Goal: Task Accomplishment & Management: Use online tool/utility

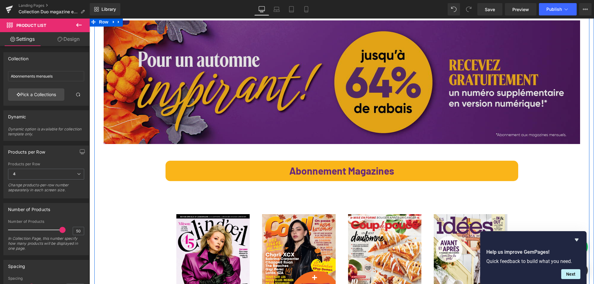
scroll to position [31, 0]
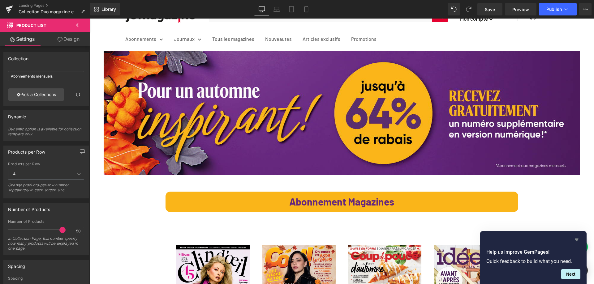
click at [579, 240] on icon "Hide survey" at bounding box center [576, 239] width 7 height 7
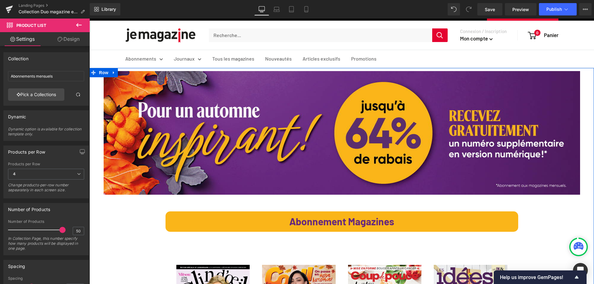
scroll to position [0, 0]
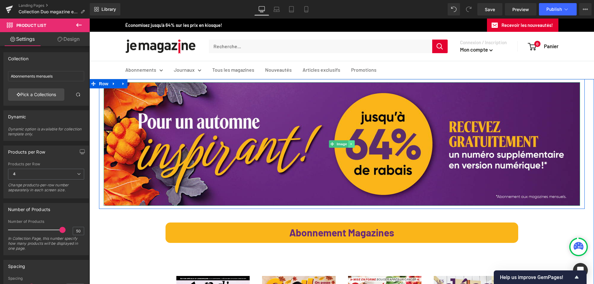
click at [351, 144] on link at bounding box center [351, 143] width 6 height 7
click at [353, 144] on icon at bounding box center [354, 143] width 3 height 3
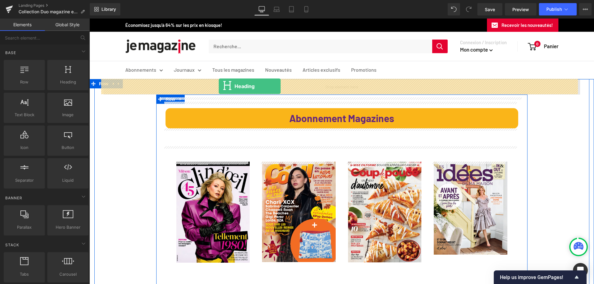
drag, startPoint x: 152, startPoint y: 97, endPoint x: 219, endPoint y: 86, distance: 68.0
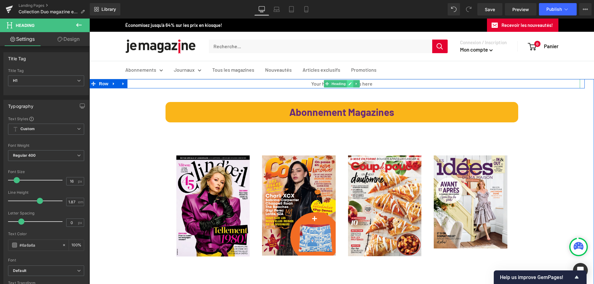
click at [348, 83] on icon at bounding box center [349, 83] width 3 height 3
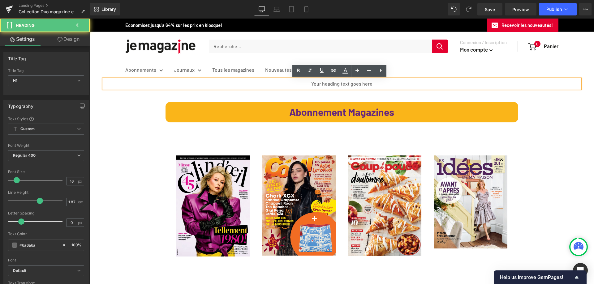
click at [295, 83] on h1 "Your heading text goes here" at bounding box center [342, 83] width 476 height 9
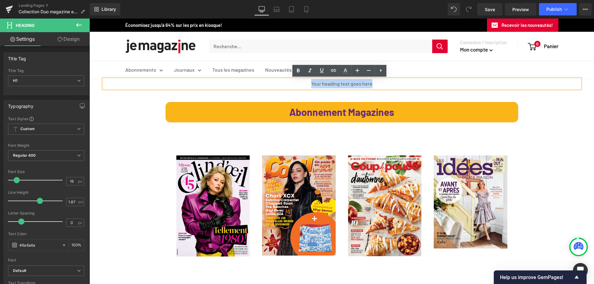
drag, startPoint x: 295, startPoint y: 83, endPoint x: 368, endPoint y: 83, distance: 73.0
click at [368, 83] on h1 "Your heading text goes here" at bounding box center [342, 83] width 476 height 9
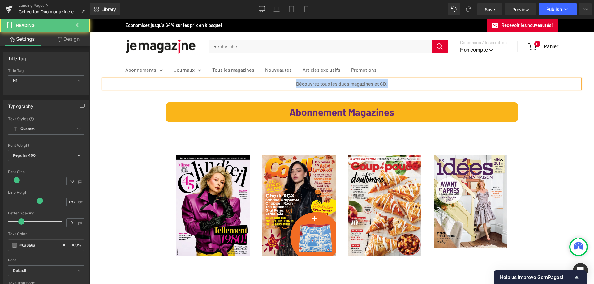
drag, startPoint x: 420, startPoint y: 83, endPoint x: 260, endPoint y: 85, distance: 159.9
click at [260, 85] on h1 "Découvrez tous les duos magazines et CD!" at bounding box center [342, 83] width 476 height 9
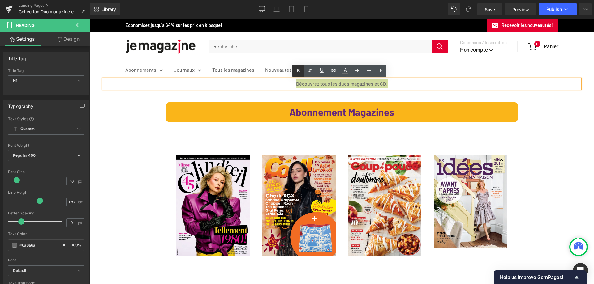
click at [297, 72] on icon at bounding box center [298, 71] width 3 height 4
click at [348, 71] on icon at bounding box center [344, 70] width 7 height 7
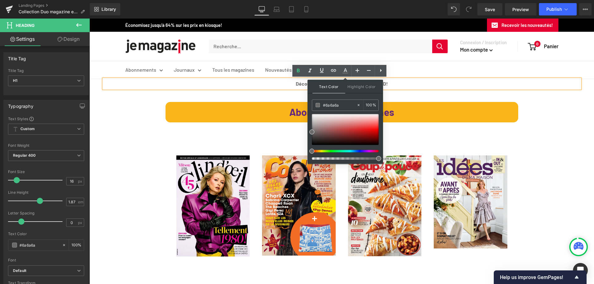
click at [428, 79] on h1 "Découvrez tous les duos magazines et CD!" at bounding box center [342, 83] width 476 height 9
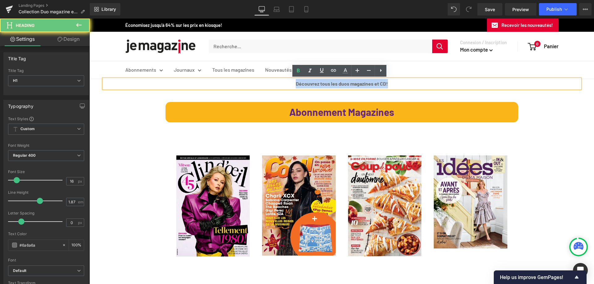
drag, startPoint x: 394, startPoint y: 81, endPoint x: 268, endPoint y: 81, distance: 125.9
click at [268, 80] on h1 "Découvrez tous les duos magazines et CD!" at bounding box center [342, 83] width 476 height 9
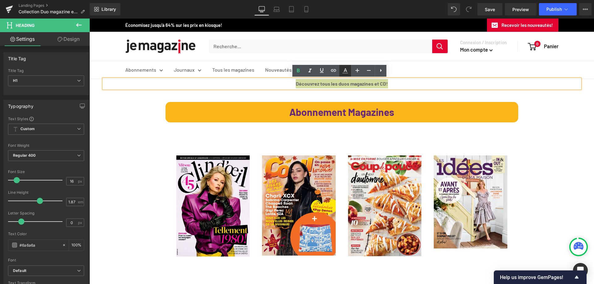
click at [344, 72] on icon at bounding box center [345, 70] width 3 height 4
type input "100"
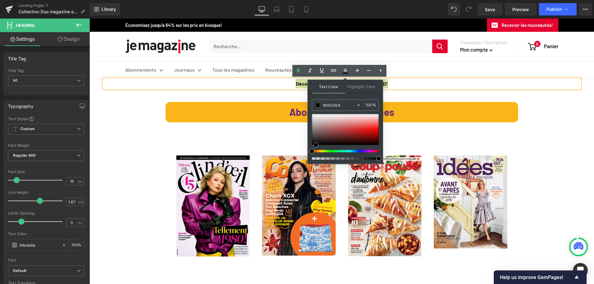
type input "#000000"
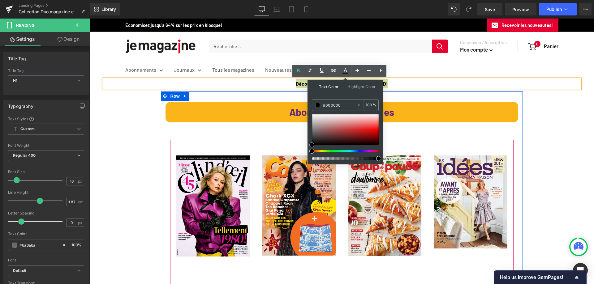
drag, startPoint x: 400, startPoint y: 150, endPoint x: 297, endPoint y: 150, distance: 103.9
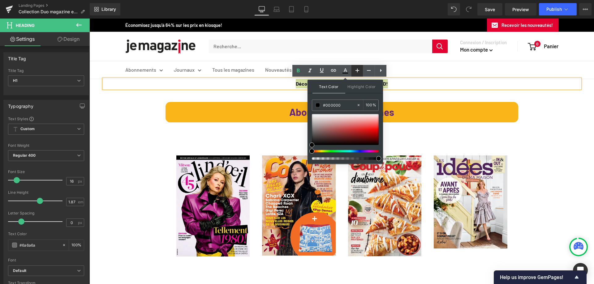
click at [353, 71] on icon at bounding box center [356, 70] width 7 height 7
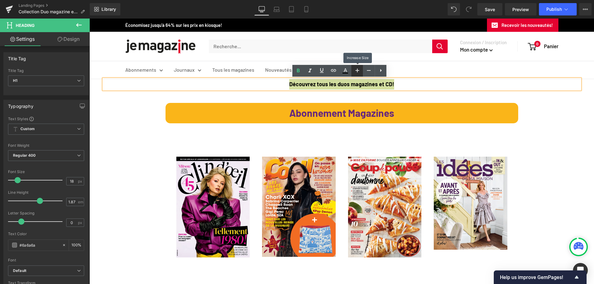
click at [353, 71] on icon at bounding box center [356, 70] width 7 height 7
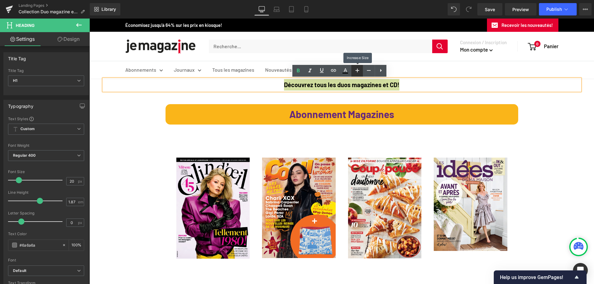
click at [354, 71] on icon at bounding box center [356, 70] width 7 height 7
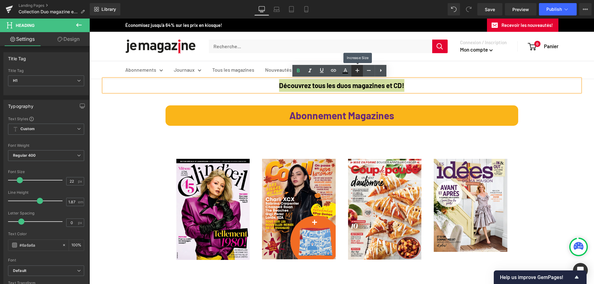
click at [354, 71] on icon at bounding box center [356, 70] width 7 height 7
type input "24"
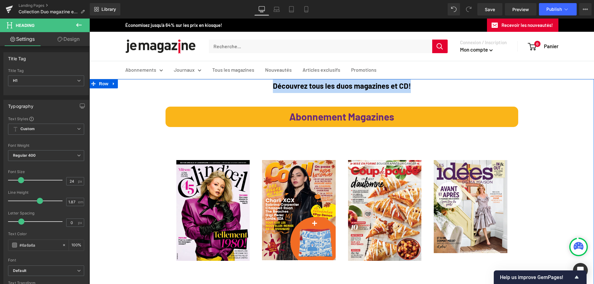
click at [368, 111] on span "Abonnement Magazines" at bounding box center [341, 117] width 105 height 12
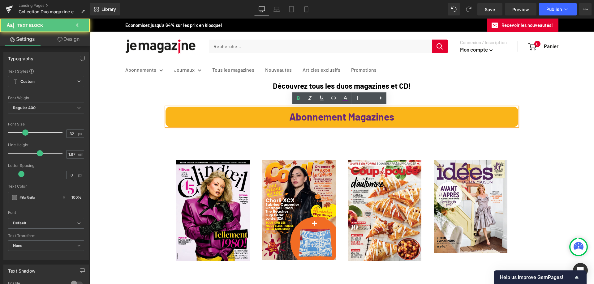
click at [364, 114] on span "Abonnement Magazines" at bounding box center [341, 117] width 105 height 12
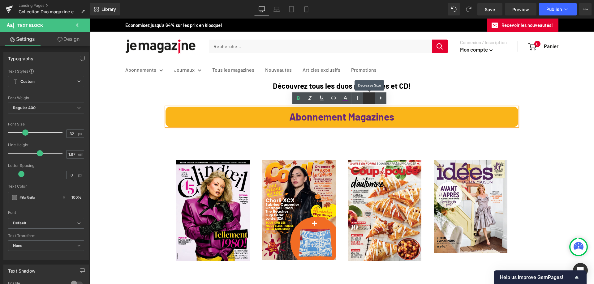
click at [367, 96] on icon at bounding box center [368, 97] width 7 height 7
type input "30"
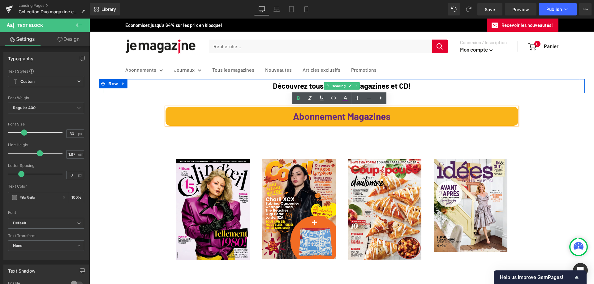
click at [371, 88] on strong "Découvrez tous les duos magazines et CD!" at bounding box center [342, 85] width 138 height 9
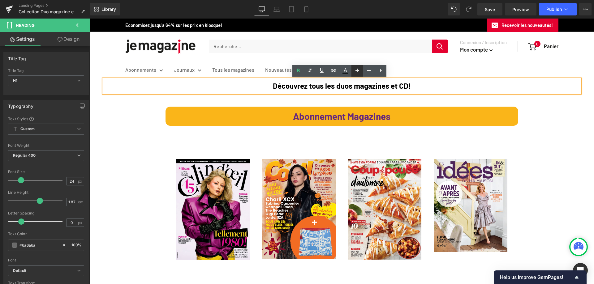
click at [359, 72] on icon at bounding box center [356, 70] width 7 height 7
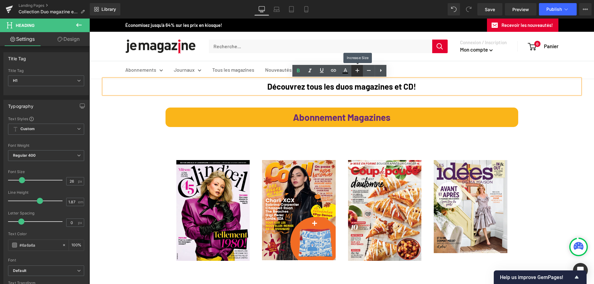
click at [359, 72] on icon at bounding box center [356, 70] width 7 height 7
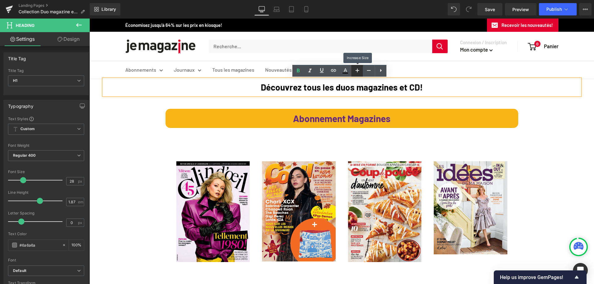
click at [359, 72] on icon at bounding box center [356, 70] width 7 height 7
type input "30"
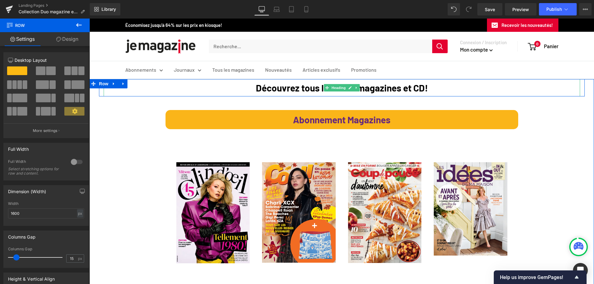
click at [323, 84] on span at bounding box center [326, 87] width 6 height 7
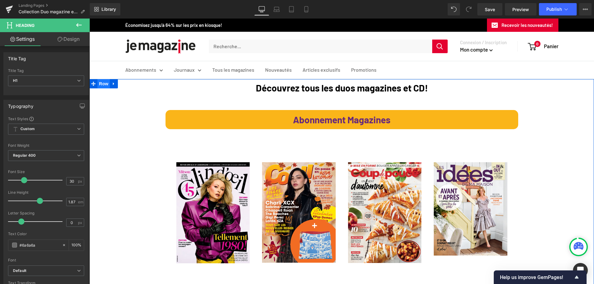
click at [102, 83] on span "Row" at bounding box center [103, 83] width 12 height 9
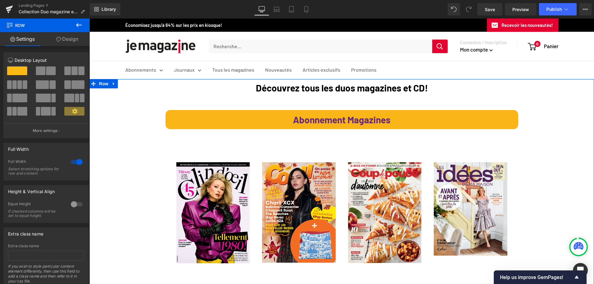
click at [67, 38] on link "Design" at bounding box center [67, 39] width 45 height 14
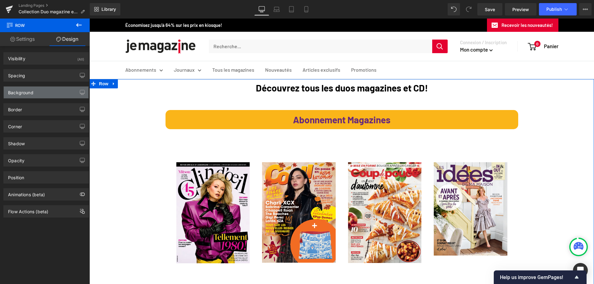
type input "#ffffff"
type input "100"
click at [20, 95] on div "Background" at bounding box center [46, 93] width 85 height 12
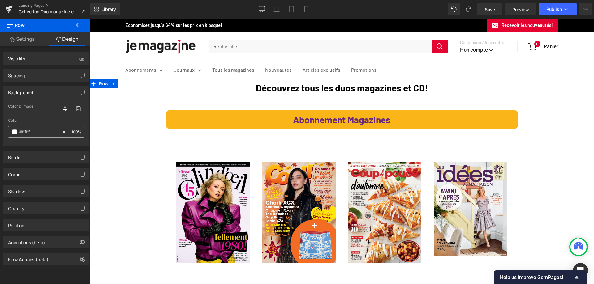
paste input "e40230"
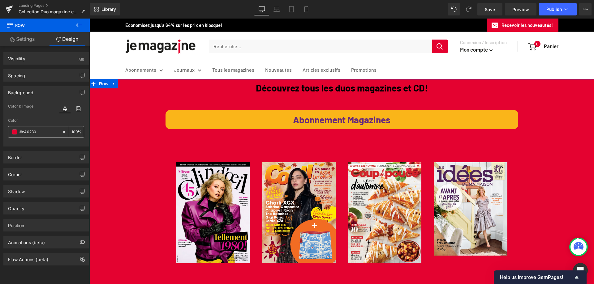
type input "#ffffff"
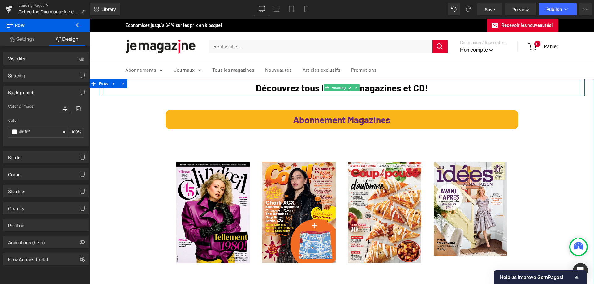
click at [291, 89] on strong "Découvrez tous les duos magazines et CD!" at bounding box center [342, 87] width 172 height 11
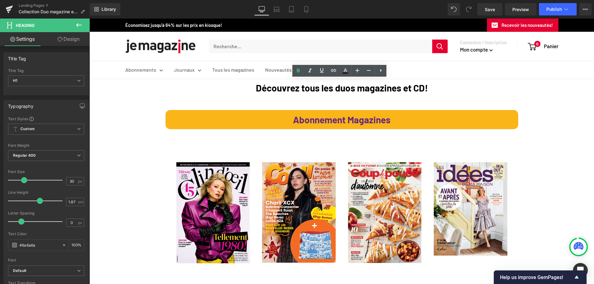
click at [69, 41] on link "Design" at bounding box center [68, 39] width 45 height 14
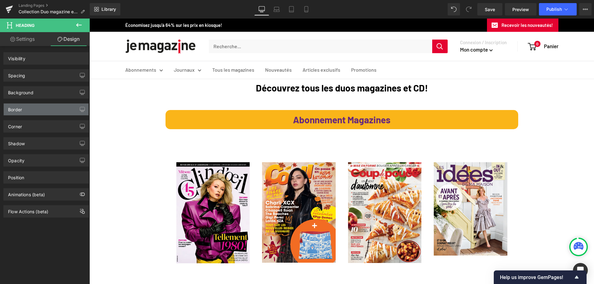
click at [24, 110] on div "Border" at bounding box center [46, 110] width 85 height 12
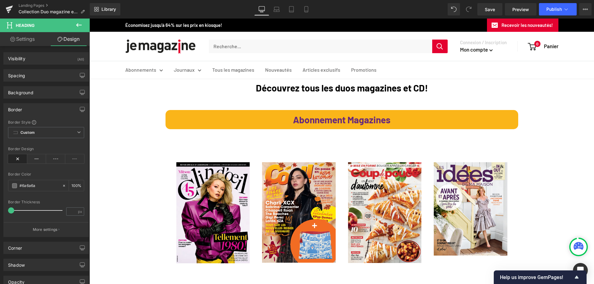
type input "transparent"
type input "0"
type input "#6a6a6a"
type input "100"
type input "0"
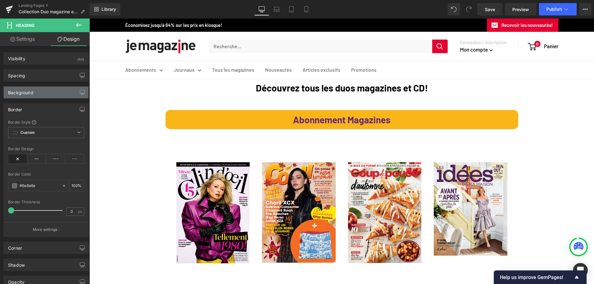
click at [27, 93] on div "Background" at bounding box center [20, 91] width 25 height 9
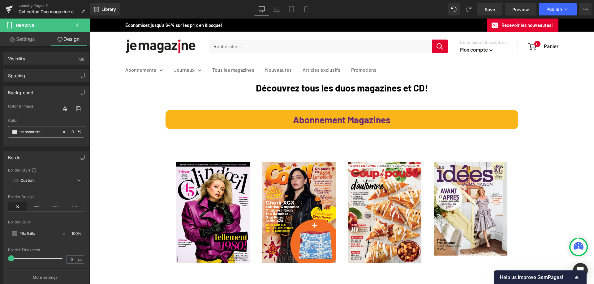
click at [43, 132] on input "transparent" at bounding box center [39, 132] width 40 height 7
paste input "#e40230"
type input "#e40230"
type input "100"
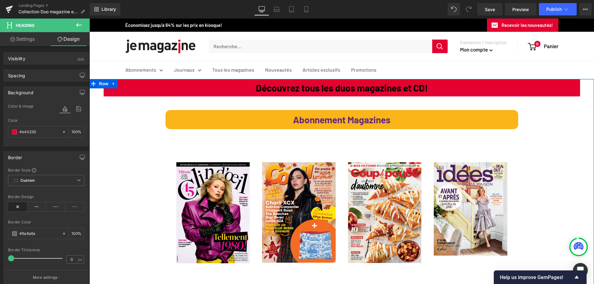
type input "#e40230"
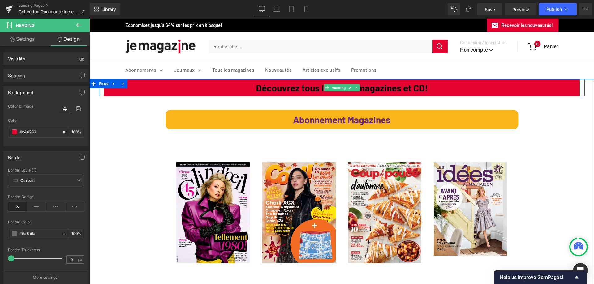
click at [353, 90] on link at bounding box center [356, 87] width 6 height 7
click at [323, 87] on link "Heading" at bounding box center [325, 87] width 23 height 7
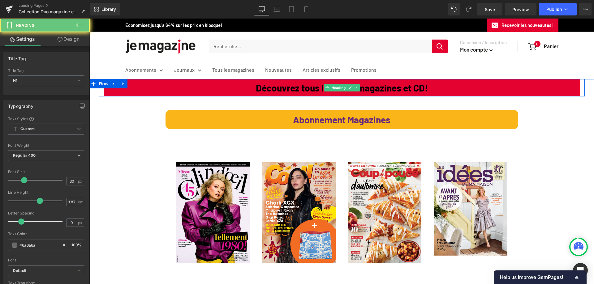
drag, startPoint x: 254, startPoint y: 84, endPoint x: 248, endPoint y: 86, distance: 6.7
click at [256, 85] on strong "Découvrez tous les duos magazines et CD!" at bounding box center [342, 87] width 172 height 11
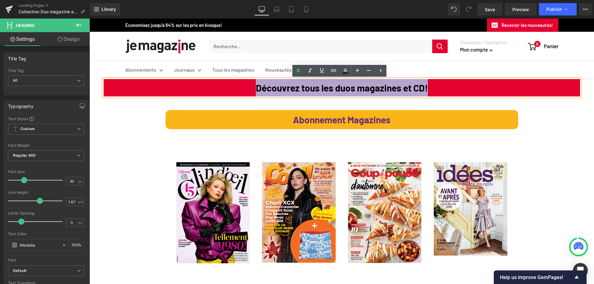
drag, startPoint x: 242, startPoint y: 86, endPoint x: 436, endPoint y: 89, distance: 193.9
click at [436, 89] on h1 "Découvrez tous les duos magazines et CD!" at bounding box center [342, 87] width 476 height 17
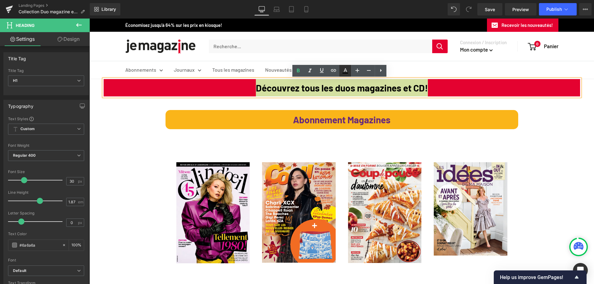
click at [343, 72] on icon at bounding box center [344, 70] width 7 height 7
type input "100"
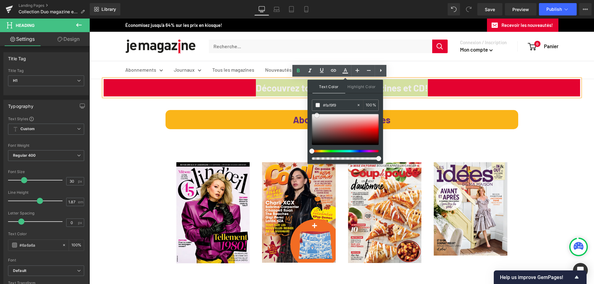
type input "#ffffff"
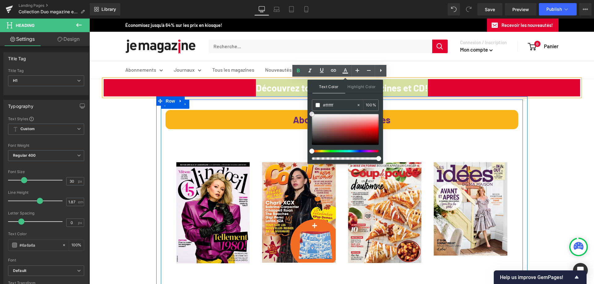
drag, startPoint x: 399, startPoint y: 164, endPoint x: 304, endPoint y: 108, distance: 109.8
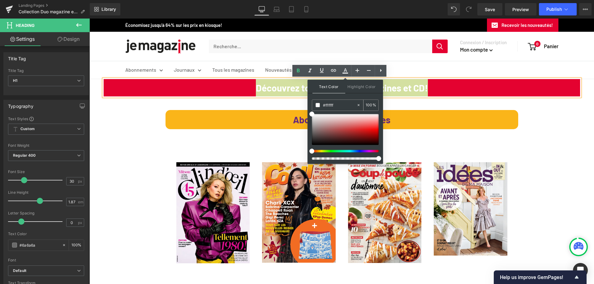
click at [318, 105] on span at bounding box center [317, 105] width 4 height 4
click at [345, 72] on icon at bounding box center [344, 70] width 7 height 7
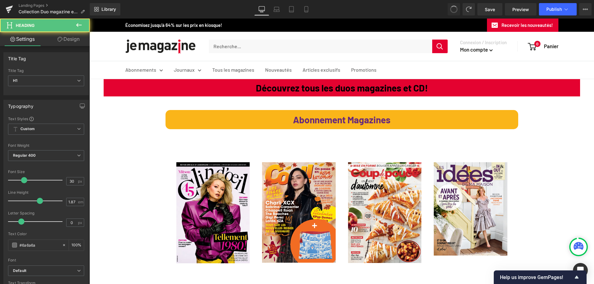
type input "26"
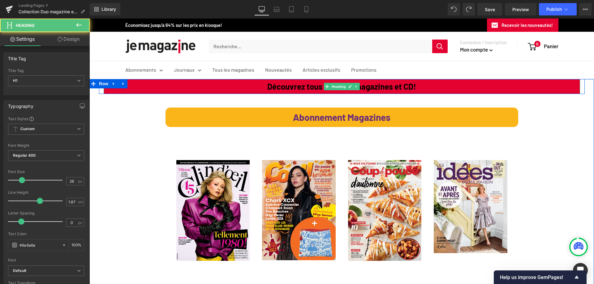
click at [360, 87] on strong "Découvrez tous les duos magazines et CD!" at bounding box center [341, 87] width 149 height 10
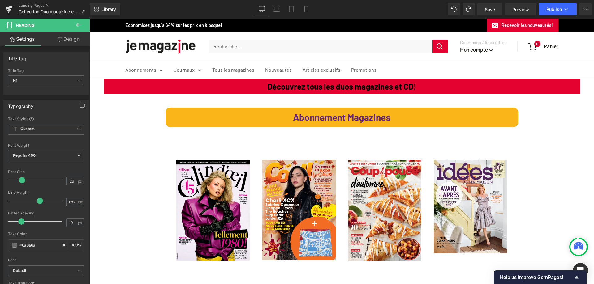
click at [71, 40] on link "Design" at bounding box center [68, 39] width 45 height 14
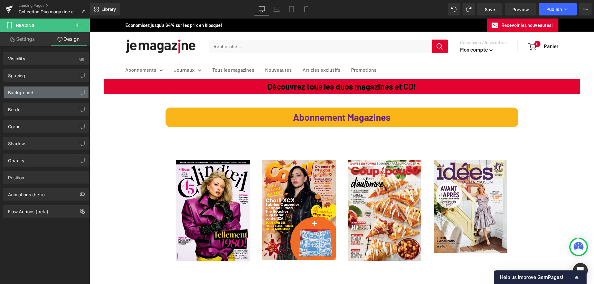
type input "#e40230"
type input "100"
click at [26, 90] on div "Background" at bounding box center [20, 91] width 25 height 9
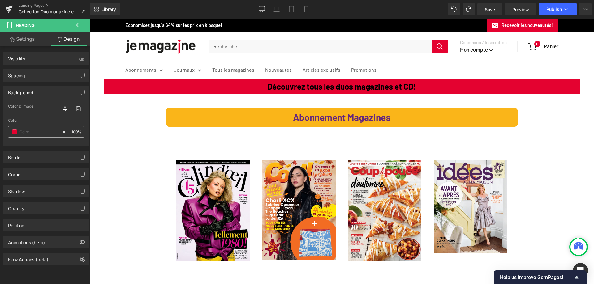
type input "0"
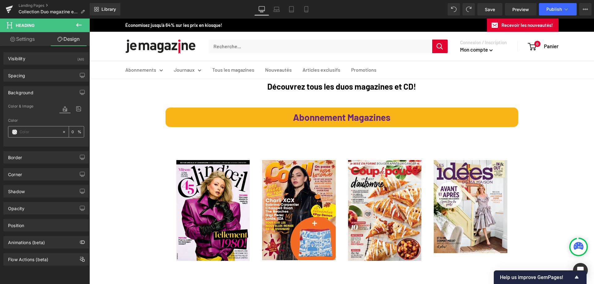
click at [15, 133] on span at bounding box center [14, 132] width 5 height 5
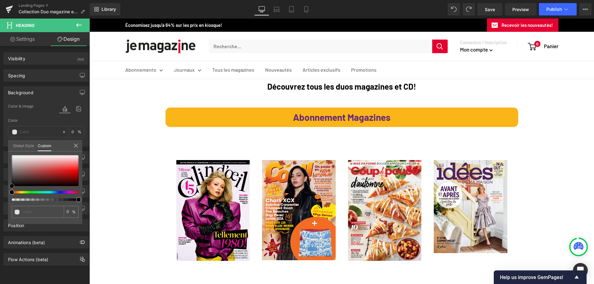
type input "#050505"
type input "100"
type input "#050505"
type input "100"
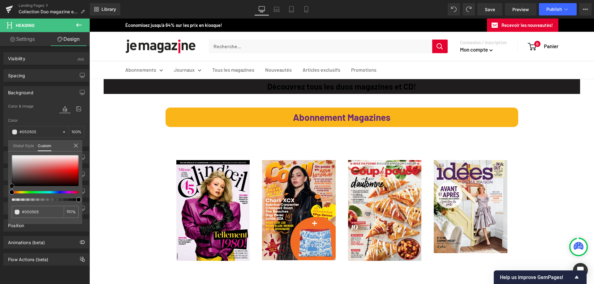
type input "#1f1d1d"
type input "#3b3939"
type input "#605757"
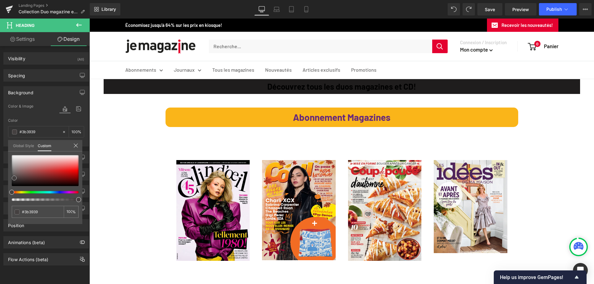
type input "#605757"
type input "#847575"
type input "#9b9191"
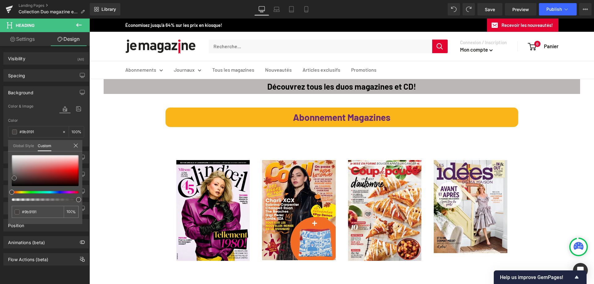
type input "#bcb7b7"
type input "#d2d0d0"
type input "#e3e2e2"
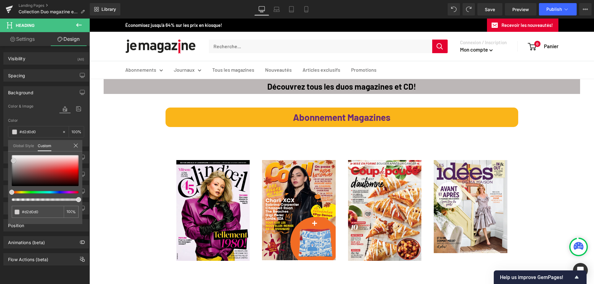
type input "#e3e2e2"
type input "#f9f9f9"
type input "#ffffff"
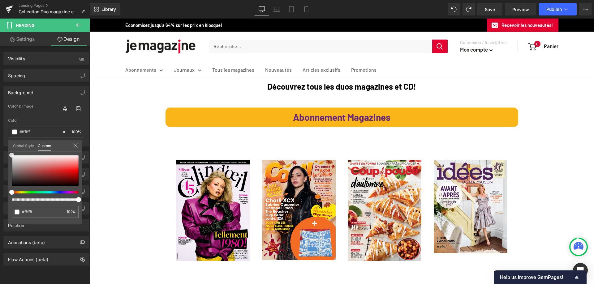
drag, startPoint x: 12, startPoint y: 182, endPoint x: 8, endPoint y: 147, distance: 34.9
click at [8, 147] on div "Background Color & Image color rgba(255, 255, 255, 1) Color #ffffff 100 % Image…" at bounding box center [46, 114] width 92 height 65
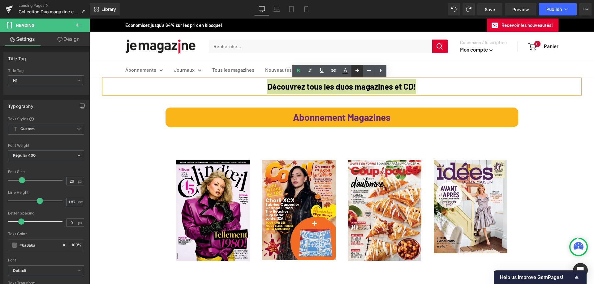
click at [358, 73] on icon at bounding box center [356, 70] width 7 height 7
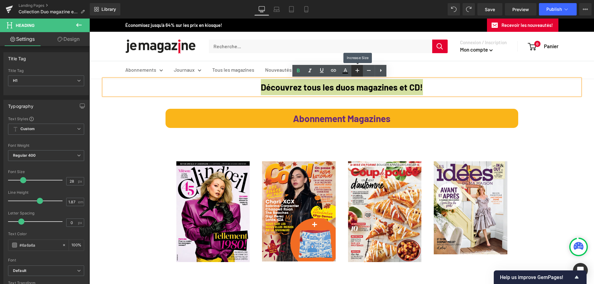
click at [358, 73] on icon at bounding box center [356, 70] width 7 height 7
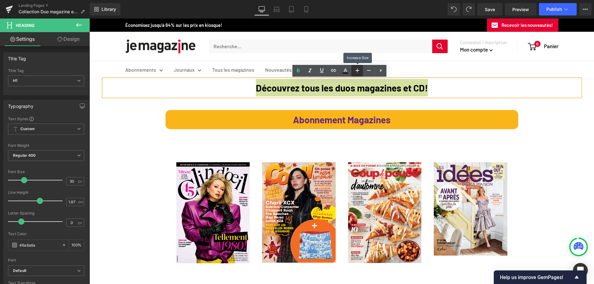
click at [358, 73] on icon at bounding box center [356, 70] width 7 height 7
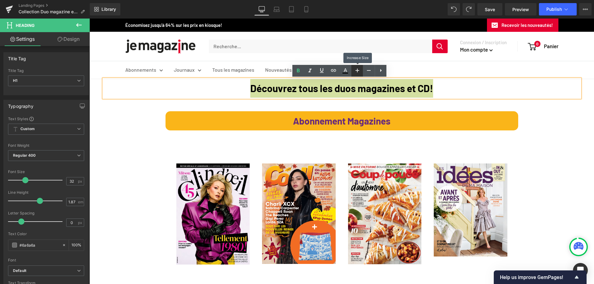
click at [358, 73] on icon at bounding box center [356, 70] width 7 height 7
type input "34"
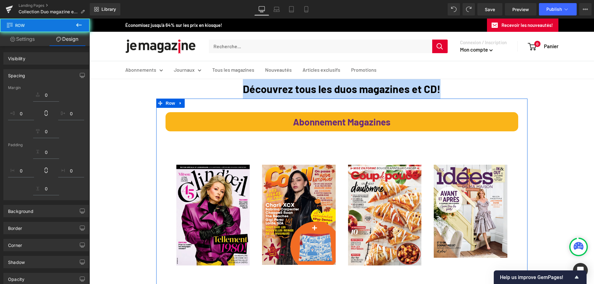
click at [405, 122] on p "Abonnement Magazines" at bounding box center [341, 121] width 351 height 17
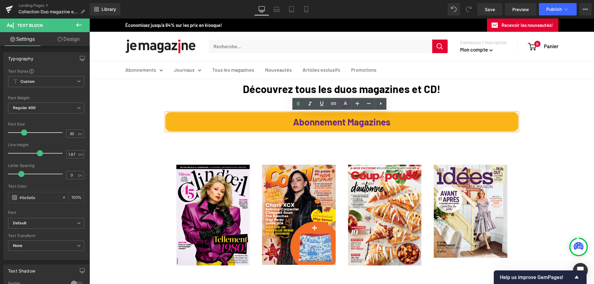
click at [390, 114] on p "Abonnement Magazines" at bounding box center [341, 121] width 351 height 17
click at [344, 103] on icon at bounding box center [344, 103] width 7 height 7
type input "#66287d"
type input "100"
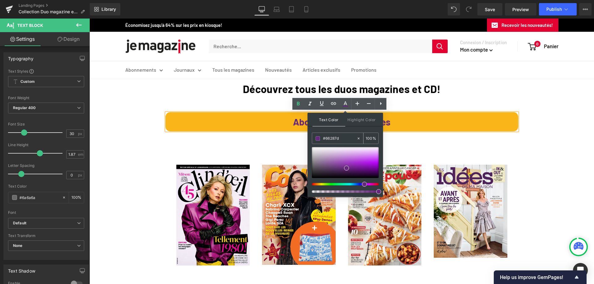
click at [317, 138] on span at bounding box center [317, 138] width 4 height 4
drag, startPoint x: 434, startPoint y: 184, endPoint x: 305, endPoint y: 143, distance: 134.9
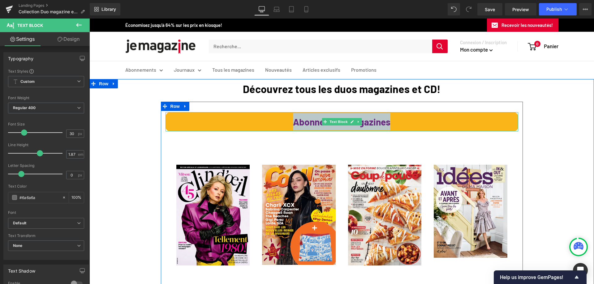
drag, startPoint x: 400, startPoint y: 122, endPoint x: 237, endPoint y: 120, distance: 163.0
click at [237, 120] on p "Abonnement Magazines" at bounding box center [341, 121] width 351 height 17
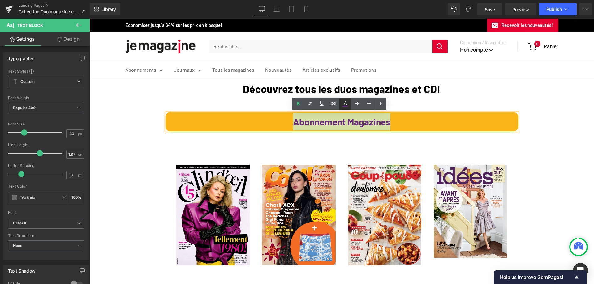
click at [346, 104] on icon at bounding box center [345, 103] width 3 height 4
type input "#66287d"
type input "100"
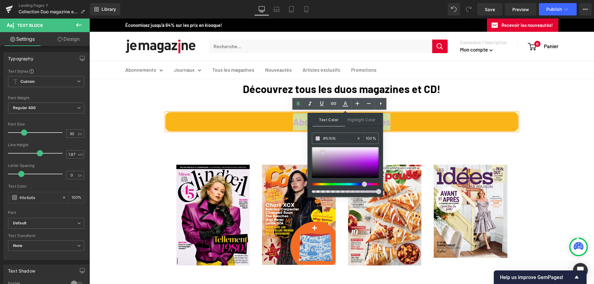
type input "#ffffff"
drag, startPoint x: 434, startPoint y: 186, endPoint x: 304, endPoint y: 142, distance: 137.8
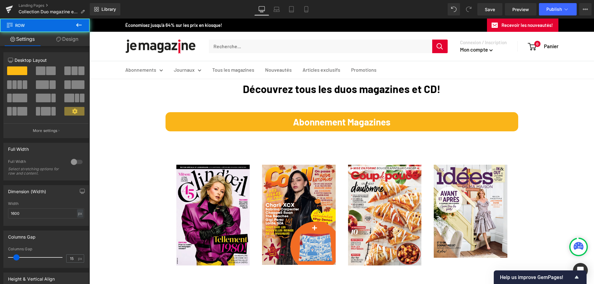
click at [344, 127] on p "Abonnement Magazines" at bounding box center [341, 121] width 351 height 17
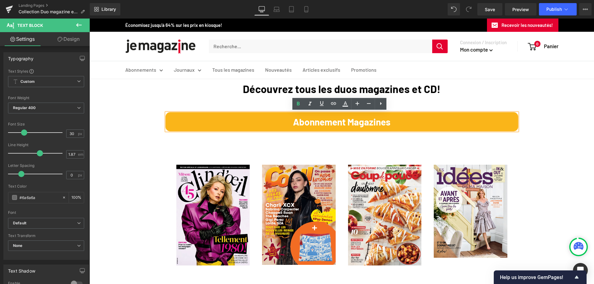
drag, startPoint x: 74, startPoint y: 34, endPoint x: 24, endPoint y: 106, distance: 87.7
click at [74, 35] on link "Design" at bounding box center [68, 39] width 45 height 14
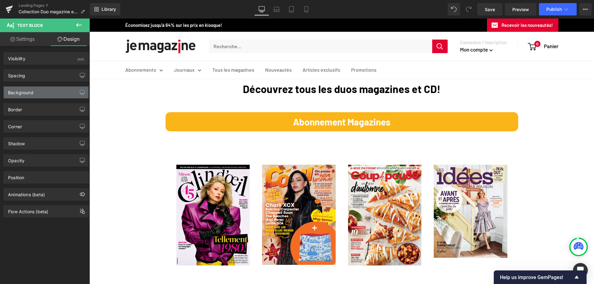
click at [28, 92] on div "Background" at bounding box center [20, 91] width 25 height 9
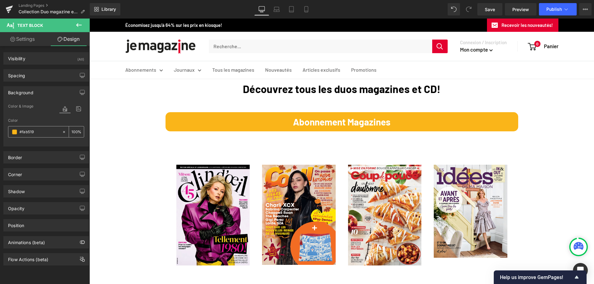
paste input "e40230"
type input "#e40230"
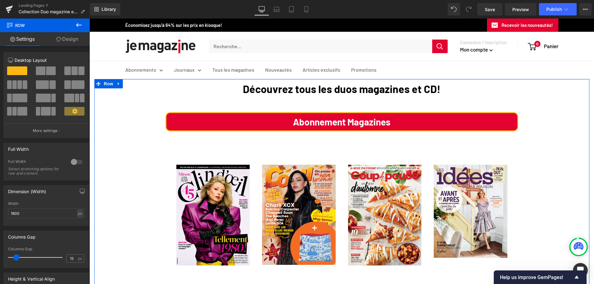
click at [68, 41] on link "Design" at bounding box center [67, 39] width 45 height 14
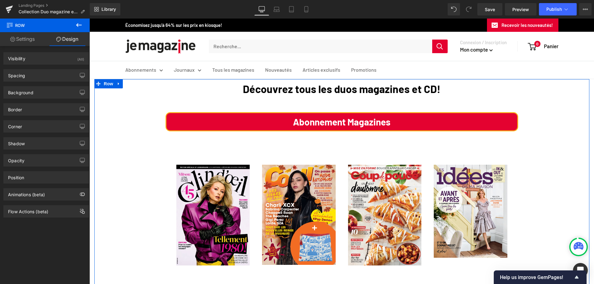
type input "#6a6a6a"
type input "100"
type input "0"
click at [11, 109] on div "Border" at bounding box center [15, 108] width 14 height 9
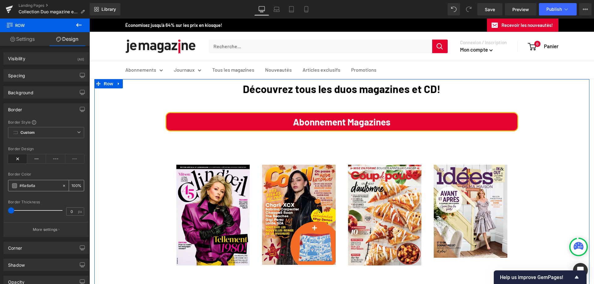
click at [12, 186] on span at bounding box center [14, 185] width 5 height 5
drag, startPoint x: 14, startPoint y: 154, endPoint x: 15, endPoint y: 157, distance: 3.2
click at [14, 155] on div "Border Design" at bounding box center [46, 159] width 76 height 24
click at [15, 157] on icon at bounding box center [17, 158] width 19 height 9
click at [17, 160] on icon at bounding box center [17, 158] width 19 height 9
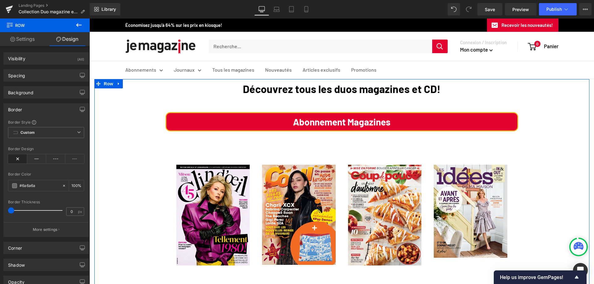
click at [43, 171] on div "Border Style Custom Custom Setup Global Style Custom Setup Global Style none Bo…" at bounding box center [46, 178] width 85 height 117
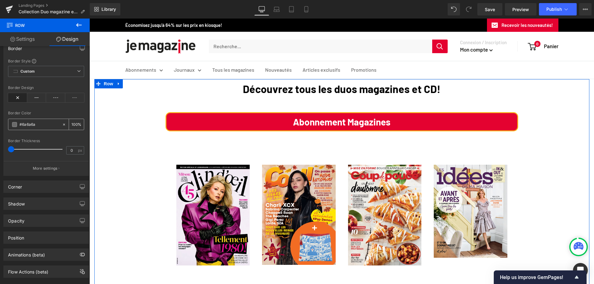
scroll to position [62, 0]
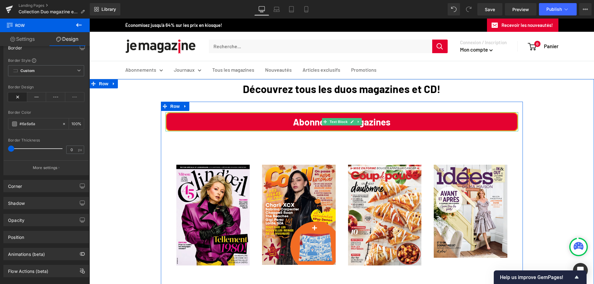
click at [233, 121] on p "Abonnement Magazines" at bounding box center [341, 121] width 351 height 17
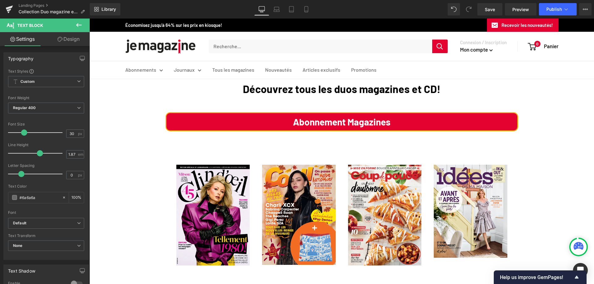
click at [69, 41] on link "Design" at bounding box center [68, 39] width 45 height 14
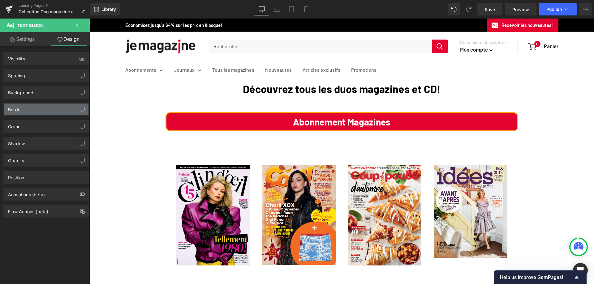
type input "#fab519"
type input "100"
type input "3"
click at [23, 109] on div "Border" at bounding box center [46, 110] width 85 height 12
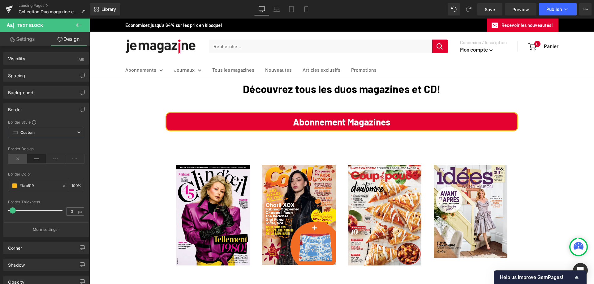
click at [16, 160] on icon at bounding box center [17, 158] width 19 height 9
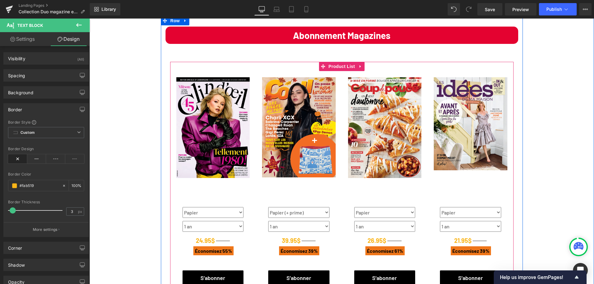
scroll to position [93, 0]
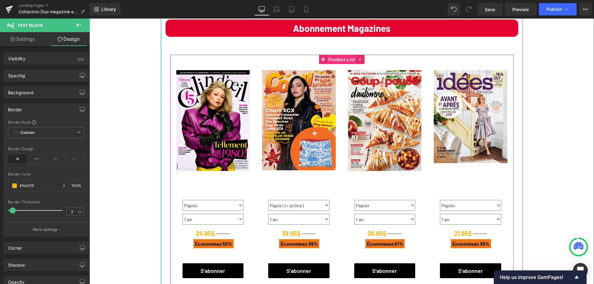
click at [334, 60] on span "Product List" at bounding box center [341, 59] width 29 height 9
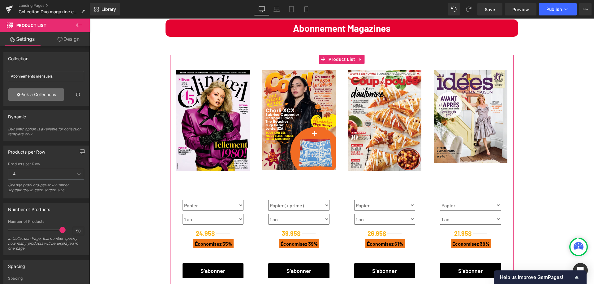
click at [30, 94] on link "Pick a Collections" at bounding box center [36, 94] width 56 height 12
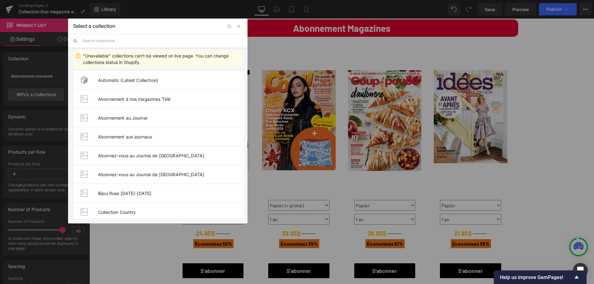
click at [101, 39] on input "text" at bounding box center [162, 41] width 160 height 14
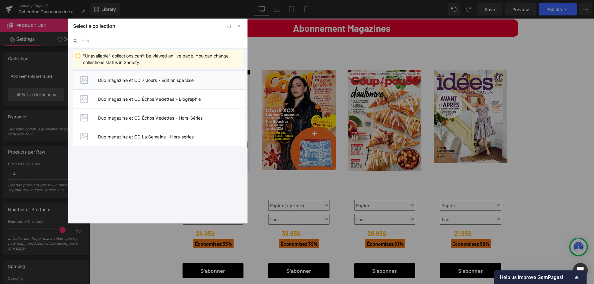
type input "duo"
click at [121, 80] on span "Duo magazine et CD 7 Jours - Édition spéciale" at bounding box center [171, 80] width 147 height 5
type input "Duo magazine et CD 7 Jours - Édition spéciale"
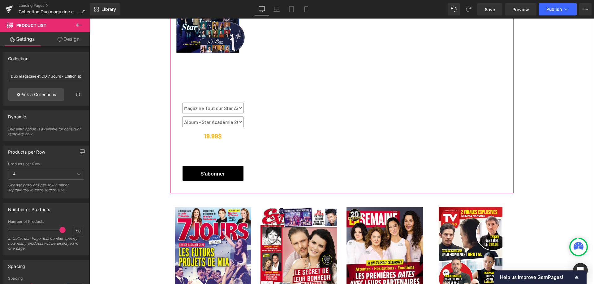
scroll to position [433, 0]
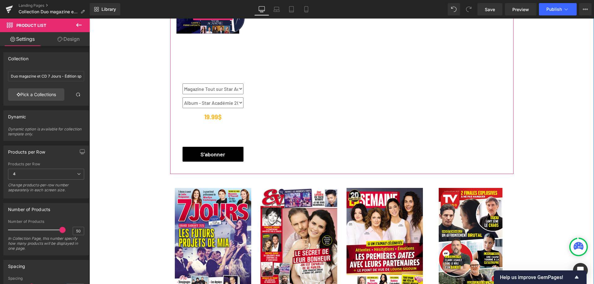
click at [216, 72] on link "Économisez 1999 %" at bounding box center [213, 16] width 74 height 124
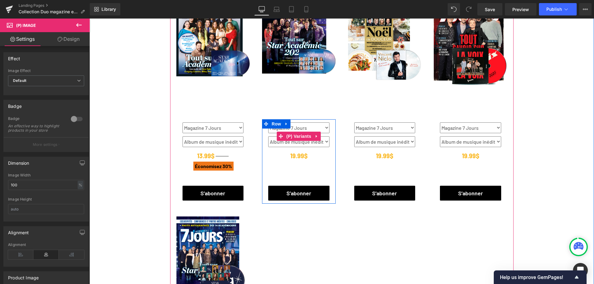
scroll to position [155, 0]
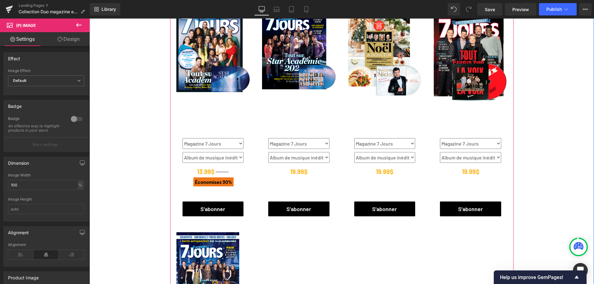
click at [233, 108] on link "Économisez 30 %" at bounding box center [213, 70] width 74 height 124
drag, startPoint x: 206, startPoint y: 137, endPoint x: 206, endPoint y: 133, distance: 4.1
click at [206, 136] on div "Magazine 7 Jours Album de musique inédit (P) Variants 13.99$ 19.99$ (P) Price 1…" at bounding box center [213, 177] width 74 height 84
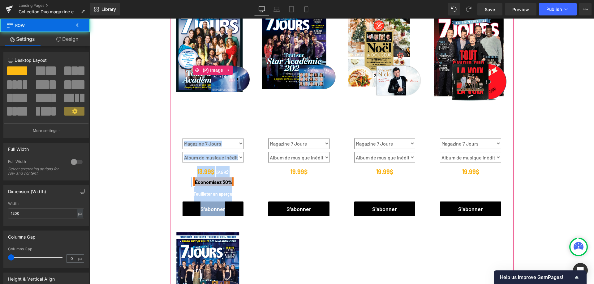
click at [204, 124] on link "Économisez 30 %" at bounding box center [213, 70] width 74 height 124
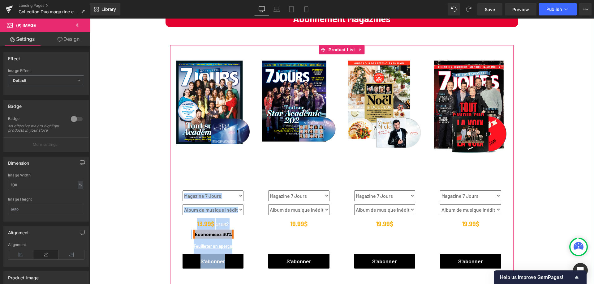
scroll to position [93, 0]
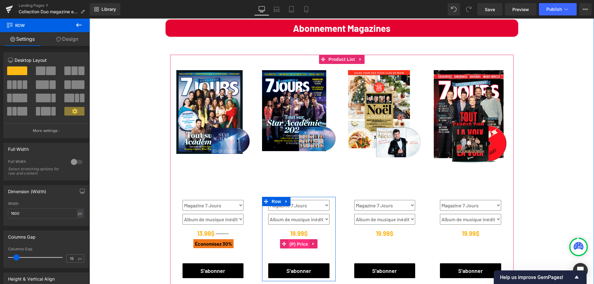
click at [291, 248] on span "(P) Price" at bounding box center [299, 244] width 22 height 9
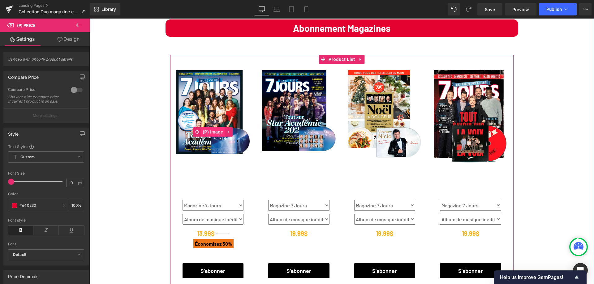
click at [211, 132] on span "(P) Image" at bounding box center [213, 131] width 24 height 9
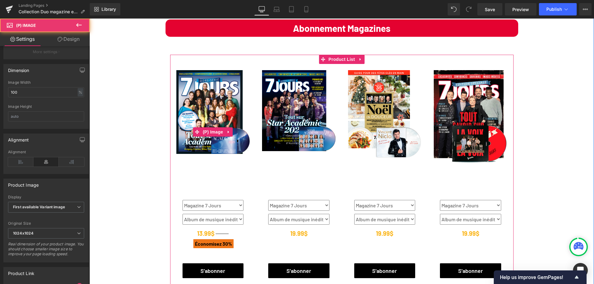
click at [189, 173] on link "Économisez 30 %" at bounding box center [213, 132] width 74 height 124
click at [206, 190] on link "Économisez 30 %" at bounding box center [213, 132] width 74 height 124
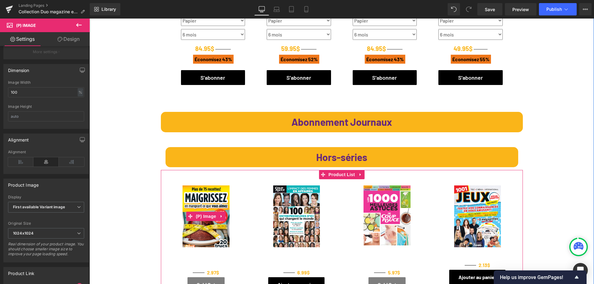
scroll to position [742, 0]
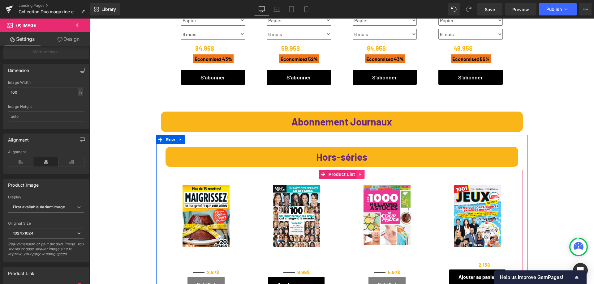
click at [359, 176] on icon at bounding box center [359, 174] width 1 height 3
click at [354, 175] on icon at bounding box center [356, 174] width 4 height 4
click at [355, 174] on icon at bounding box center [356, 174] width 4 height 4
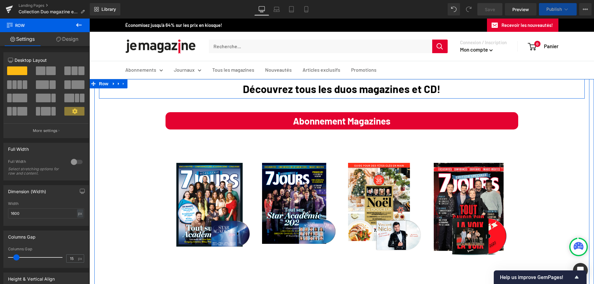
scroll to position [124, 0]
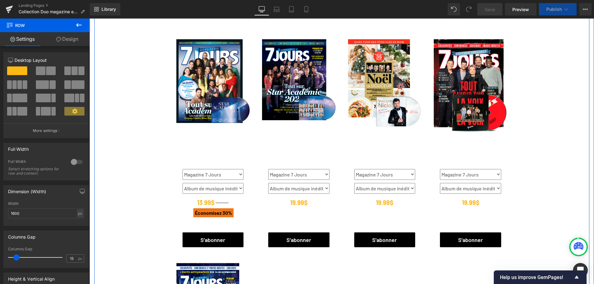
click at [322, 120] on img at bounding box center [299, 79] width 74 height 81
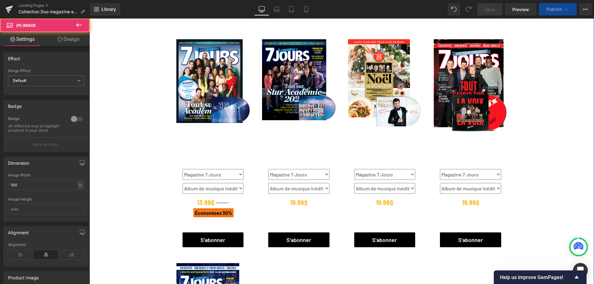
scroll to position [62, 0]
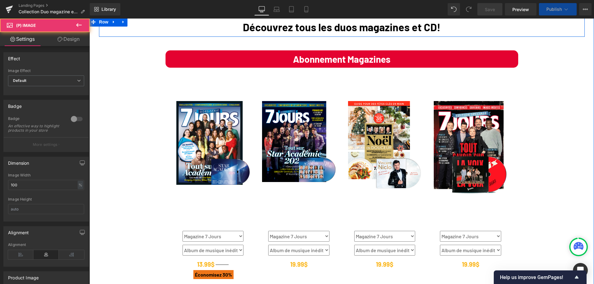
click at [341, 83] on div "Text Block" at bounding box center [341, 79] width 353 height 11
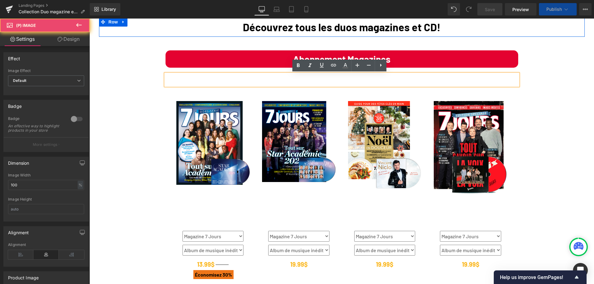
click at [297, 111] on img at bounding box center [299, 141] width 74 height 81
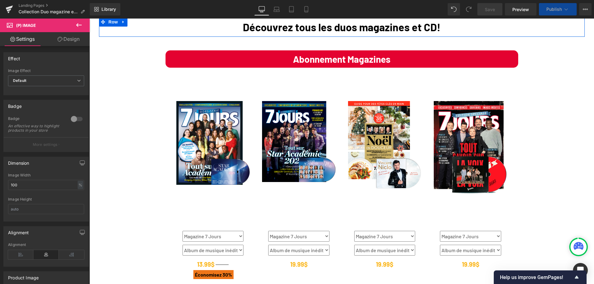
click at [305, 121] on img at bounding box center [299, 141] width 74 height 81
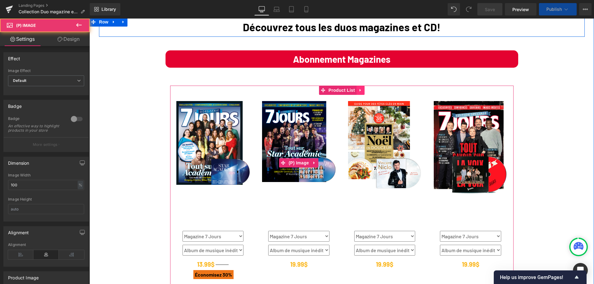
click at [358, 92] on icon at bounding box center [360, 90] width 4 height 5
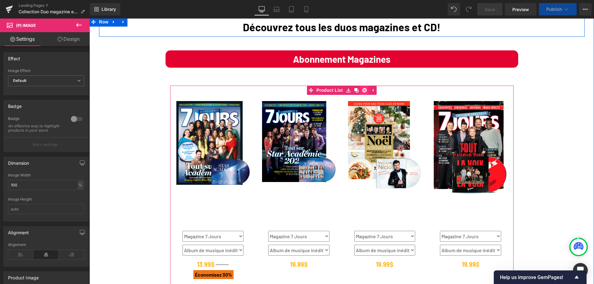
click at [362, 89] on icon at bounding box center [364, 90] width 4 height 4
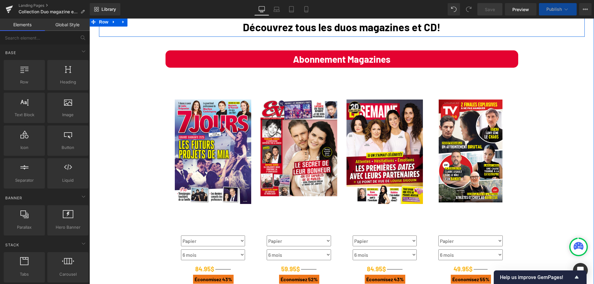
click at [342, 125] on div "Économisez 43 % (P) Image Papier 6 mois" at bounding box center [385, 204] width 86 height 218
click at [321, 110] on img at bounding box center [298, 148] width 77 height 97
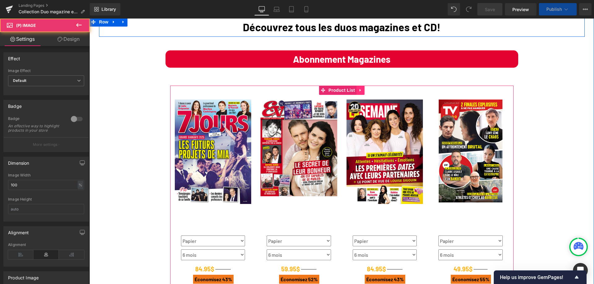
click at [358, 92] on icon at bounding box center [360, 90] width 4 height 5
click at [362, 90] on icon at bounding box center [364, 90] width 4 height 4
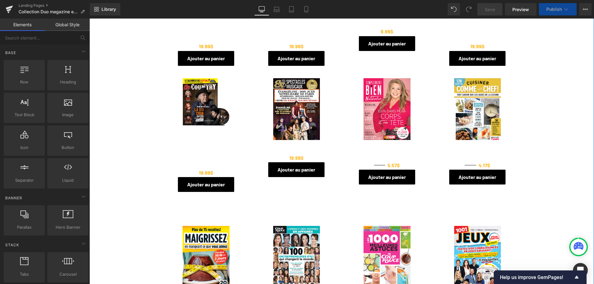
scroll to position [36, 0]
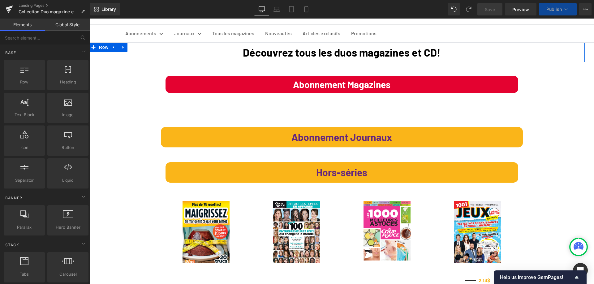
click at [328, 93] on div "Abonnement Magazines Text Block" at bounding box center [341, 84] width 353 height 17
click at [397, 93] on p "Abonnement Magazines" at bounding box center [341, 84] width 353 height 17
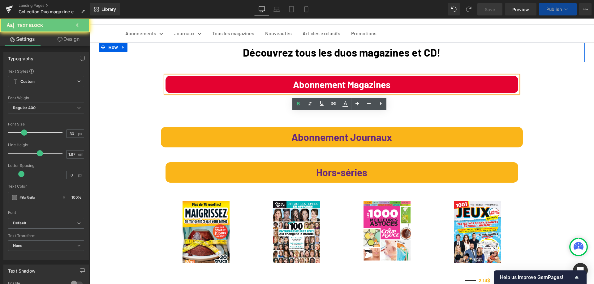
drag, startPoint x: 299, startPoint y: 119, endPoint x: 274, endPoint y: 118, distance: 25.4
click at [274, 93] on p "Abonnement Magazines" at bounding box center [341, 84] width 353 height 17
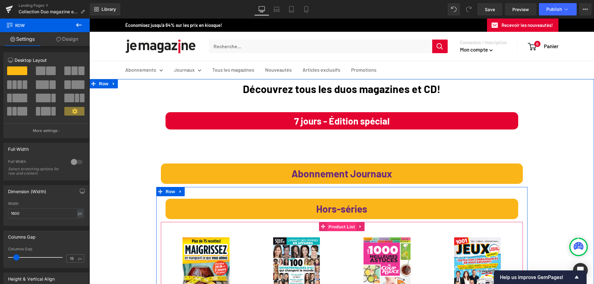
click at [322, 227] on link "Product List" at bounding box center [337, 226] width 37 height 9
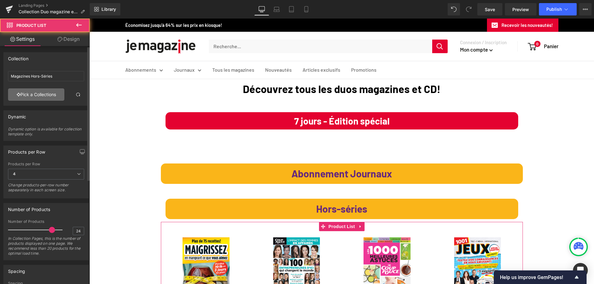
click at [44, 98] on link "Pick a Collections" at bounding box center [36, 94] width 56 height 12
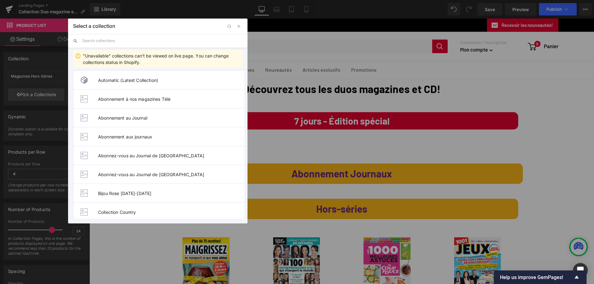
click at [111, 38] on input "text" at bounding box center [162, 41] width 160 height 14
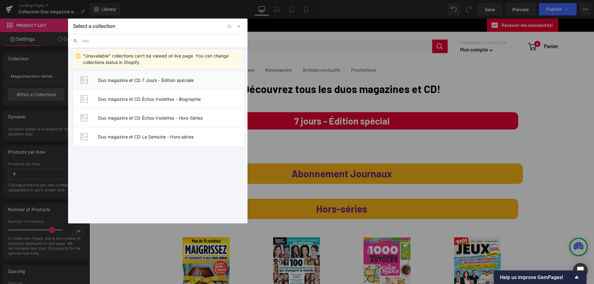
type input "duo"
click at [156, 77] on li "Duo magazine et CD 7 Jours - Édition spéciale" at bounding box center [159, 80] width 172 height 19
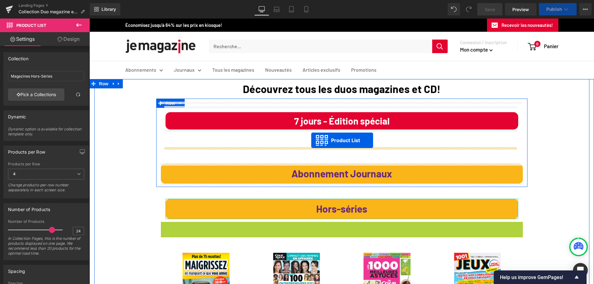
drag, startPoint x: 319, startPoint y: 224, endPoint x: 311, endPoint y: 140, distance: 83.6
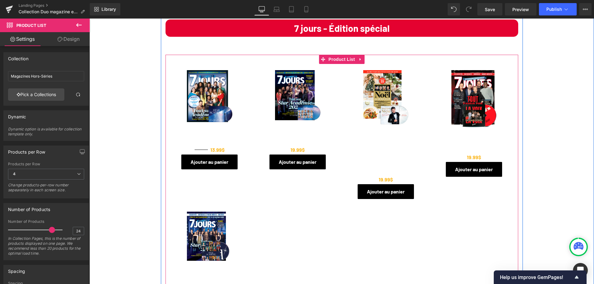
scroll to position [62, 0]
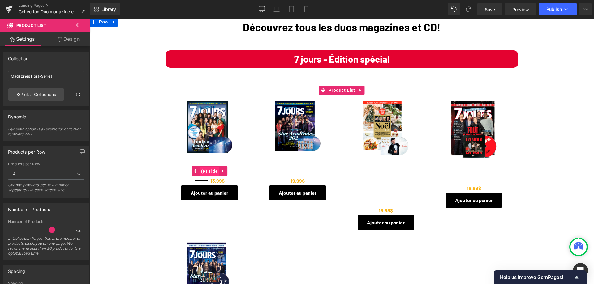
click at [204, 176] on span "(P) Title" at bounding box center [209, 171] width 20 height 9
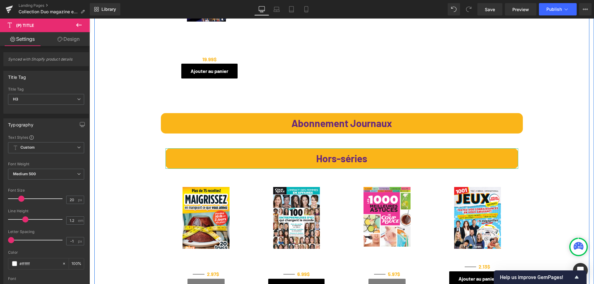
scroll to position [340, 0]
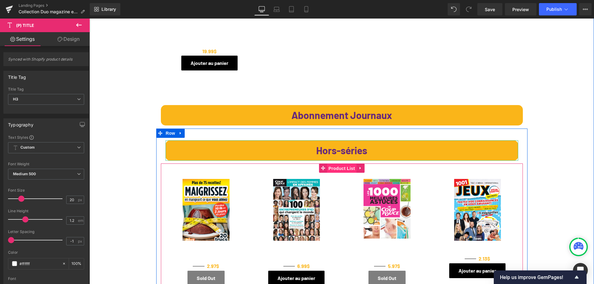
click at [338, 164] on span "Product List" at bounding box center [341, 168] width 29 height 9
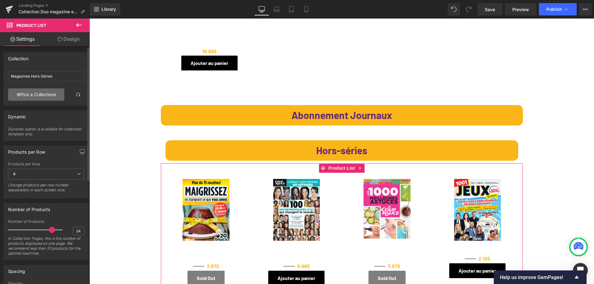
click at [33, 94] on link "Pick a Collections" at bounding box center [36, 94] width 56 height 12
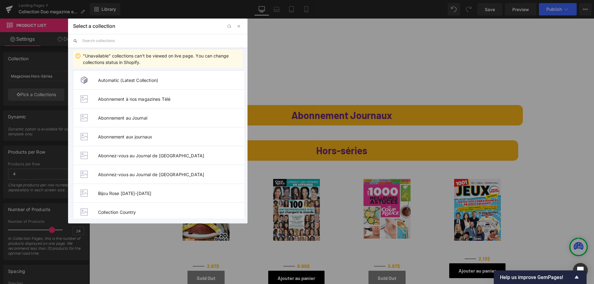
click at [92, 42] on input "text" at bounding box center [162, 41] width 160 height 14
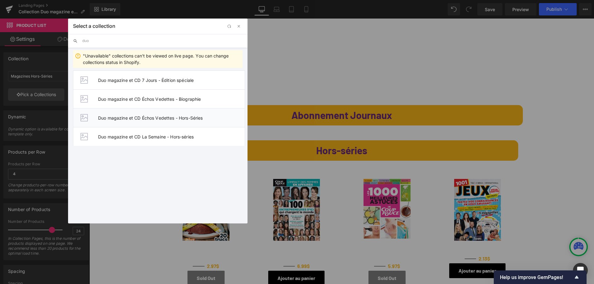
type input "duo"
click at [177, 117] on span "Duo magazine et CD Échos Vedettes - Hors-Séries" at bounding box center [171, 117] width 147 height 5
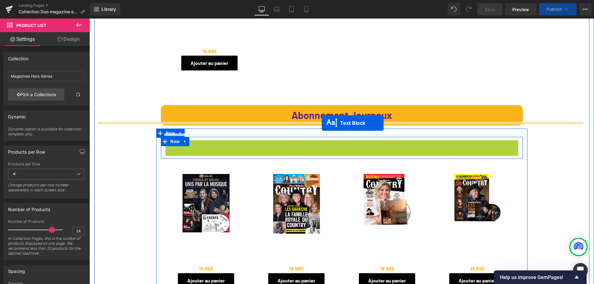
drag, startPoint x: 322, startPoint y: 145, endPoint x: 322, endPoint y: 123, distance: 22.0
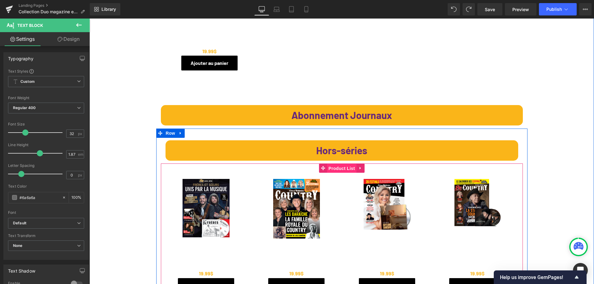
click at [340, 164] on span "Product List" at bounding box center [341, 168] width 29 height 9
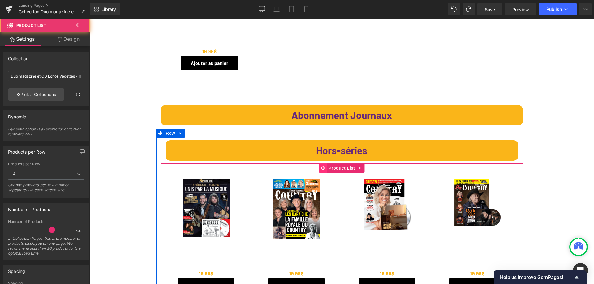
click at [323, 164] on span at bounding box center [323, 168] width 8 height 9
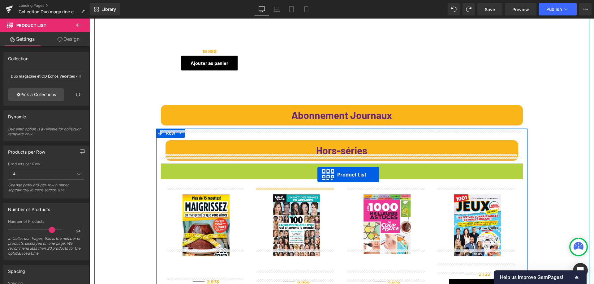
drag, startPoint x: 321, startPoint y: 161, endPoint x: 317, endPoint y: 175, distance: 13.8
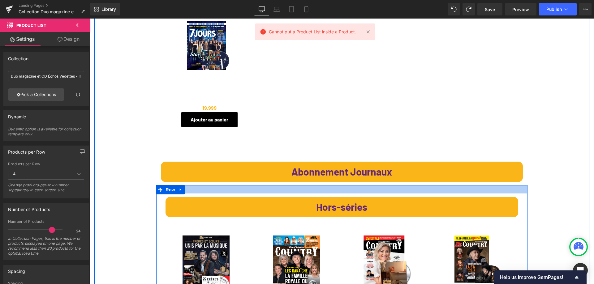
scroll to position [278, 0]
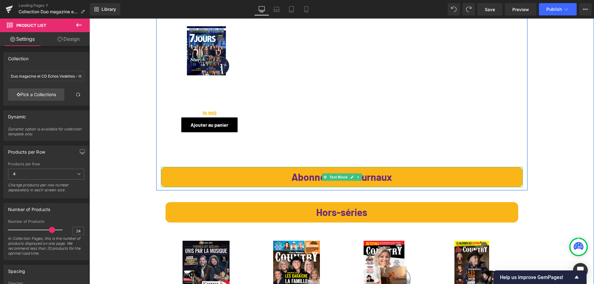
click at [445, 175] on p "Abonnement Journaux" at bounding box center [342, 177] width 360 height 19
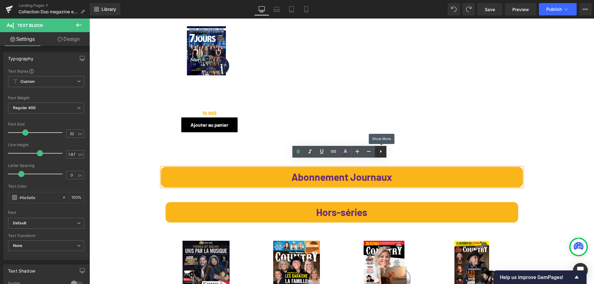
click at [380, 152] on icon at bounding box center [380, 151] width 7 height 7
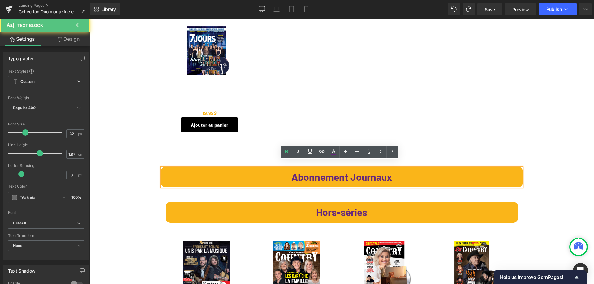
click at [385, 171] on span "Abonnement Journaux" at bounding box center [341, 177] width 100 height 12
click at [462, 169] on p "Abonnement Journaux" at bounding box center [342, 177] width 360 height 19
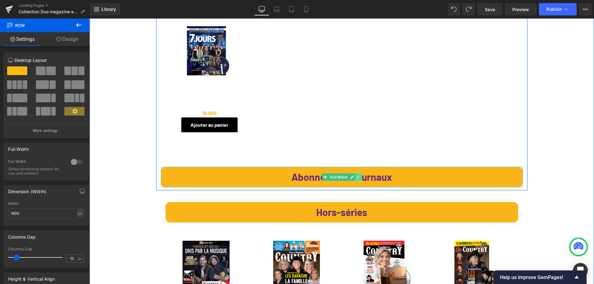
click at [357, 175] on icon at bounding box center [358, 177] width 3 height 4
click at [360, 175] on icon at bounding box center [361, 177] width 3 height 4
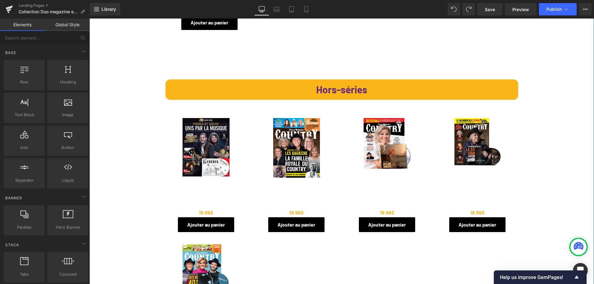
scroll to position [371, 0]
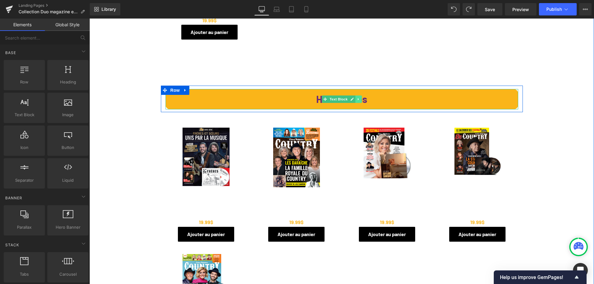
click at [357, 97] on icon at bounding box center [358, 99] width 3 height 4
click at [353, 98] on icon at bounding box center [354, 99] width 3 height 3
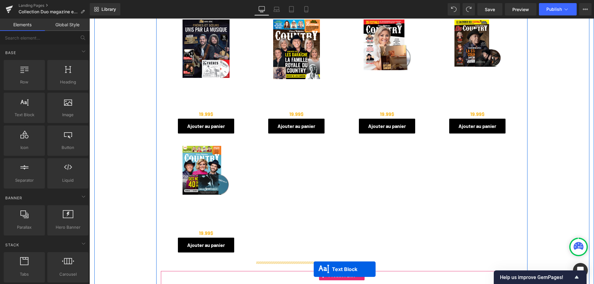
scroll to position [557, 0]
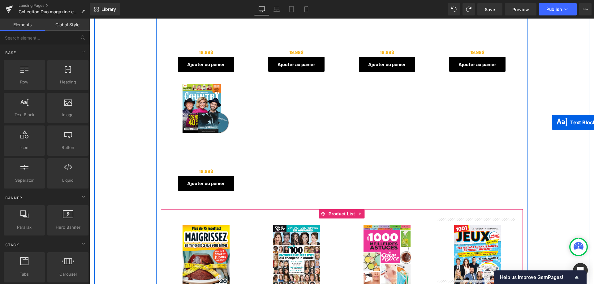
drag, startPoint x: 323, startPoint y: 111, endPoint x: 550, endPoint y: 127, distance: 227.5
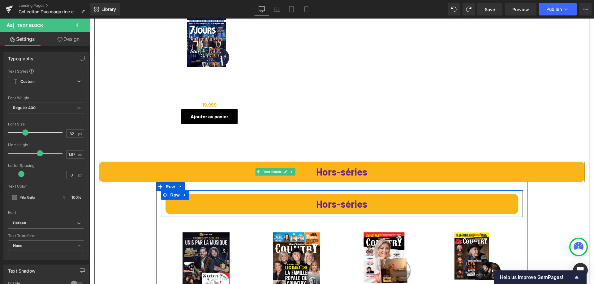
scroll to position [283, 0]
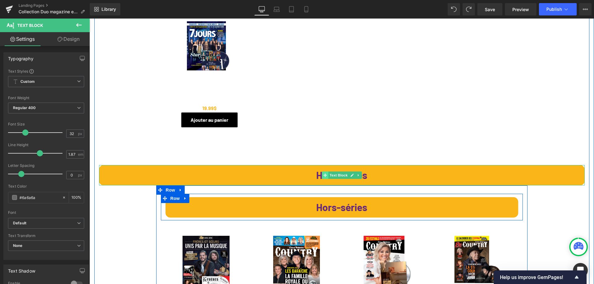
click at [323, 174] on icon at bounding box center [324, 175] width 3 height 3
click at [357, 173] on icon at bounding box center [358, 175] width 3 height 4
click at [360, 174] on icon at bounding box center [361, 175] width 3 height 3
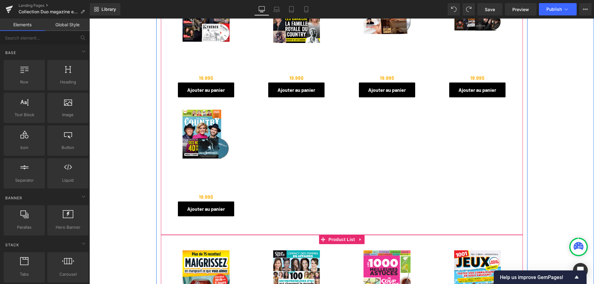
scroll to position [531, 0]
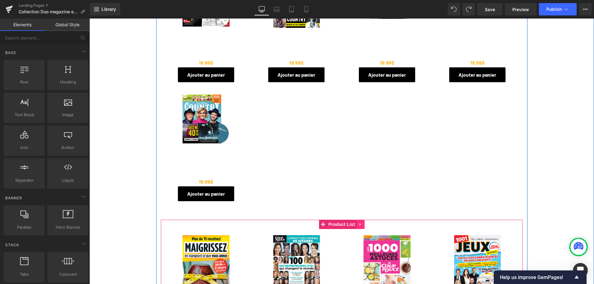
click at [358, 222] on icon at bounding box center [360, 224] width 4 height 5
click at [362, 222] on icon at bounding box center [364, 224] width 4 height 4
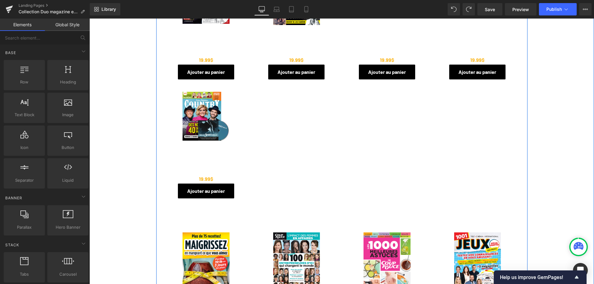
scroll to position [562, 0]
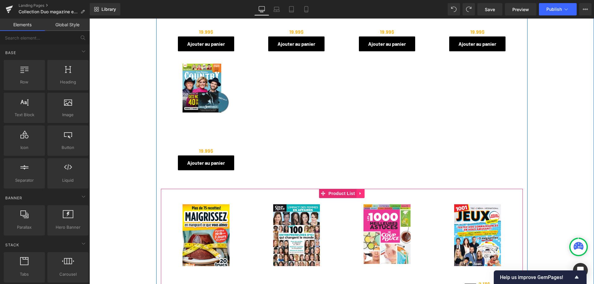
click at [359, 192] on icon at bounding box center [359, 193] width 1 height 3
click at [362, 191] on icon at bounding box center [364, 193] width 4 height 4
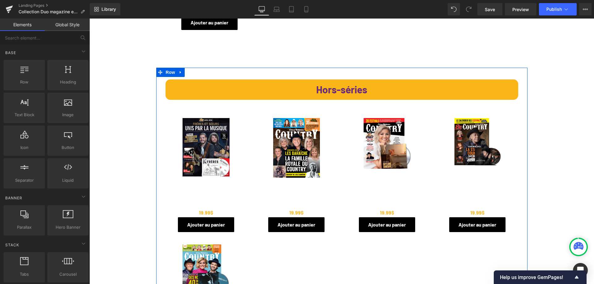
scroll to position [376, 0]
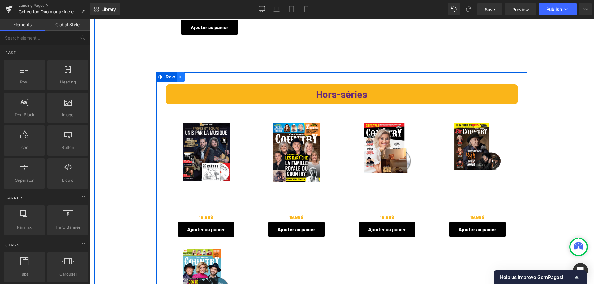
click at [180, 76] on icon at bounding box center [180, 77] width 1 height 3
click at [186, 75] on icon at bounding box center [188, 77] width 4 height 4
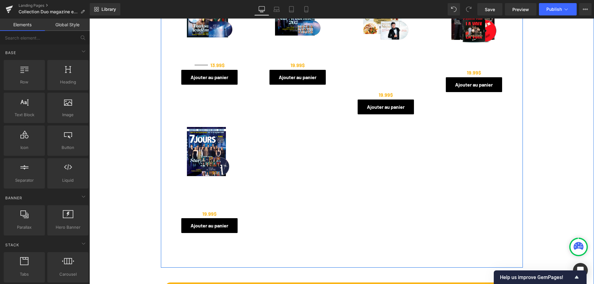
scroll to position [309, 0]
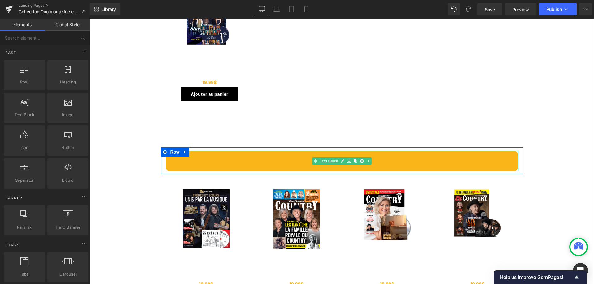
click at [376, 152] on p "Hors-séries" at bounding box center [341, 161] width 351 height 19
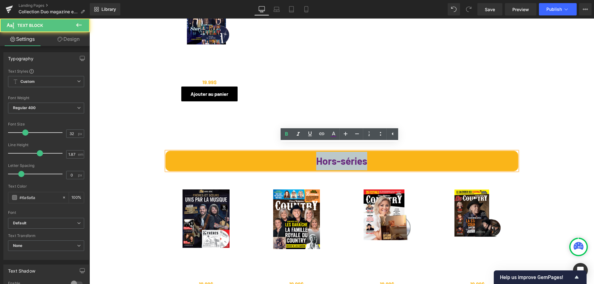
drag, startPoint x: 311, startPoint y: 155, endPoint x: 414, endPoint y: 154, distance: 103.0
click at [414, 154] on p "Hors-séries" at bounding box center [341, 161] width 351 height 19
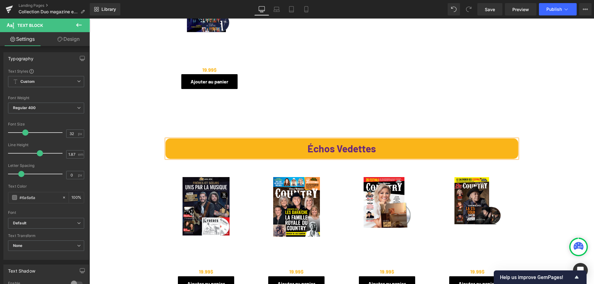
scroll to position [340, 0]
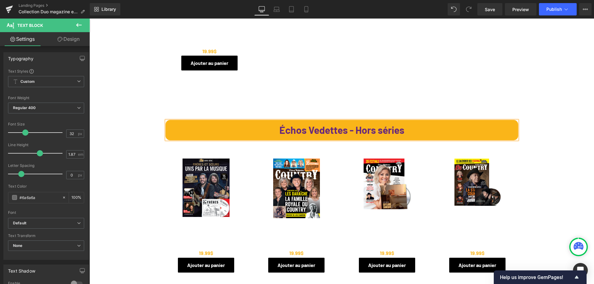
click at [379, 125] on b "Échos Vedettes - Hors séries" at bounding box center [341, 130] width 125 height 12
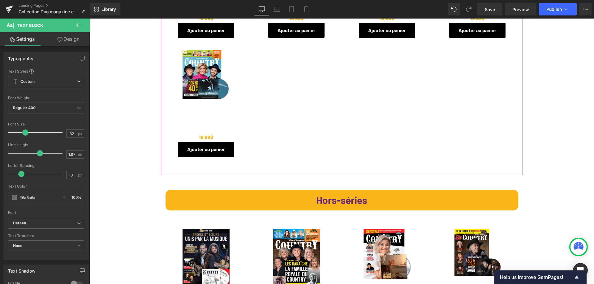
scroll to position [588, 0]
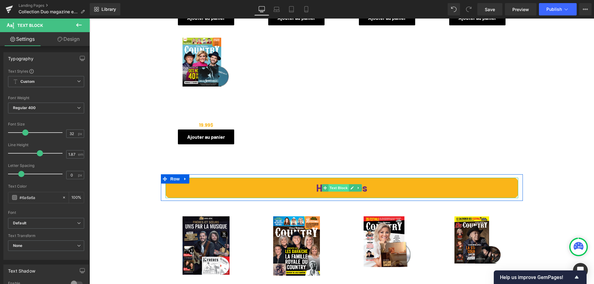
click at [341, 184] on span "Text Block" at bounding box center [338, 187] width 20 height 7
click at [393, 179] on p "Hors-séries" at bounding box center [341, 188] width 351 height 19
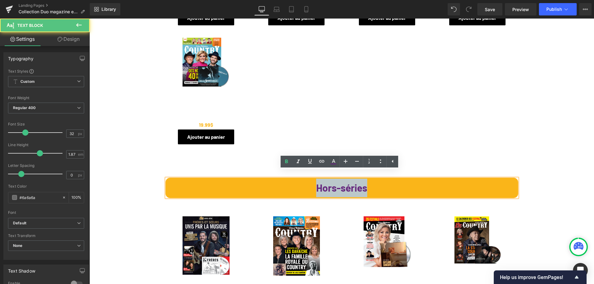
drag, startPoint x: 378, startPoint y: 182, endPoint x: 294, endPoint y: 182, distance: 84.1
click at [294, 182] on p "Hors-séries" at bounding box center [341, 188] width 351 height 19
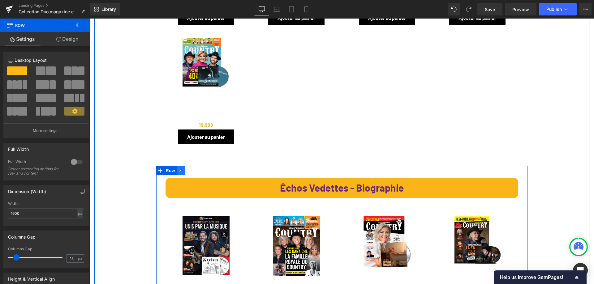
click at [180, 169] on icon at bounding box center [180, 170] width 1 height 3
click at [195, 168] on icon at bounding box center [197, 170] width 4 height 5
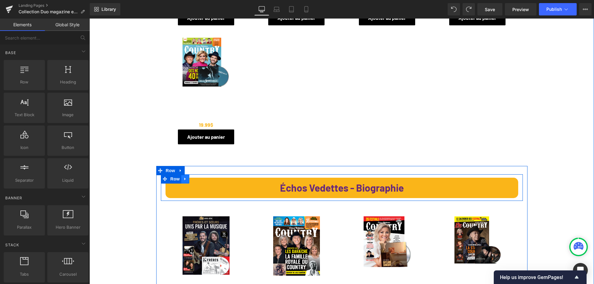
click at [183, 177] on icon at bounding box center [185, 179] width 4 height 5
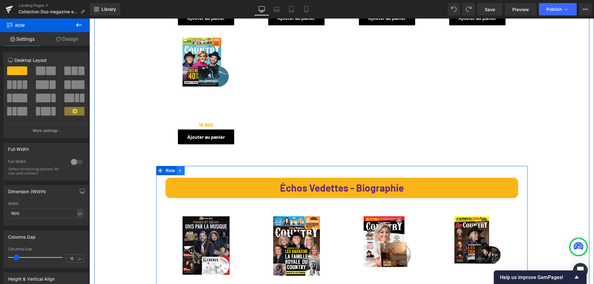
click at [179, 168] on icon at bounding box center [180, 170] width 4 height 5
click at [186, 169] on icon at bounding box center [188, 171] width 4 height 4
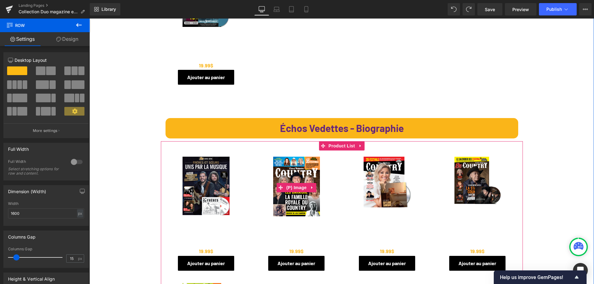
scroll to position [948, 0]
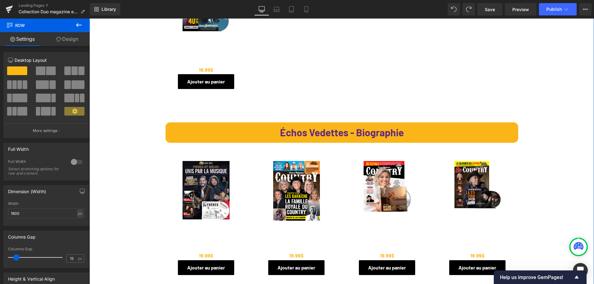
click at [361, 126] on b "Échos Vedettes - Biographie" at bounding box center [342, 132] width 124 height 12
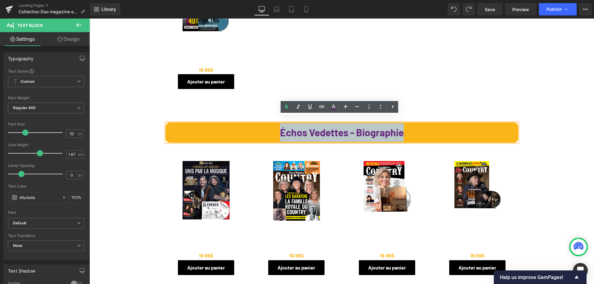
drag, startPoint x: 412, startPoint y: 126, endPoint x: 268, endPoint y: 130, distance: 144.2
click at [268, 130] on p "Échos Vedettes - Biographie" at bounding box center [341, 132] width 351 height 19
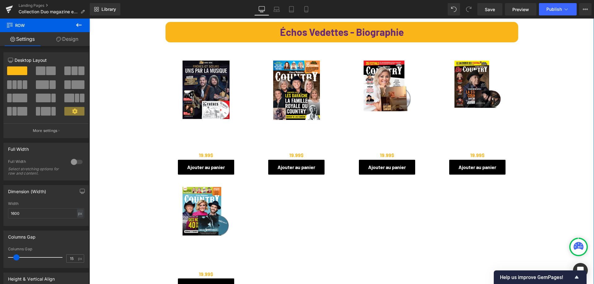
scroll to position [731, 0]
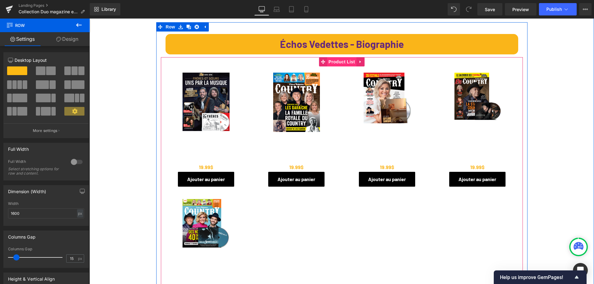
click at [336, 57] on span "Product List" at bounding box center [341, 61] width 29 height 9
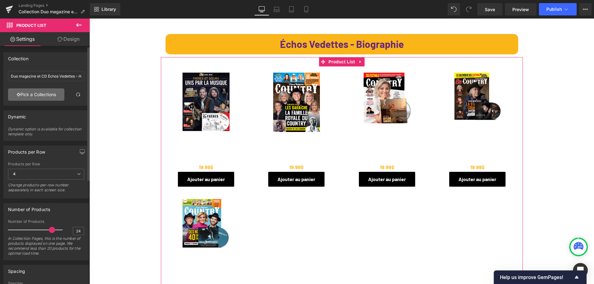
click at [38, 96] on link "Pick a Collections" at bounding box center [36, 94] width 56 height 12
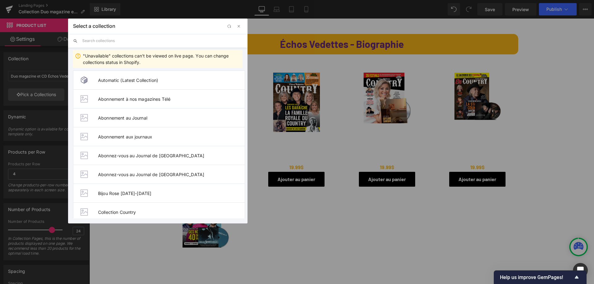
click at [114, 39] on input "text" at bounding box center [162, 41] width 160 height 14
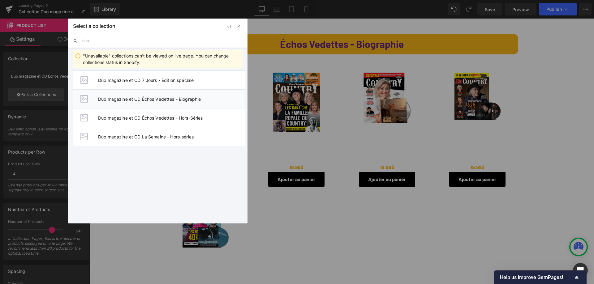
type input "duo"
click at [147, 96] on span "Duo magazine et CD Échos Vedettes - Biographie" at bounding box center [171, 98] width 147 height 5
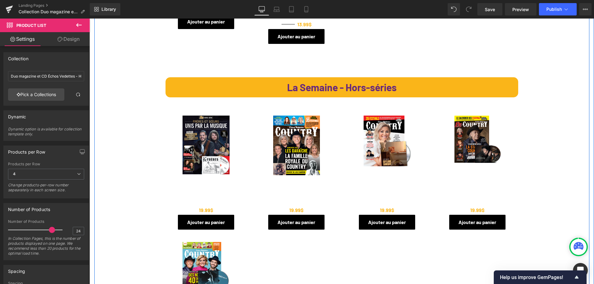
scroll to position [855, 0]
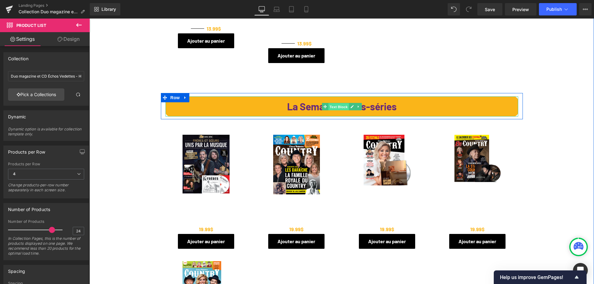
click at [333, 103] on span "Text Block" at bounding box center [338, 106] width 20 height 7
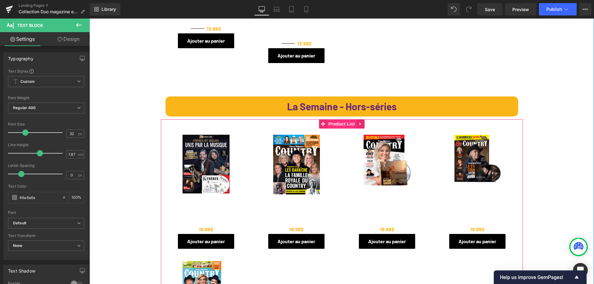
click at [336, 119] on span "Product List" at bounding box center [341, 123] width 29 height 9
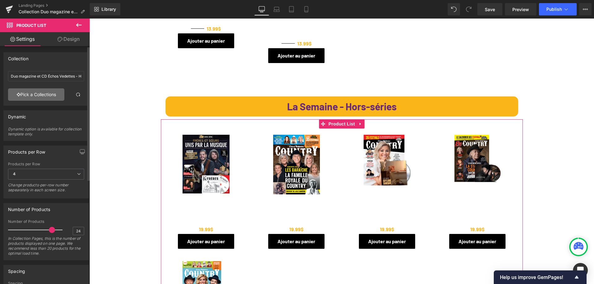
click at [38, 94] on link "Pick a Collections" at bounding box center [36, 94] width 56 height 12
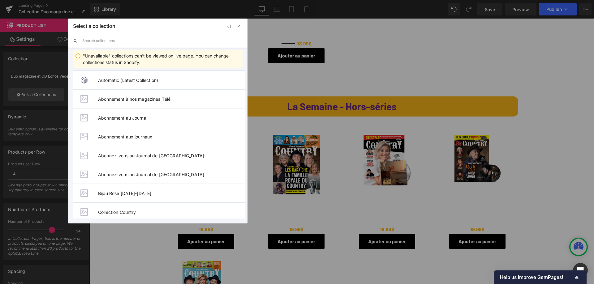
click at [124, 40] on input "text" at bounding box center [162, 41] width 160 height 14
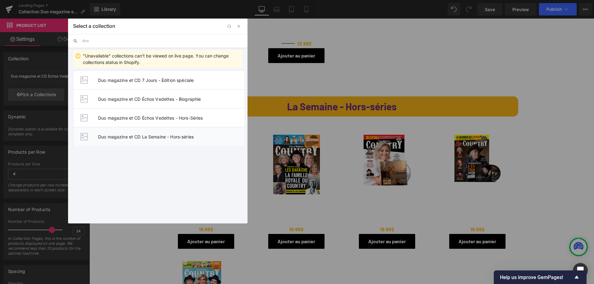
type input "duo"
click at [147, 137] on span "Duo magazine et CD La Semaine - Hors-séries" at bounding box center [171, 136] width 147 height 5
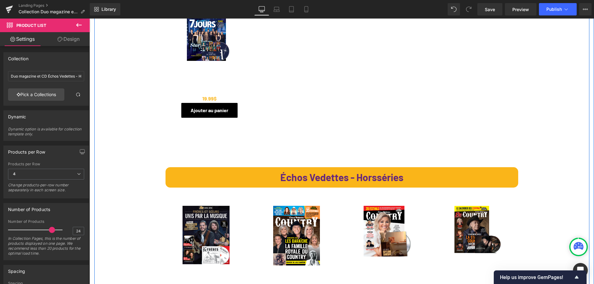
scroll to position [278, 0]
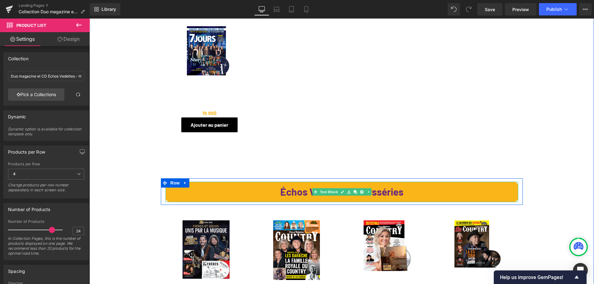
click at [377, 187] on b "Échos Vedettes - Horsséries" at bounding box center [341, 192] width 123 height 12
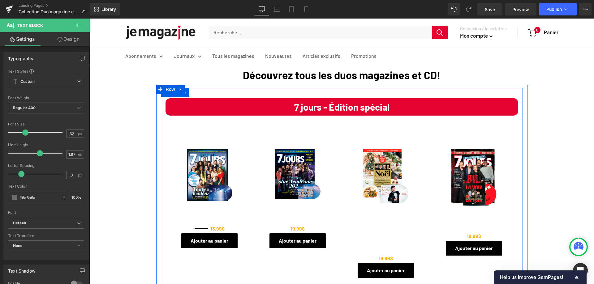
scroll to position [0, 0]
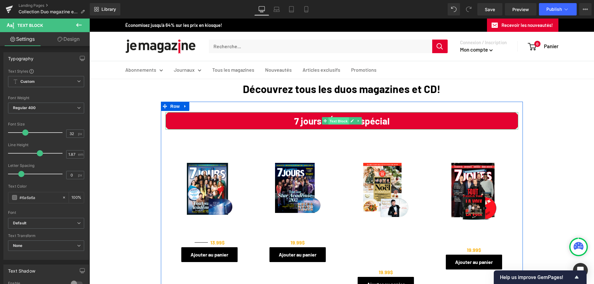
click at [336, 122] on span "Text Block" at bounding box center [338, 121] width 20 height 7
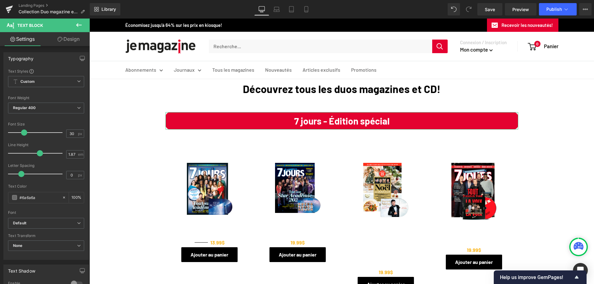
click at [75, 42] on link "Design" at bounding box center [68, 39] width 45 height 14
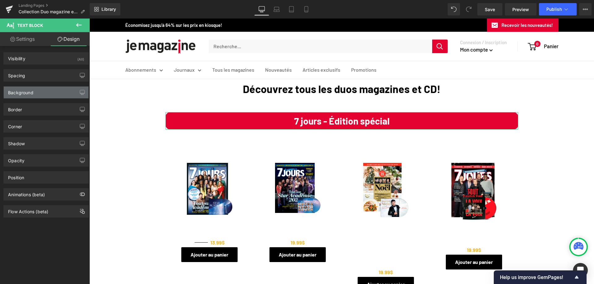
click at [18, 94] on div "Background" at bounding box center [20, 91] width 25 height 9
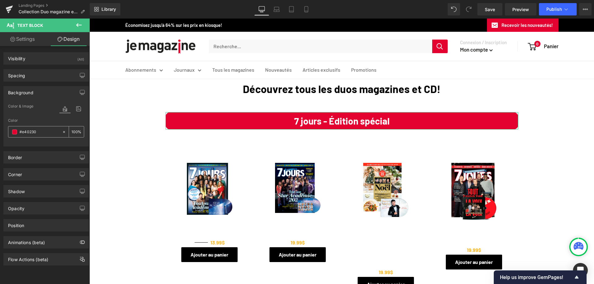
click at [38, 130] on input "#e40230" at bounding box center [39, 132] width 40 height 7
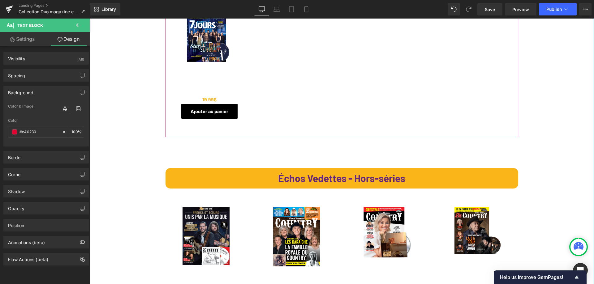
scroll to position [309, 0]
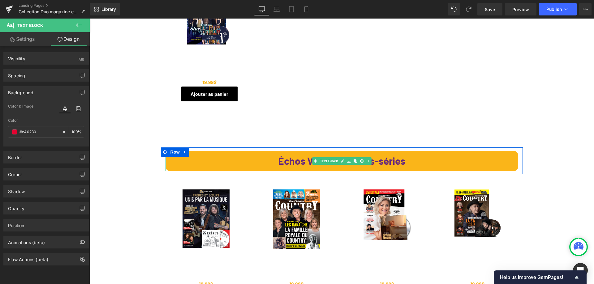
click at [278, 156] on b "Échos Vedettes - Hors-séries" at bounding box center [341, 161] width 127 height 12
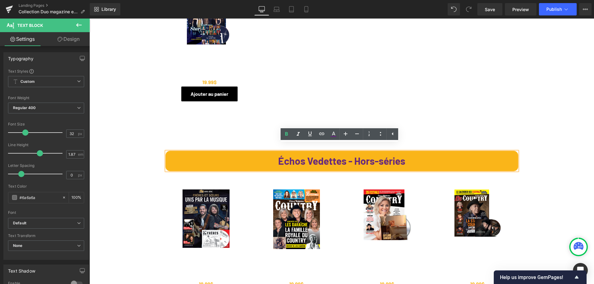
click at [405, 155] on b "Échos Vedettes - Hors-séries" at bounding box center [341, 161] width 127 height 12
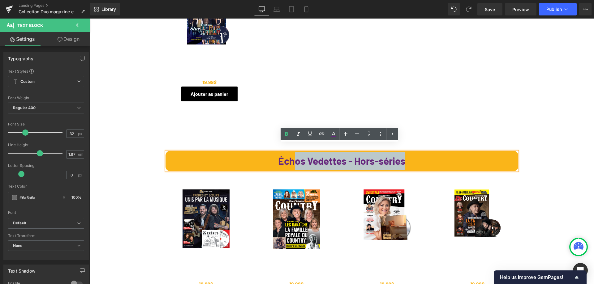
drag, startPoint x: 416, startPoint y: 154, endPoint x: 286, endPoint y: 153, distance: 129.3
click at [286, 153] on p "Échos Vedettes - Hors-séries" at bounding box center [341, 161] width 351 height 19
click at [438, 155] on p "Échos Vedettes - Hors-séries" at bounding box center [341, 161] width 351 height 19
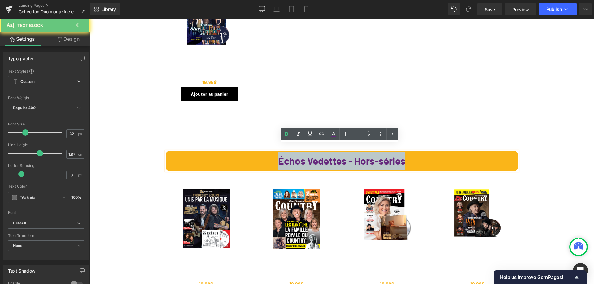
drag, startPoint x: 421, startPoint y: 156, endPoint x: 266, endPoint y: 157, distance: 155.8
click at [266, 157] on p "Échos Vedettes - Hors-séries" at bounding box center [341, 161] width 351 height 19
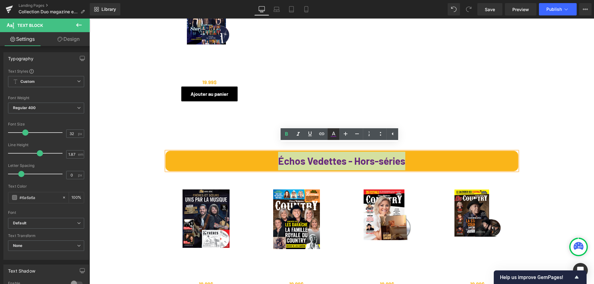
click at [334, 135] on icon at bounding box center [333, 133] width 7 height 7
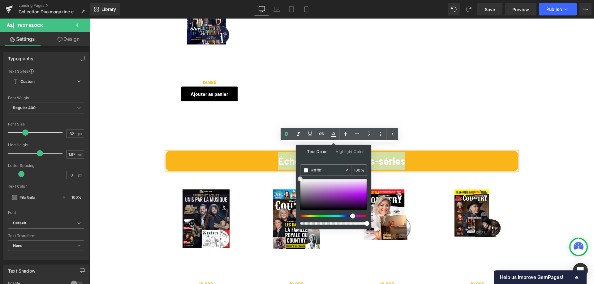
drag, startPoint x: 335, startPoint y: 200, endPoint x: 296, endPoint y: 176, distance: 46.1
click at [296, 176] on div "Text Color Highlight Color rgba(255, 255, 255, 1) #ffffff 100 % transparent tra…" at bounding box center [333, 187] width 75 height 84
click at [336, 134] on icon at bounding box center [333, 133] width 7 height 7
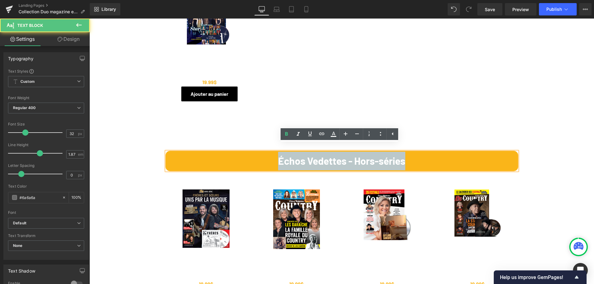
click at [465, 156] on p "Échos Vedettes - Hors-séries" at bounding box center [341, 161] width 351 height 19
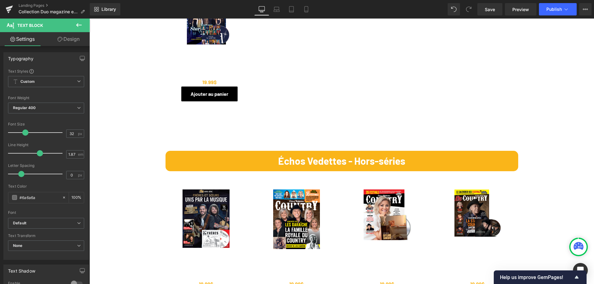
click at [67, 40] on link "Design" at bounding box center [68, 39] width 45 height 14
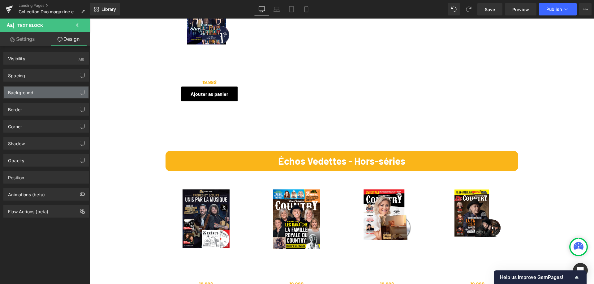
click at [25, 95] on div "Background" at bounding box center [20, 91] width 25 height 9
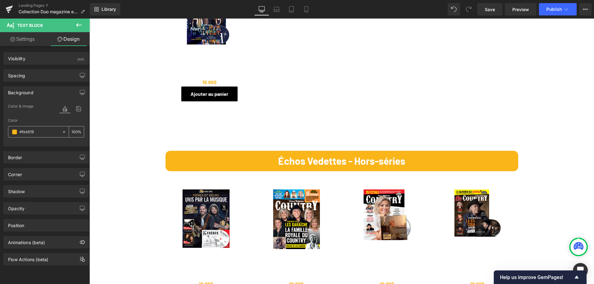
click at [38, 133] on input "#fab519" at bounding box center [39, 132] width 40 height 7
paste input "e40230"
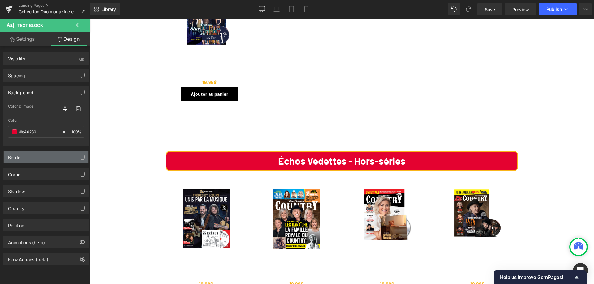
type input "#e40230"
click at [32, 156] on div "Border" at bounding box center [46, 158] width 85 height 12
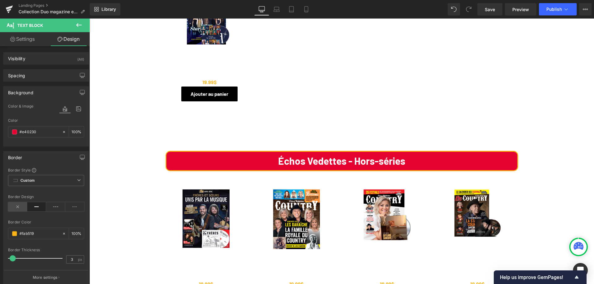
click at [15, 206] on icon at bounding box center [17, 206] width 19 height 9
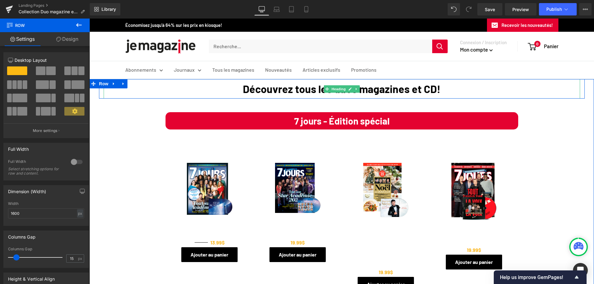
click at [313, 87] on strong "Découvrez tous les duos magazines et CD!" at bounding box center [342, 89] width 198 height 13
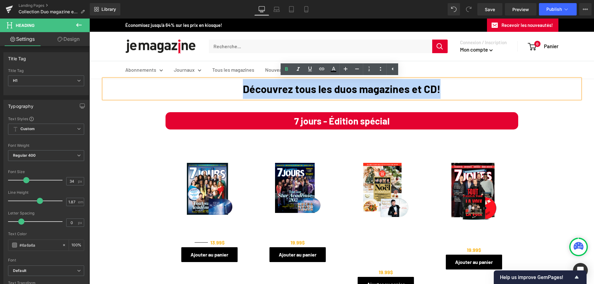
drag, startPoint x: 235, startPoint y: 88, endPoint x: 456, endPoint y: 90, distance: 221.4
click at [456, 90] on h1 "Découvrez tous les duos magazines et CD!" at bounding box center [342, 89] width 476 height 20
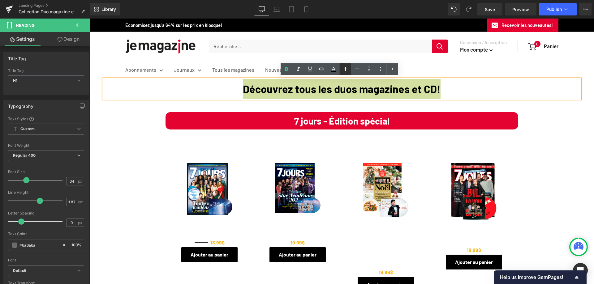
click at [344, 68] on icon at bounding box center [345, 68] width 7 height 7
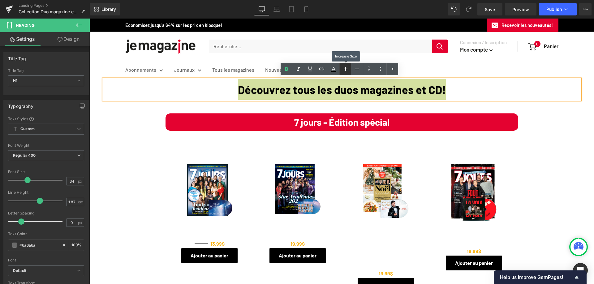
click at [344, 68] on icon at bounding box center [345, 68] width 7 height 7
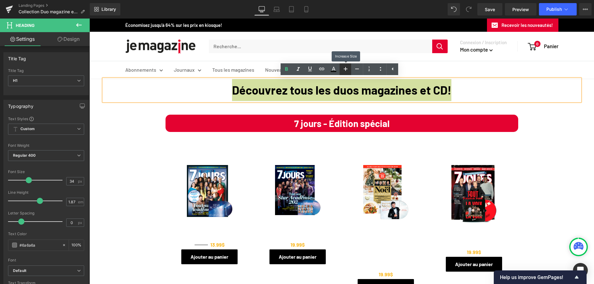
click at [344, 68] on icon at bounding box center [345, 68] width 7 height 7
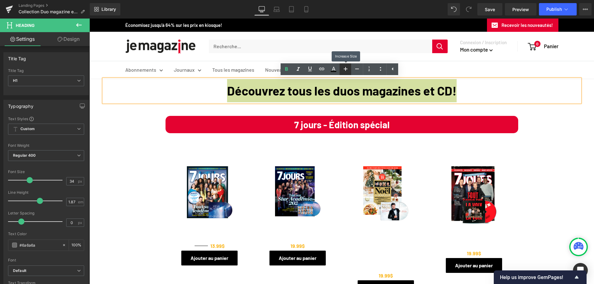
click at [344, 68] on icon at bounding box center [345, 68] width 7 height 7
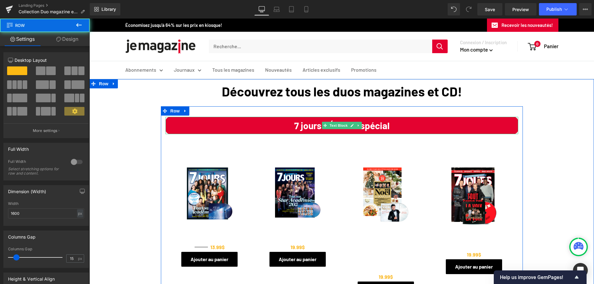
click at [324, 127] on span at bounding box center [325, 125] width 6 height 7
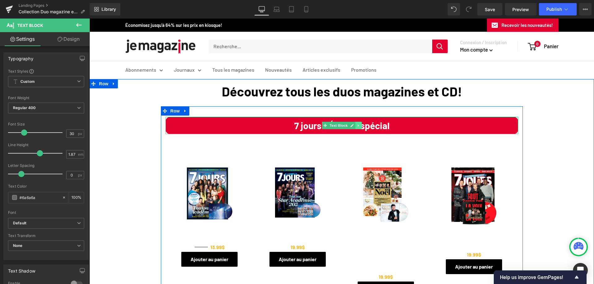
click at [357, 125] on icon at bounding box center [357, 126] width 1 height 2
click at [329, 126] on span "Text Block" at bounding box center [338, 125] width 20 height 7
click at [294, 125] on span "7 jours - Édition spécial" at bounding box center [341, 125] width 95 height 11
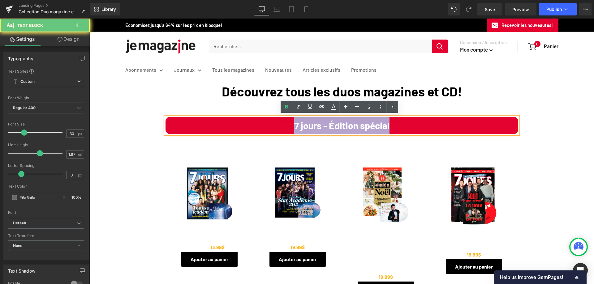
drag, startPoint x: 289, startPoint y: 125, endPoint x: 370, endPoint y: 126, distance: 82.0
click at [370, 126] on span "7 jours - Édition spécial" at bounding box center [341, 125] width 95 height 11
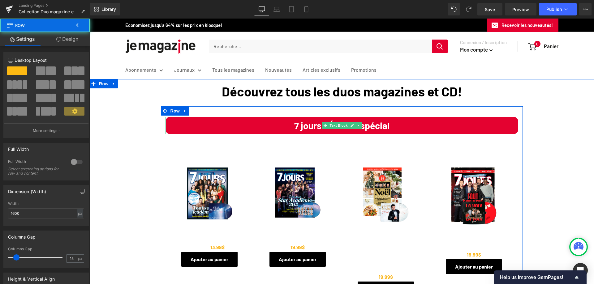
click at [331, 130] on span "7 jours - Édition spécial" at bounding box center [341, 125] width 95 height 11
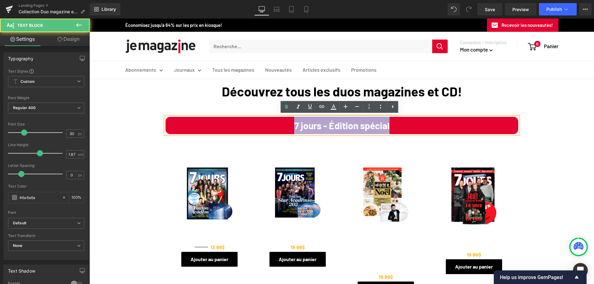
drag, startPoint x: 285, startPoint y: 125, endPoint x: 457, endPoint y: 126, distance: 171.9
click at [457, 126] on p "7 jours - Édition spécial" at bounding box center [341, 125] width 353 height 17
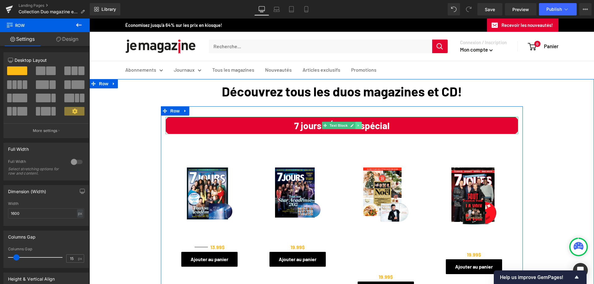
click at [357, 126] on icon at bounding box center [357, 126] width 1 height 2
click at [322, 127] on link "Text Block" at bounding box center [325, 125] width 27 height 7
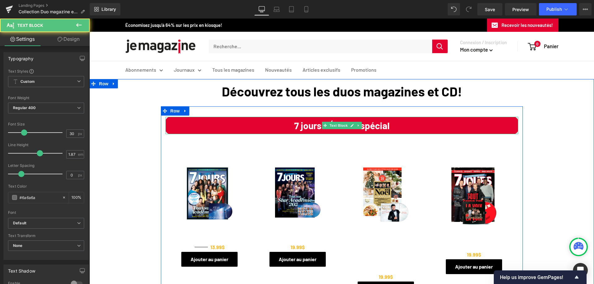
click at [271, 126] on p "7 jours - Édition spécial" at bounding box center [341, 125] width 353 height 17
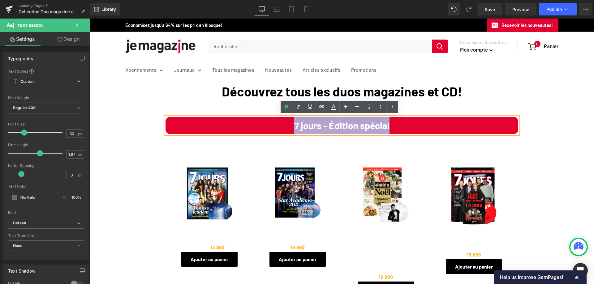
drag, startPoint x: 269, startPoint y: 124, endPoint x: 408, endPoint y: 126, distance: 139.2
click at [408, 126] on p "7 jours - Édition spécial" at bounding box center [341, 125] width 353 height 17
click at [343, 105] on icon at bounding box center [345, 106] width 7 height 7
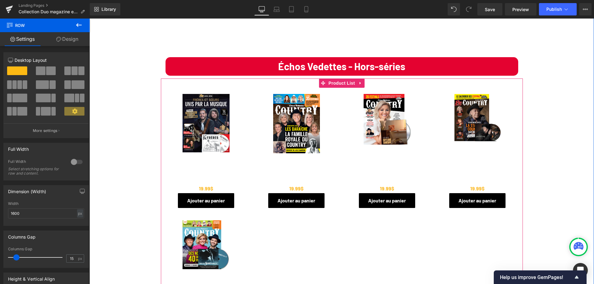
scroll to position [402, 0]
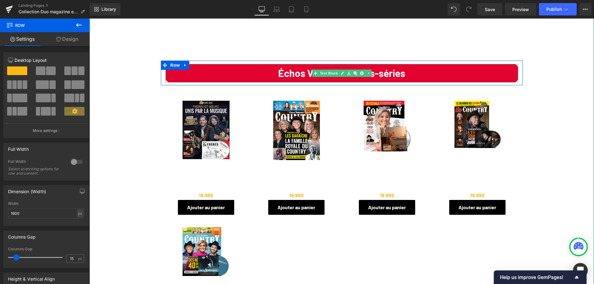
click at [285, 67] on b "Échos Vedettes - Hors-séries" at bounding box center [341, 73] width 127 height 12
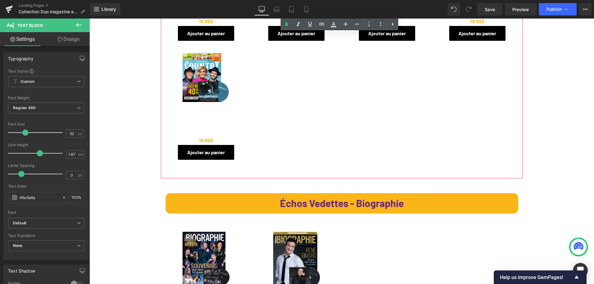
scroll to position [618, 0]
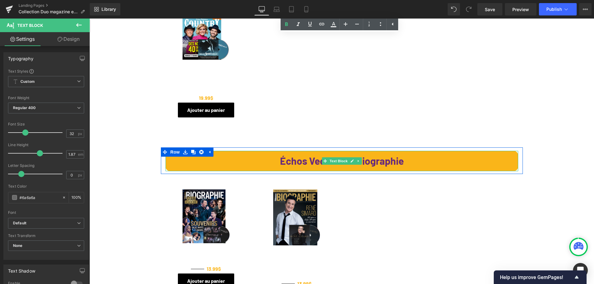
click at [301, 156] on b "Échos Vedettes - Biographie" at bounding box center [342, 161] width 124 height 12
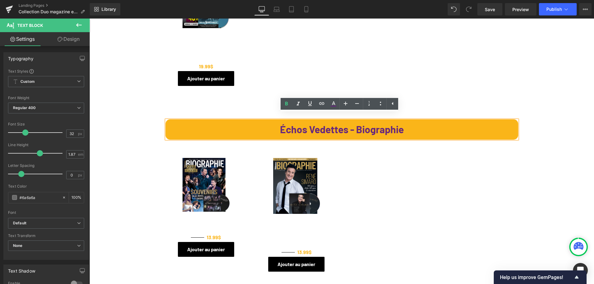
scroll to position [649, 0]
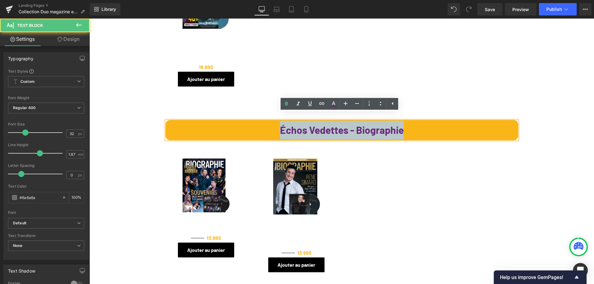
drag, startPoint x: 267, startPoint y: 122, endPoint x: 451, endPoint y: 129, distance: 183.2
click at [451, 129] on p "Échos Vedettes - Biographie" at bounding box center [341, 130] width 351 height 19
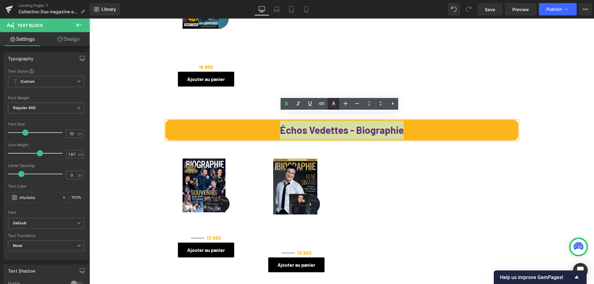
click at [335, 103] on icon at bounding box center [333, 103] width 7 height 7
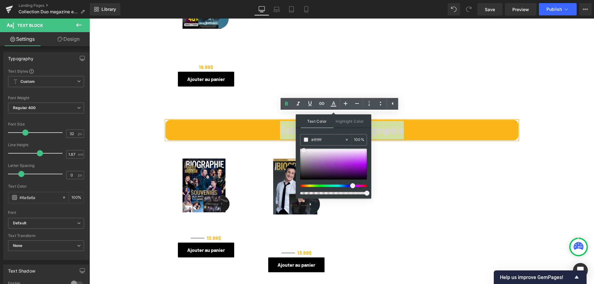
drag, startPoint x: 421, startPoint y: 187, endPoint x: 293, endPoint y: 143, distance: 135.4
click at [439, 122] on p "Échos Vedettes - Biographie" at bounding box center [341, 130] width 351 height 19
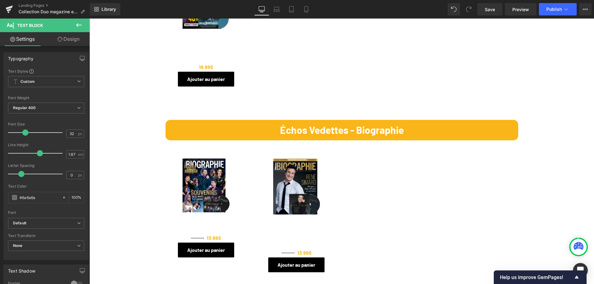
click at [70, 38] on link "Design" at bounding box center [68, 39] width 45 height 14
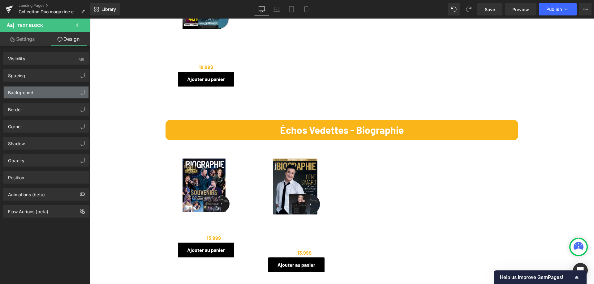
click at [20, 91] on div "Background" at bounding box center [20, 91] width 25 height 9
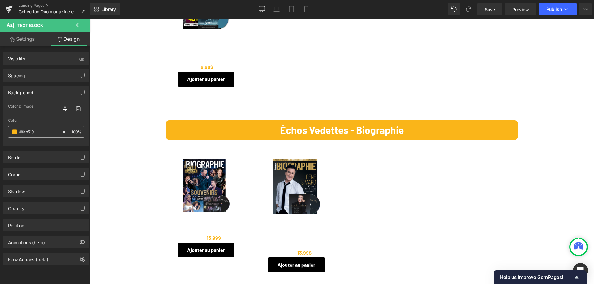
click at [37, 133] on input "text" at bounding box center [39, 132] width 40 height 7
paste input "e40230"
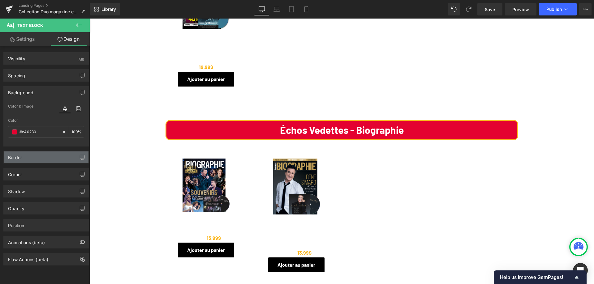
type input "#e40230"
click at [8, 155] on div "Border" at bounding box center [15, 156] width 14 height 9
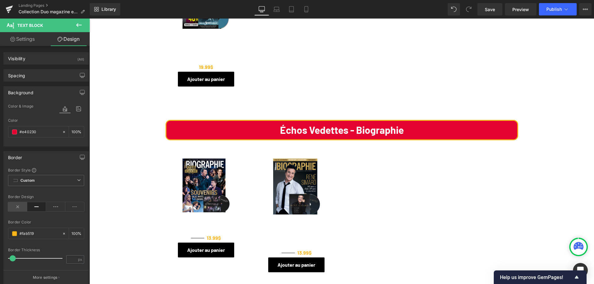
click at [15, 206] on icon at bounding box center [17, 206] width 19 height 9
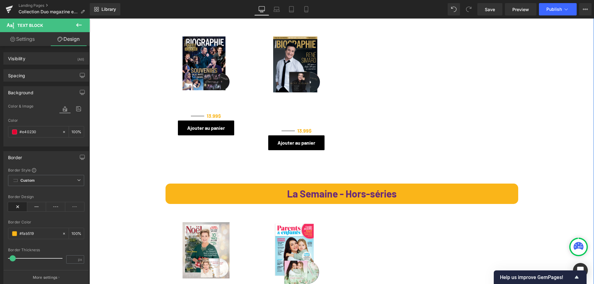
scroll to position [835, 0]
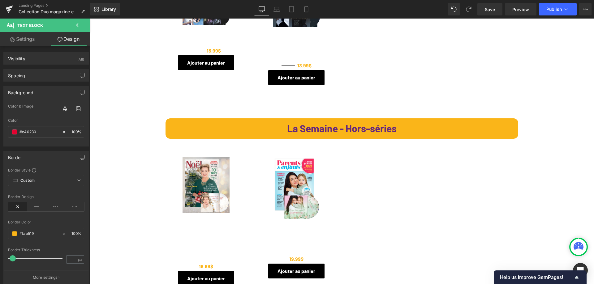
click at [324, 127] on icon at bounding box center [324, 129] width 3 height 4
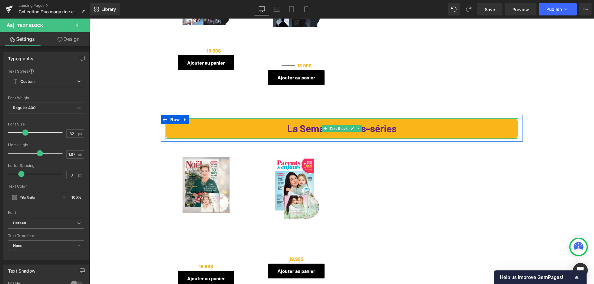
click at [255, 119] on p "La Semaine - Hors-séries" at bounding box center [341, 128] width 351 height 19
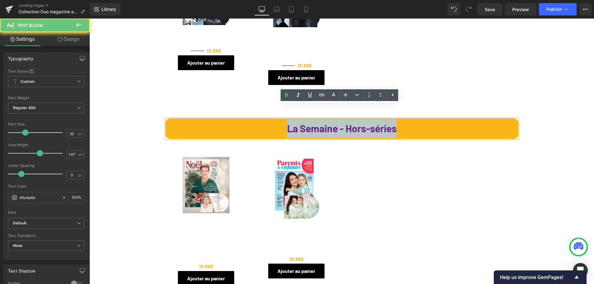
drag, startPoint x: 263, startPoint y: 116, endPoint x: 415, endPoint y: 121, distance: 152.2
click at [415, 121] on p "La Semaine - Hors-séries" at bounding box center [341, 128] width 351 height 19
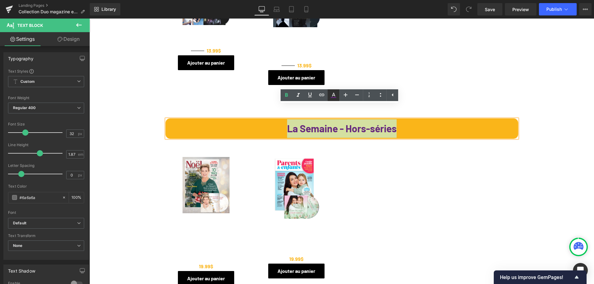
click at [332, 94] on icon at bounding box center [333, 95] width 7 height 7
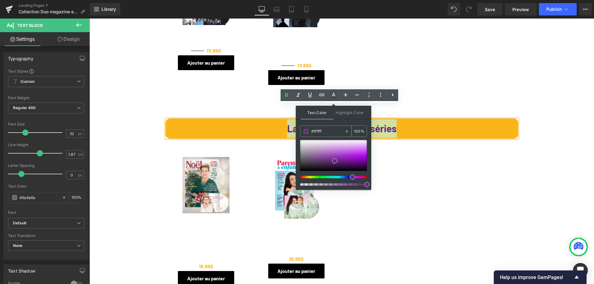
click at [306, 132] on span at bounding box center [306, 131] width 4 height 4
drag, startPoint x: 424, startPoint y: 180, endPoint x: 292, endPoint y: 134, distance: 139.4
click at [334, 96] on icon at bounding box center [333, 95] width 3 height 4
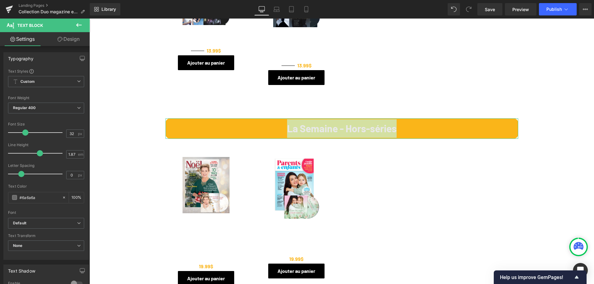
click at [71, 38] on link "Design" at bounding box center [68, 39] width 45 height 14
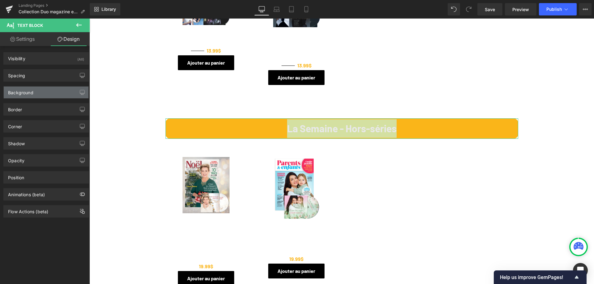
click at [25, 95] on div "Background" at bounding box center [20, 91] width 25 height 9
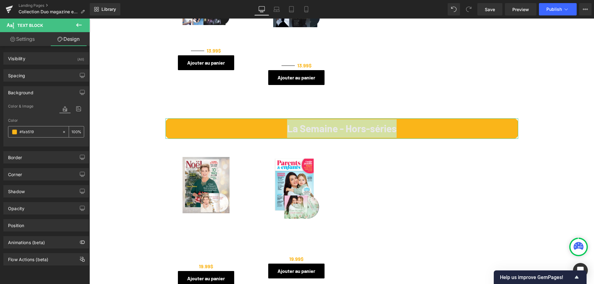
click at [37, 130] on input "#fab519" at bounding box center [39, 132] width 40 height 7
paste input "e40230"
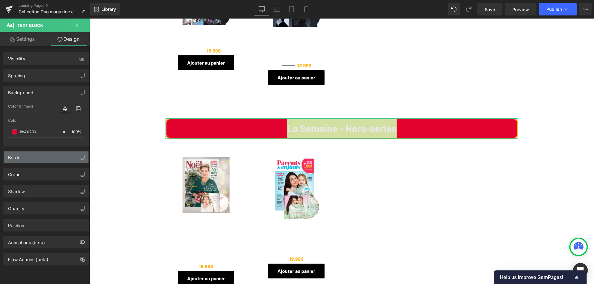
type input "#e40230"
click at [27, 158] on div "Border" at bounding box center [46, 158] width 85 height 12
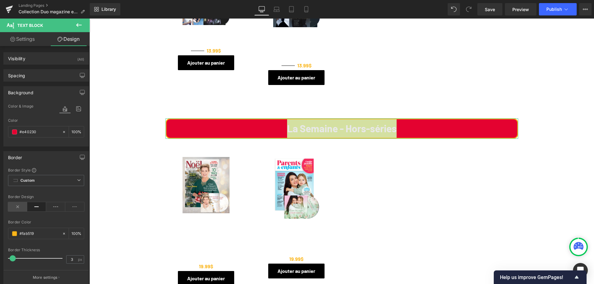
click at [15, 206] on icon at bounding box center [17, 206] width 19 height 9
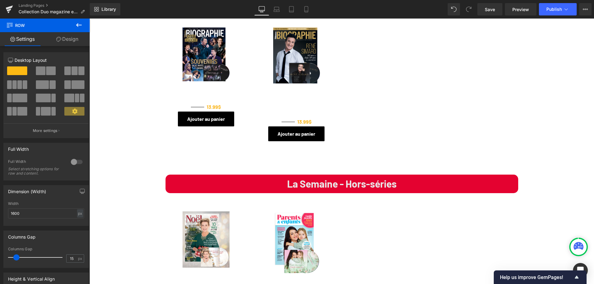
scroll to position [773, 0]
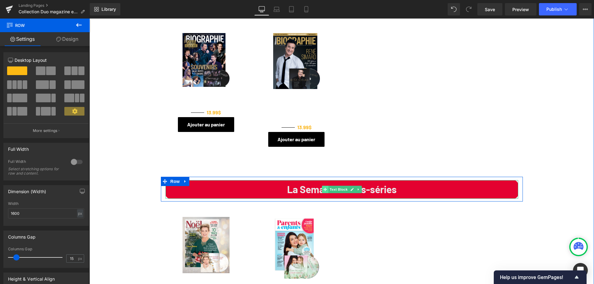
click at [323, 188] on icon at bounding box center [324, 190] width 3 height 4
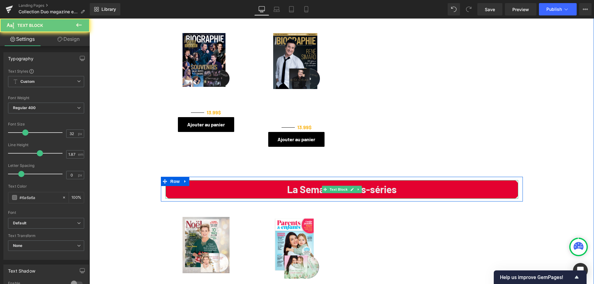
click at [263, 180] on p "La Semaine - Hors-séries" at bounding box center [341, 189] width 353 height 19
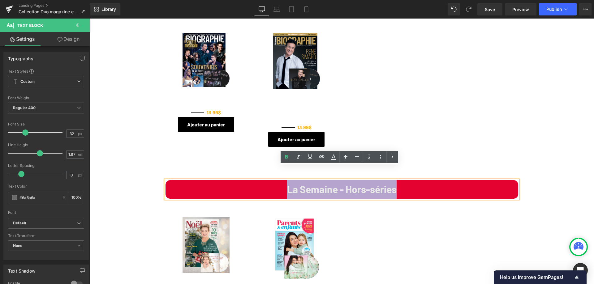
drag, startPoint x: 266, startPoint y: 175, endPoint x: 417, endPoint y: 176, distance: 151.2
click at [417, 180] on p "La Semaine - Hors-séries" at bounding box center [341, 189] width 353 height 19
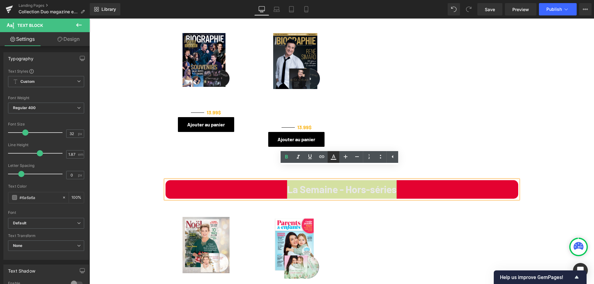
click at [332, 155] on icon at bounding box center [333, 156] width 7 height 7
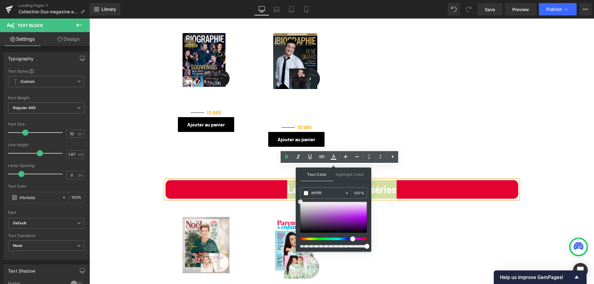
drag, startPoint x: 300, startPoint y: 207, endPoint x: 300, endPoint y: 200, distance: 6.5
click at [300, 200] on span at bounding box center [300, 201] width 5 height 5
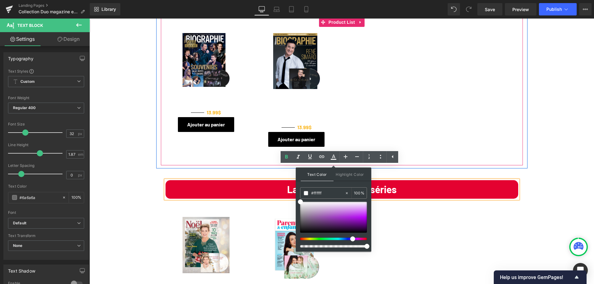
click at [409, 136] on div "Sale Off (P) Image Vol.02 no.03 | Star Académie (P) Title 19.99$ 13.99$ (P) Pri…" at bounding box center [342, 87] width 362 height 139
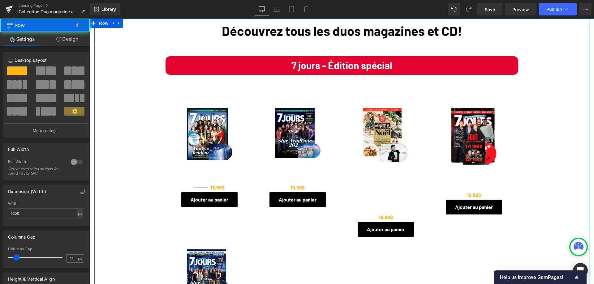
scroll to position [0, 0]
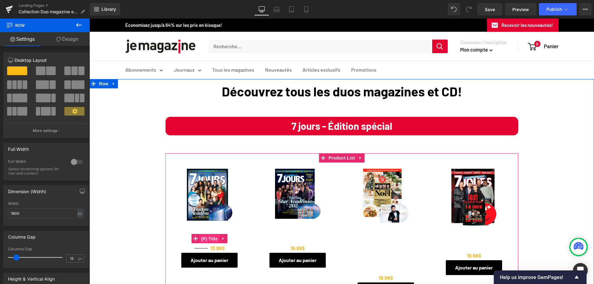
click at [204, 243] on span "(P) Title" at bounding box center [209, 238] width 20 height 9
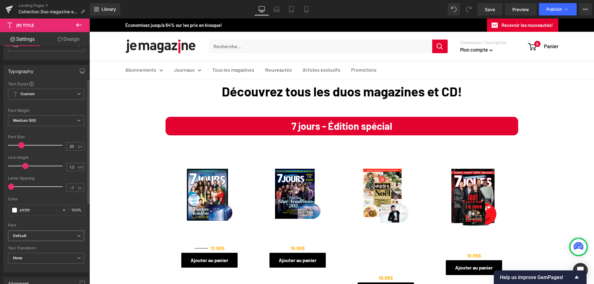
scroll to position [62, 0]
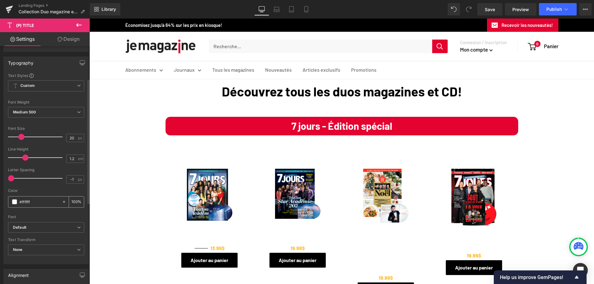
click at [29, 202] on input "#ffffff" at bounding box center [39, 202] width 40 height 7
click at [14, 202] on span at bounding box center [14, 201] width 5 height 5
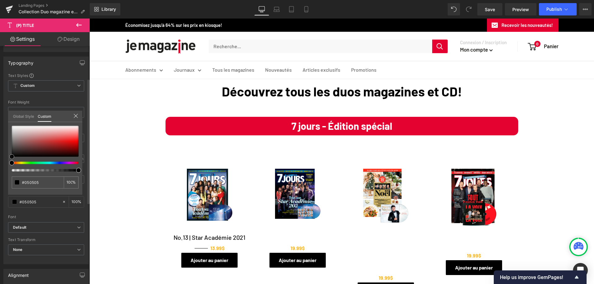
drag, startPoint x: 11, startPoint y: 126, endPoint x: 3, endPoint y: 160, distance: 34.8
click at [3, 160] on div "Typography Text Styles Custom Custom Setup Global Style Custom Setup Global Sty…" at bounding box center [46, 158] width 92 height 212
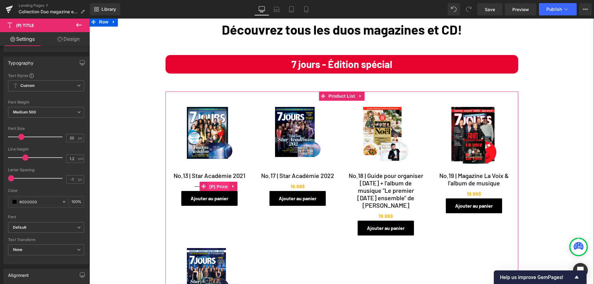
click at [216, 191] on span "(P) Price" at bounding box center [218, 186] width 22 height 9
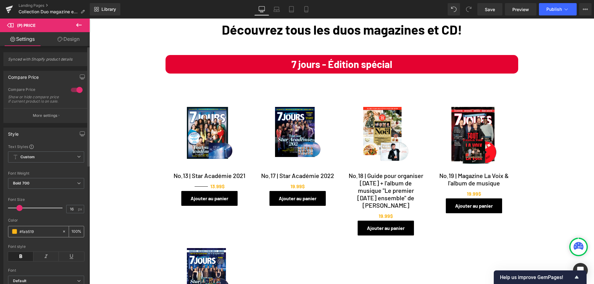
click at [45, 235] on input "#fab519" at bounding box center [39, 231] width 40 height 7
drag, startPoint x: 40, startPoint y: 235, endPoint x: 17, endPoint y: 235, distance: 22.6
click at [17, 235] on div "#fab519" at bounding box center [34, 231] width 53 height 11
paste input "e40230"
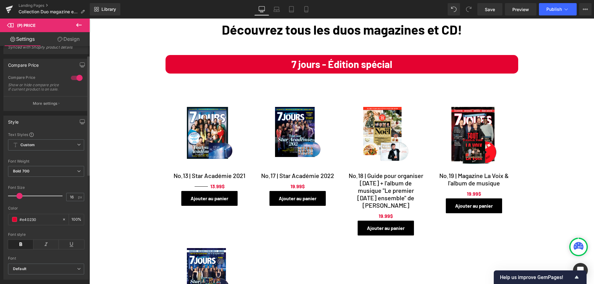
scroll to position [0, 0]
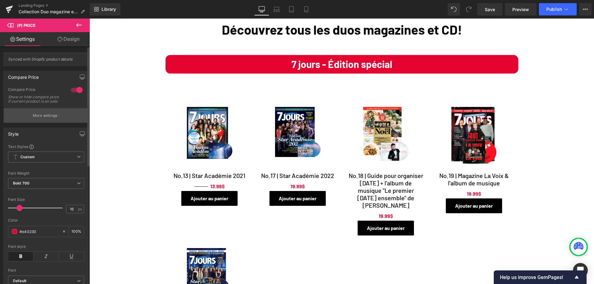
type input "#e40230"
click at [39, 118] on p "More settings" at bounding box center [45, 116] width 25 height 6
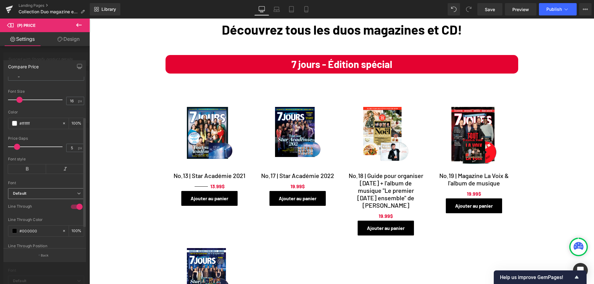
scroll to position [93, 0]
click at [14, 99] on span at bounding box center [14, 101] width 5 height 5
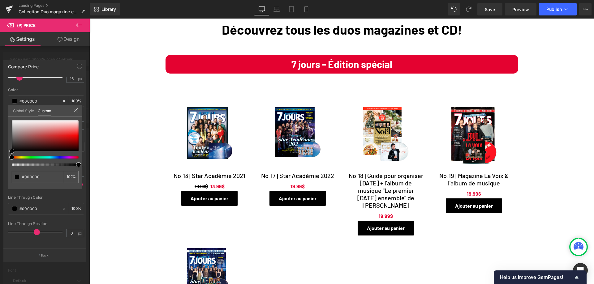
drag, startPoint x: 11, startPoint y: 120, endPoint x: 6, endPoint y: 158, distance: 38.6
click at [6, 158] on div "Compare Price Text Styles Custom Custom Setup Global Style Custom Setup Global …" at bounding box center [45, 159] width 90 height 206
click at [582, 122] on div at bounding box center [341, 152] width 504 height 266
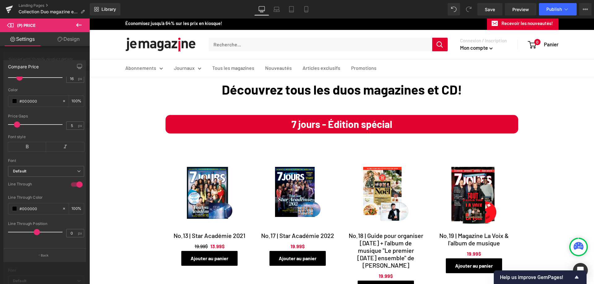
scroll to position [0, 0]
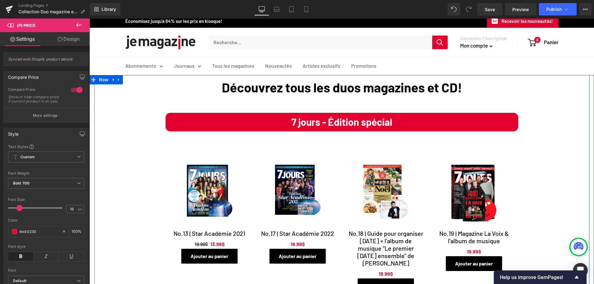
scroll to position [62, 0]
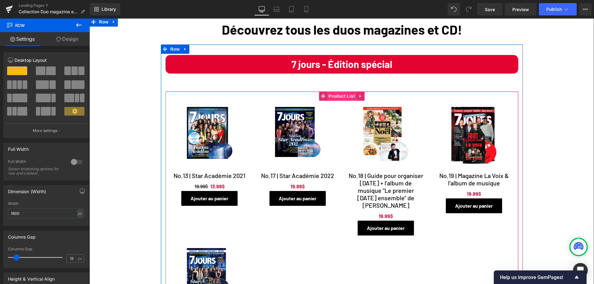
click at [334, 95] on span "Product List" at bounding box center [341, 96] width 29 height 9
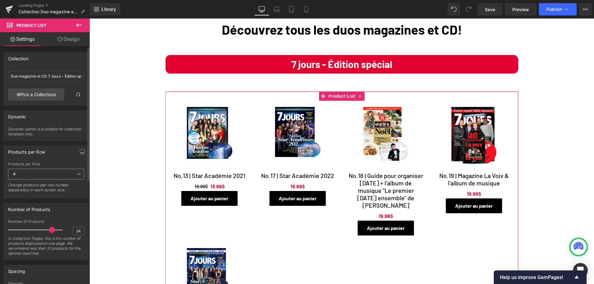
click at [69, 174] on span "4" at bounding box center [46, 174] width 76 height 11
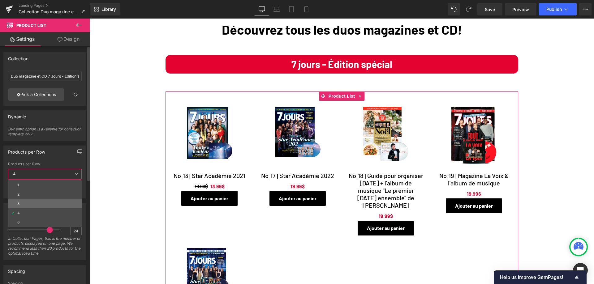
click at [32, 203] on li "3" at bounding box center [45, 203] width 74 height 9
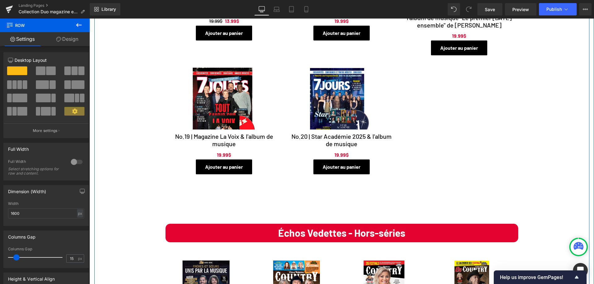
scroll to position [186, 0]
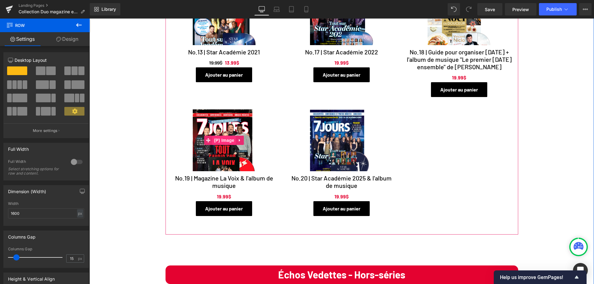
click at [223, 142] on span "(P) Image" at bounding box center [224, 140] width 24 height 9
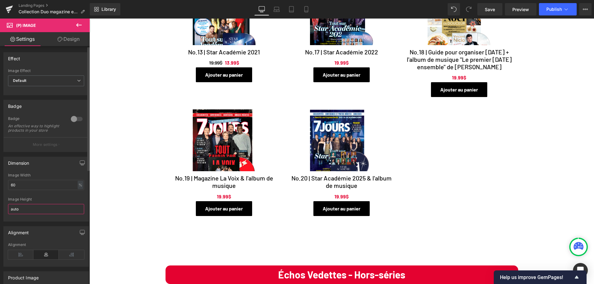
click at [23, 214] on input "auto" at bounding box center [46, 209] width 76 height 10
click at [22, 213] on input "auto" at bounding box center [46, 209] width 76 height 10
drag, startPoint x: 22, startPoint y: 213, endPoint x: 8, endPoint y: 215, distance: 14.3
click at [10, 214] on input "auto" at bounding box center [46, 209] width 76 height 10
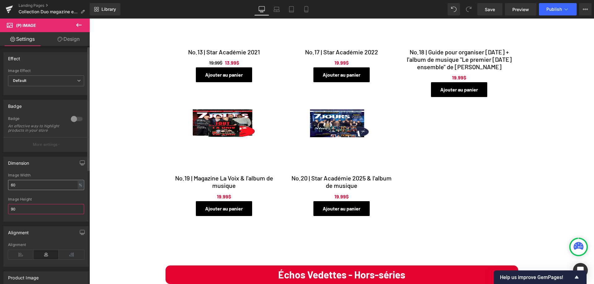
type input "90"
click at [20, 185] on input "60" at bounding box center [46, 185] width 76 height 10
drag, startPoint x: 19, startPoint y: 190, endPoint x: 7, endPoint y: 188, distance: 12.2
click at [7, 188] on div "60% Image Width 60 % % px auto Image Height 90" at bounding box center [46, 197] width 85 height 48
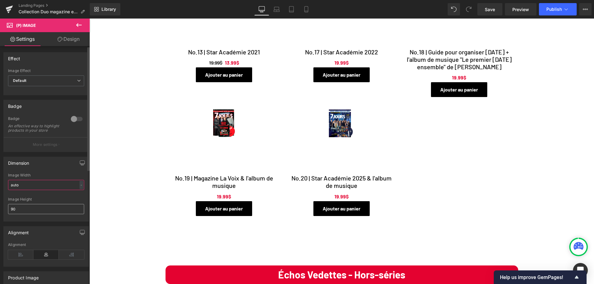
type input "auto"
click at [20, 214] on input "90" at bounding box center [46, 209] width 76 height 10
type input "9"
type input "1"
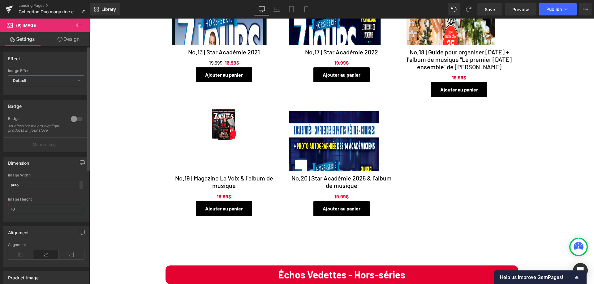
type input "1"
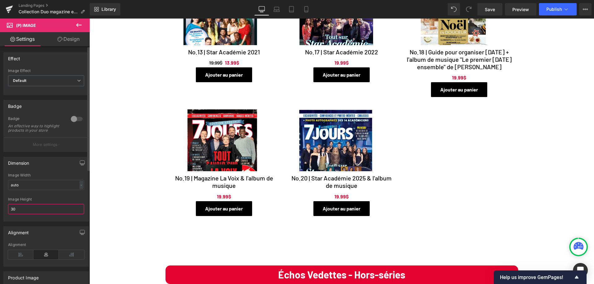
type input "3"
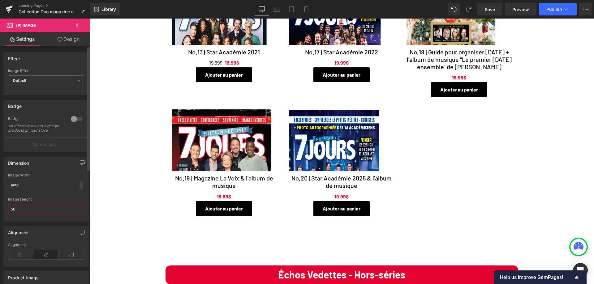
type input "5"
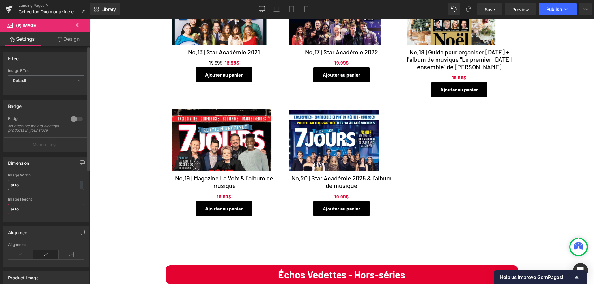
type input "auto"
click at [33, 186] on input "auto" at bounding box center [46, 185] width 76 height 10
drag, startPoint x: 26, startPoint y: 188, endPoint x: -5, endPoint y: 187, distance: 30.9
click at [0, 187] on html "(P) Image You are previewing how the will restyle your page. You can not edit E…" at bounding box center [297, 142] width 594 height 284
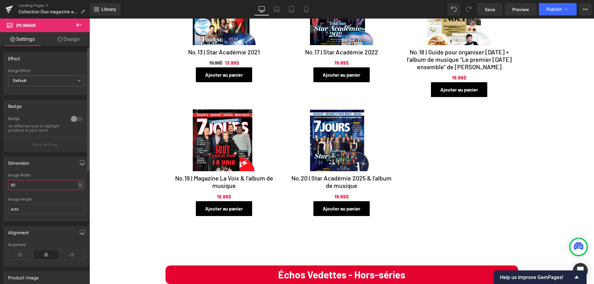
type input "6"
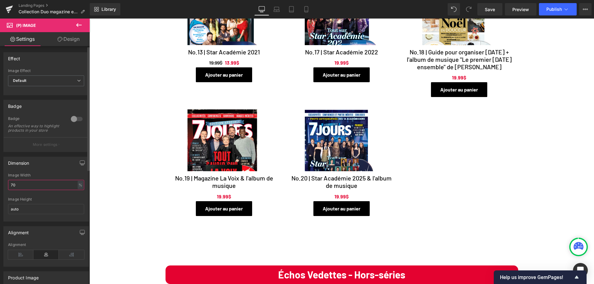
type input "7"
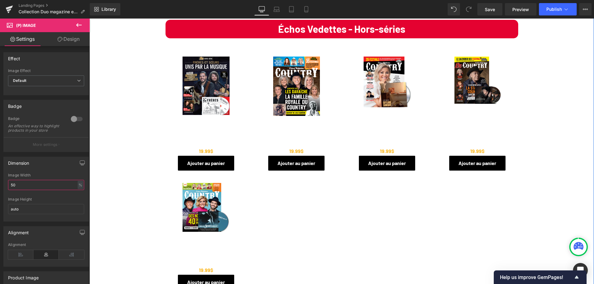
scroll to position [340, 0]
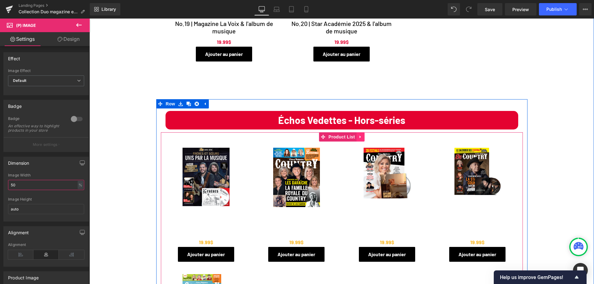
type input "50"
click at [359, 138] on icon at bounding box center [359, 137] width 1 height 3
click at [362, 138] on icon at bounding box center [364, 137] width 4 height 5
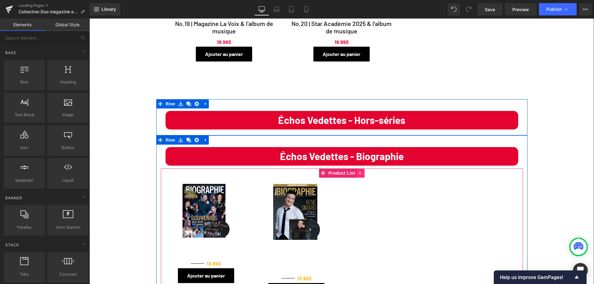
click at [360, 174] on icon at bounding box center [360, 173] width 4 height 5
click at [362, 175] on icon at bounding box center [364, 173] width 4 height 4
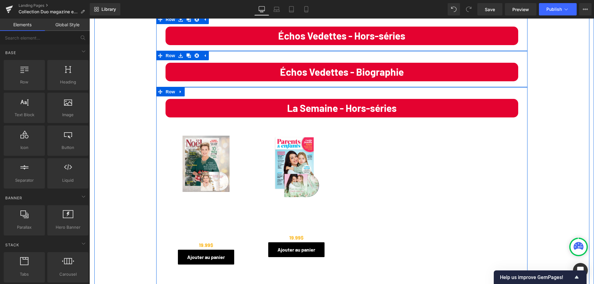
scroll to position [433, 0]
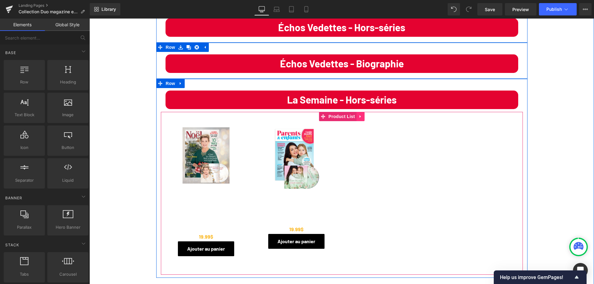
click at [359, 118] on icon at bounding box center [359, 116] width 1 height 3
click at [362, 118] on icon at bounding box center [364, 116] width 4 height 4
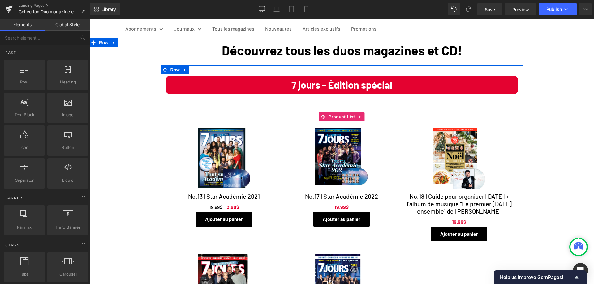
scroll to position [31, 0]
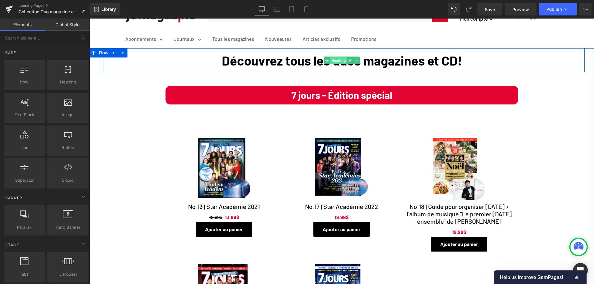
click at [335, 62] on span "Heading" at bounding box center [338, 60] width 17 height 7
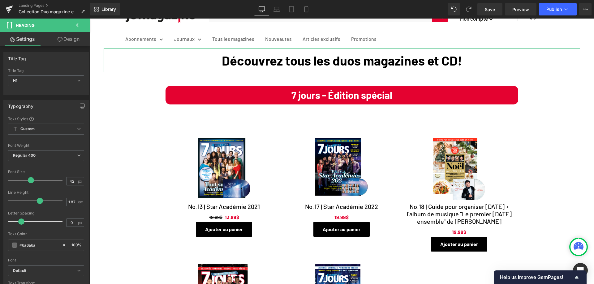
click at [70, 38] on link "Design" at bounding box center [68, 39] width 45 height 14
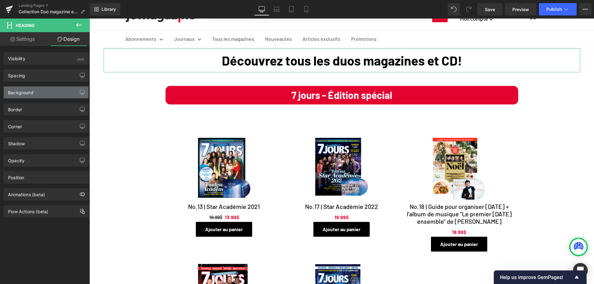
click at [32, 94] on div "Background" at bounding box center [20, 91] width 25 height 9
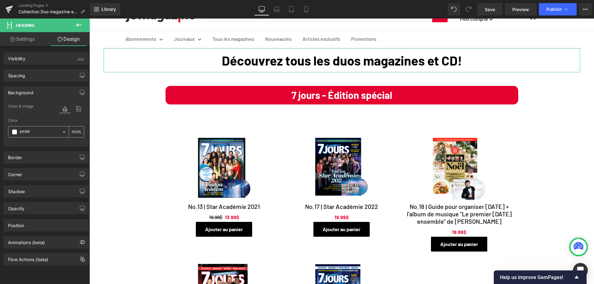
click at [14, 133] on span at bounding box center [14, 132] width 5 height 5
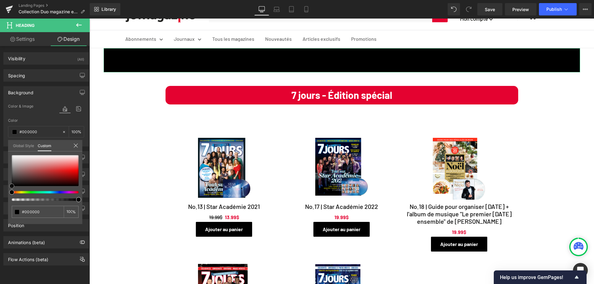
drag, startPoint x: 11, startPoint y: 155, endPoint x: 6, endPoint y: 192, distance: 37.4
click at [6, 147] on div "Background Color & Image color Color #ffffff 100 % Image Replace Image Upload i…" at bounding box center [46, 114] width 92 height 65
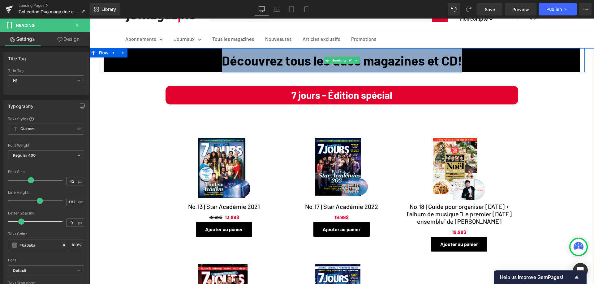
drag, startPoint x: 207, startPoint y: 57, endPoint x: 517, endPoint y: 62, distance: 310.2
click at [517, 62] on h1 "Découvrez tous les duos magazines et CD!" at bounding box center [342, 60] width 476 height 24
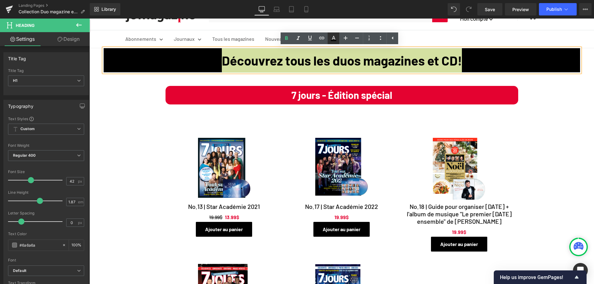
click at [334, 40] on icon at bounding box center [334, 40] width 6 height 1
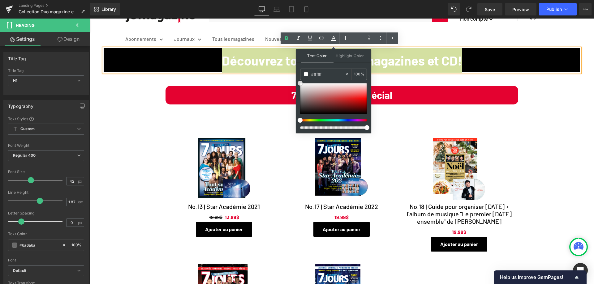
drag, startPoint x: 299, startPoint y: 114, endPoint x: 296, endPoint y: 78, distance: 35.7
click at [296, 78] on div "Text Color Highlight Color rgba(255, 255, 255, 1) #ffffff 100 % transparent tra…" at bounding box center [333, 91] width 75 height 84
click at [333, 38] on icon at bounding box center [333, 38] width 3 height 4
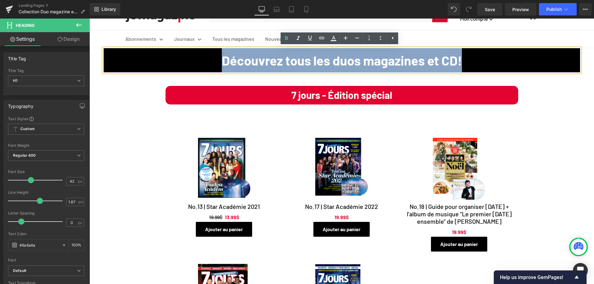
click at [552, 124] on div "Découvrez tous les duos magazines et CD! Heading Row 7 jours - Édition spécial …" at bounding box center [341, 282] width 495 height 469
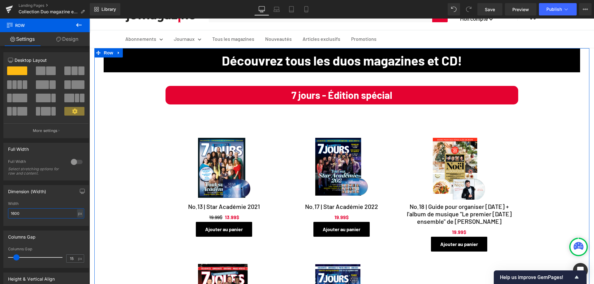
click at [29, 213] on input "1600" at bounding box center [46, 213] width 76 height 10
type input "1800"
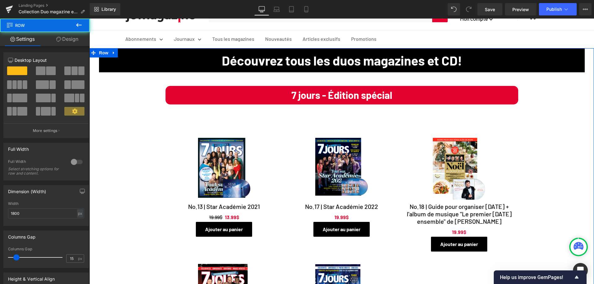
click at [130, 108] on div "Découvrez tous les duos magazines et CD! Heading Row 7 jours - Édition spécial …" at bounding box center [341, 282] width 504 height 469
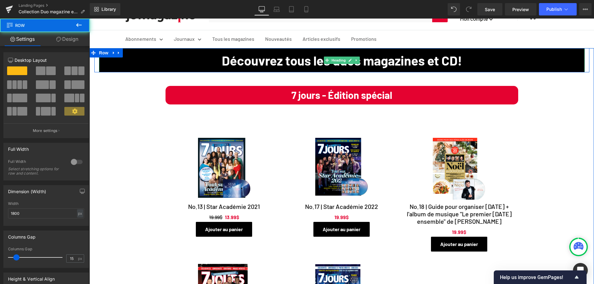
click at [233, 63] on strong "Découvrez tous les duos magazines et CD!" at bounding box center [342, 60] width 240 height 15
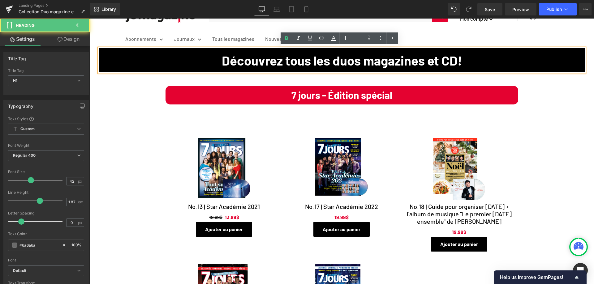
click at [307, 60] on strong "Découvrez tous les duos magazines et CD!" at bounding box center [342, 60] width 240 height 15
click at [117, 58] on h1 "Découvrez tous les duos magazines et CD!" at bounding box center [341, 60] width 485 height 24
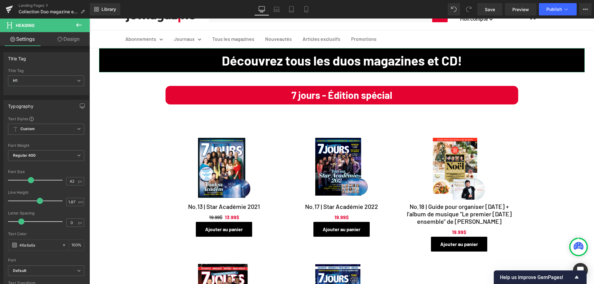
click at [66, 40] on link "Design" at bounding box center [68, 39] width 45 height 14
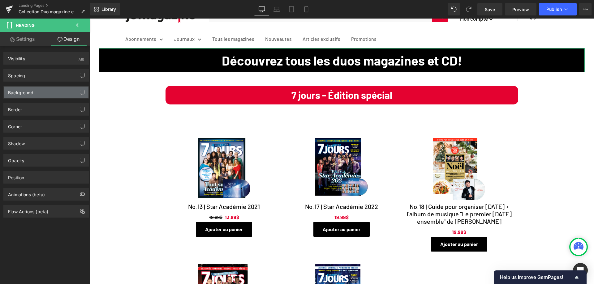
click at [28, 92] on div "Background" at bounding box center [20, 91] width 25 height 9
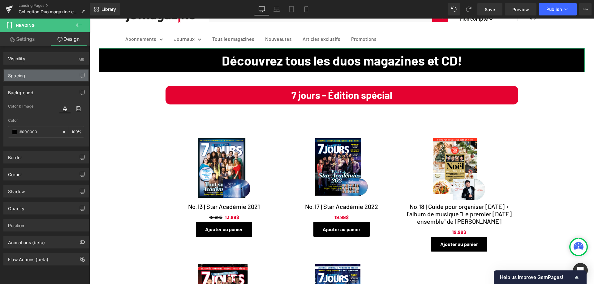
click at [28, 75] on div "Spacing" at bounding box center [46, 76] width 85 height 12
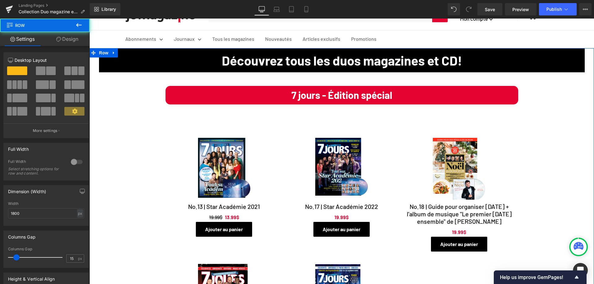
click at [114, 101] on div "Découvrez tous les duos magazines et CD! Heading Row 7 jours - Édition spécial …" at bounding box center [341, 282] width 504 height 469
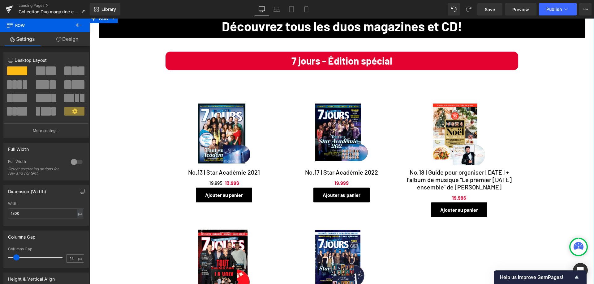
scroll to position [62, 0]
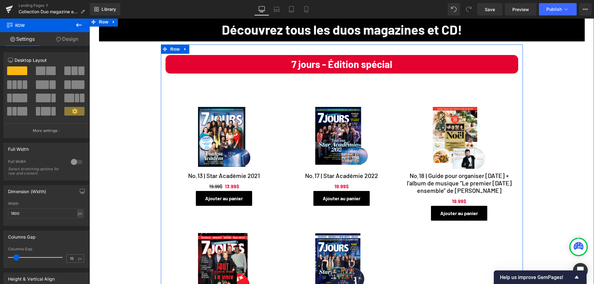
click at [334, 93] on span "Product List" at bounding box center [342, 95] width 24 height 7
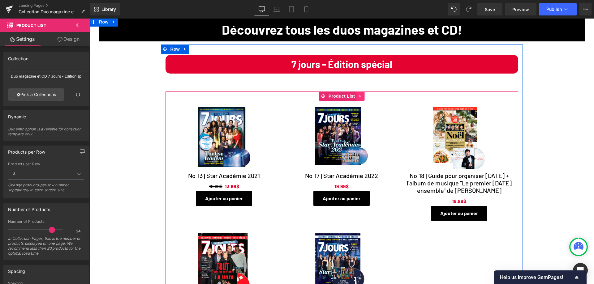
click at [358, 95] on icon at bounding box center [360, 96] width 4 height 5
click at [354, 96] on icon at bounding box center [356, 96] width 4 height 4
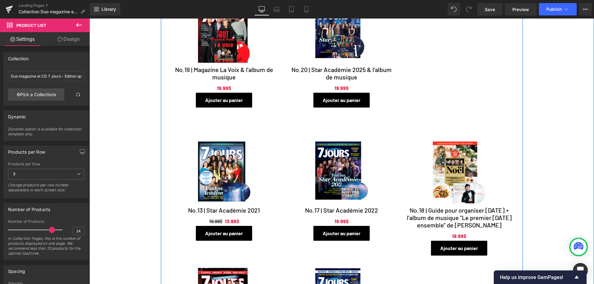
scroll to position [285, 0]
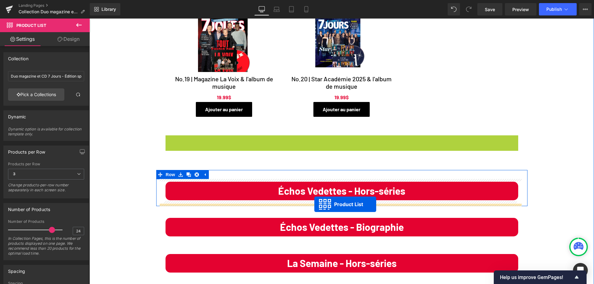
drag, startPoint x: 320, startPoint y: 141, endPoint x: 314, endPoint y: 204, distance: 63.6
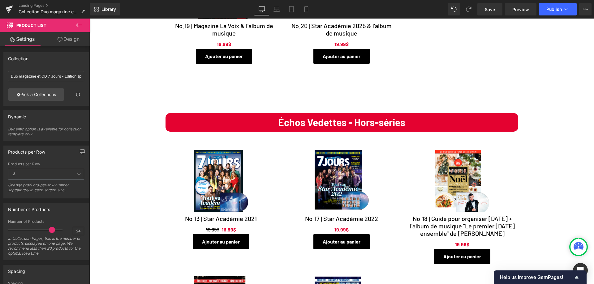
scroll to position [408, 0]
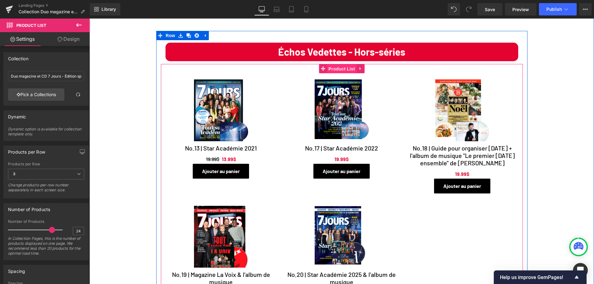
click at [340, 70] on span "Product List" at bounding box center [341, 68] width 29 height 9
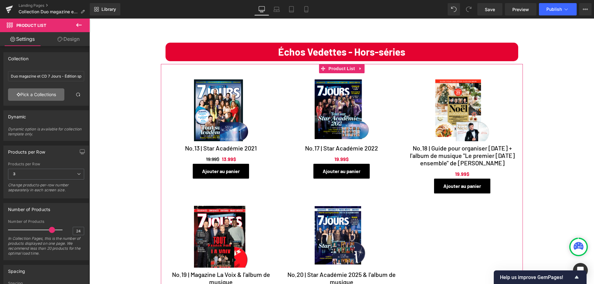
click at [44, 93] on link "Pick a Collections" at bounding box center [36, 94] width 56 height 12
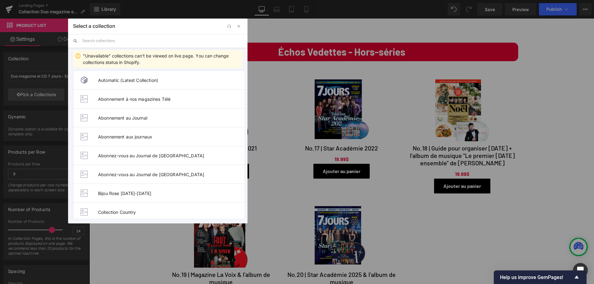
click at [108, 38] on input "text" at bounding box center [162, 41] width 160 height 14
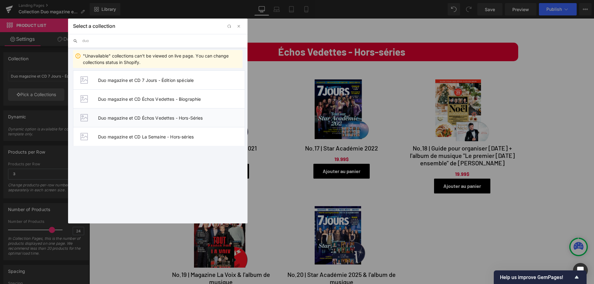
type input "duo"
drag, startPoint x: 141, startPoint y: 120, endPoint x: 52, endPoint y: 101, distance: 90.7
click at [141, 120] on span "Duo magazine et CD Échos Vedettes - Hors-Séries" at bounding box center [171, 117] width 147 height 5
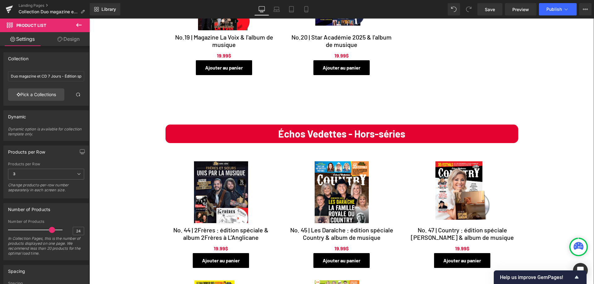
scroll to position [316, 0]
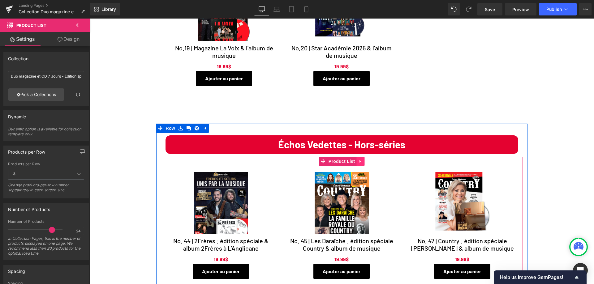
click at [358, 163] on icon at bounding box center [360, 161] width 4 height 5
click at [355, 164] on icon at bounding box center [356, 161] width 4 height 4
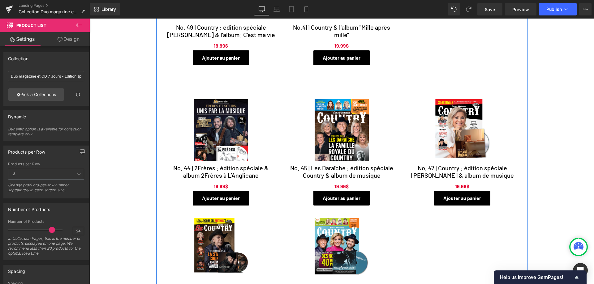
scroll to position [659, 0]
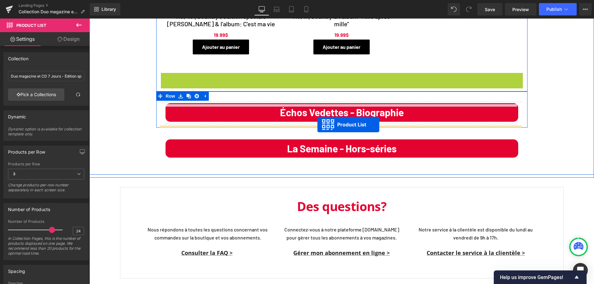
drag, startPoint x: 320, startPoint y: 77, endPoint x: 317, endPoint y: 125, distance: 47.4
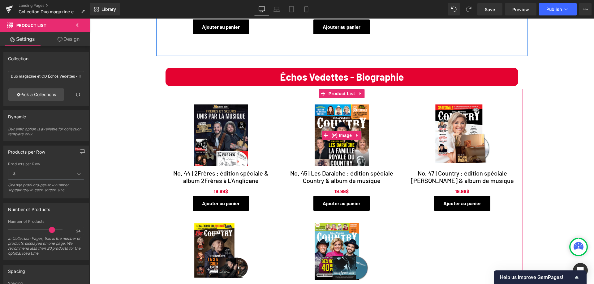
scroll to position [690, 0]
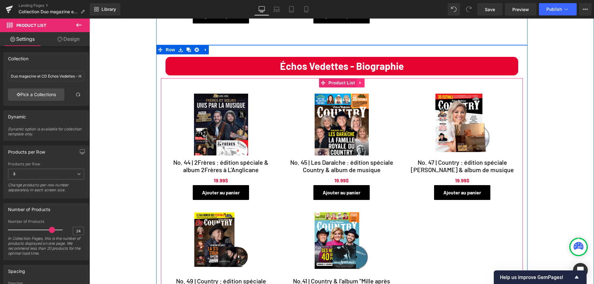
click at [358, 84] on icon at bounding box center [360, 82] width 4 height 5
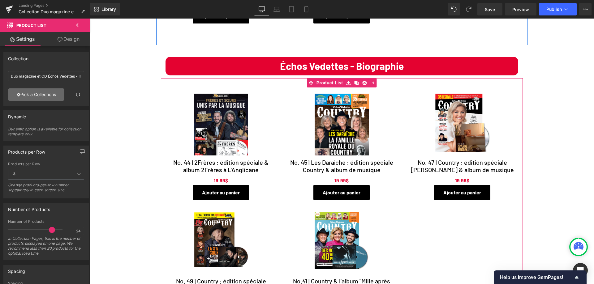
click at [38, 94] on link "Pick a Collections" at bounding box center [36, 94] width 56 height 12
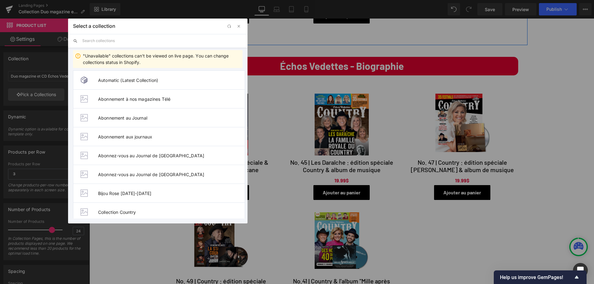
click at [148, 43] on input "text" at bounding box center [162, 41] width 160 height 14
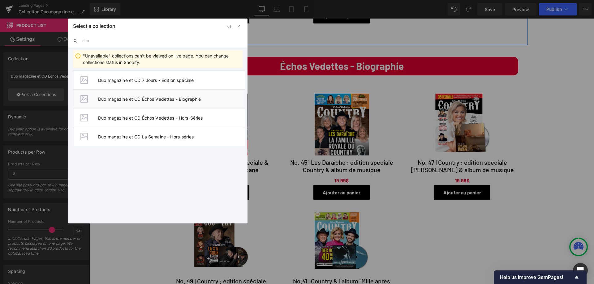
type input "duo"
click at [194, 100] on span "Duo magazine et CD Échos Vedettes - Biographie" at bounding box center [171, 98] width 147 height 5
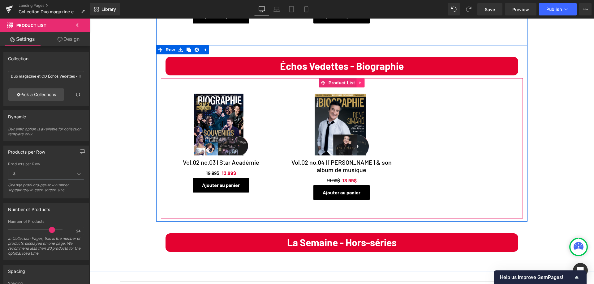
click at [359, 84] on icon at bounding box center [359, 82] width 1 height 3
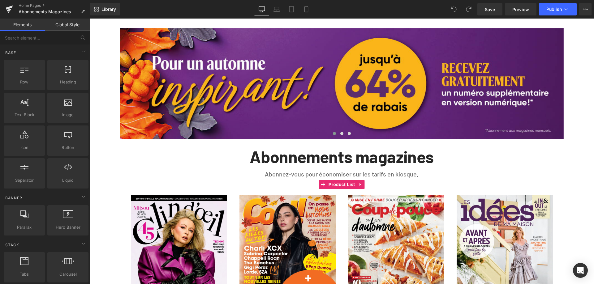
scroll to position [62, 0]
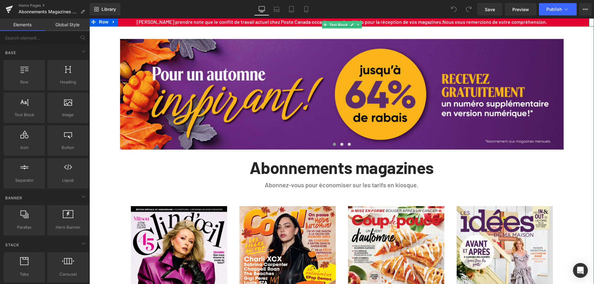
click at [235, 24] on span "Veuillez prendre note que le conflit de travail actuel chez Poste Canada occasi…" at bounding box center [290, 22] width 306 height 6
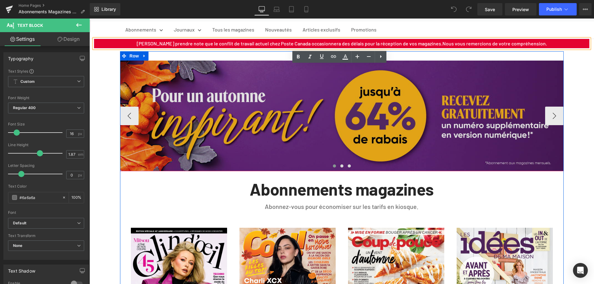
scroll to position [0, 0]
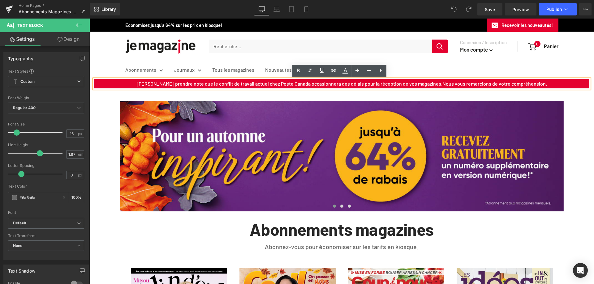
click at [354, 82] on span "Veuillez prendre note que le conflit de travail actuel chez Poste Canada occasi…" at bounding box center [290, 84] width 306 height 6
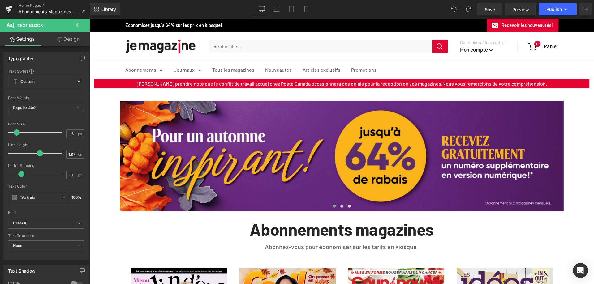
click at [69, 41] on link "Design" at bounding box center [68, 39] width 45 height 14
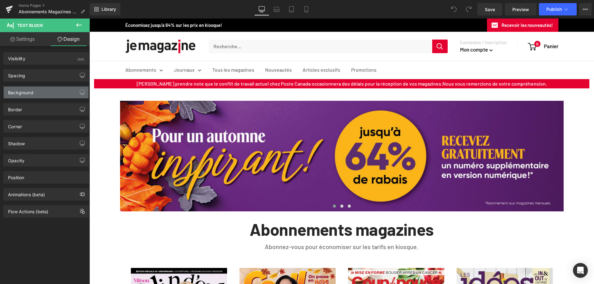
click at [14, 95] on div "Background" at bounding box center [20, 91] width 25 height 9
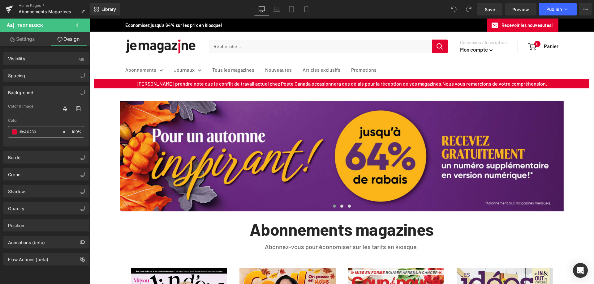
click at [38, 130] on input "#e40230" at bounding box center [39, 132] width 40 height 7
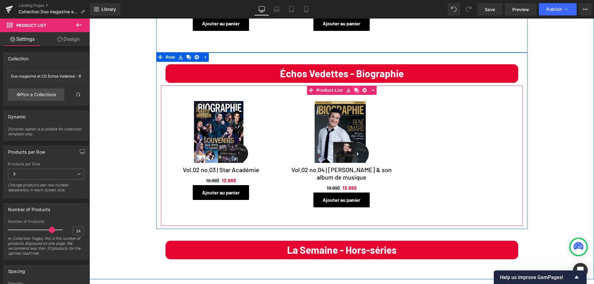
click at [354, 88] on icon at bounding box center [356, 90] width 4 height 4
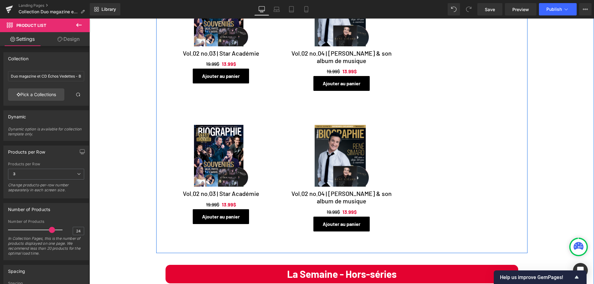
scroll to position [805, 0]
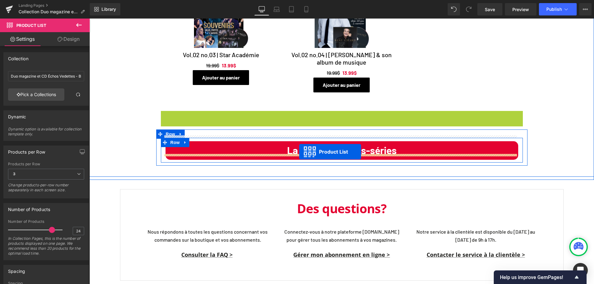
drag, startPoint x: 318, startPoint y: 108, endPoint x: 299, endPoint y: 152, distance: 47.8
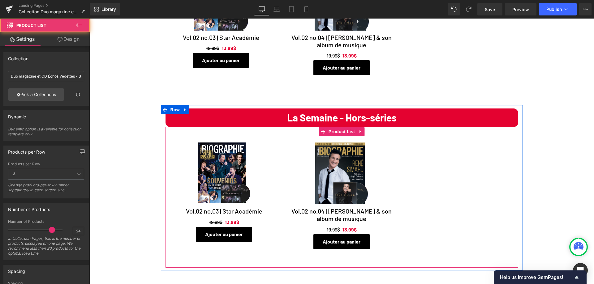
scroll to position [836, 0]
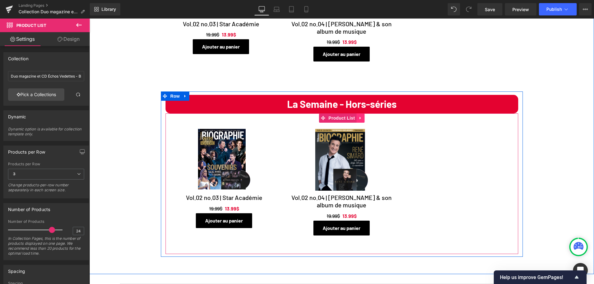
click at [358, 116] on icon at bounding box center [360, 118] width 4 height 5
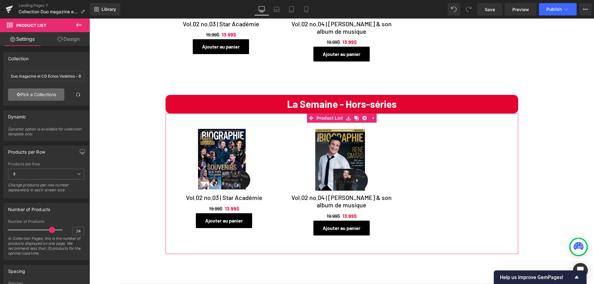
click at [39, 96] on link "Pick a Collections" at bounding box center [36, 94] width 56 height 12
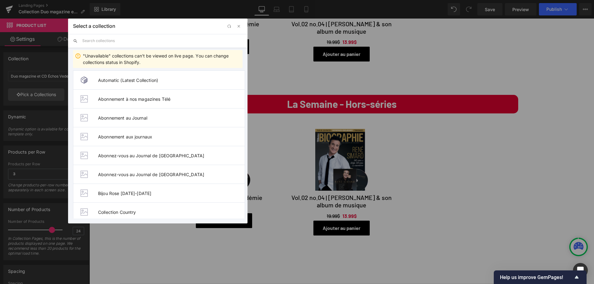
click at [107, 41] on input "text" at bounding box center [162, 41] width 160 height 14
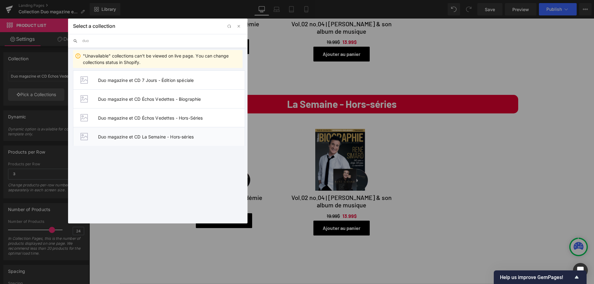
type input "duo"
click at [152, 134] on span "Duo magazine et CD La Semaine - Hors-séries" at bounding box center [171, 136] width 147 height 5
type input "Duo magazine et CD La Semaine - Hors-séries"
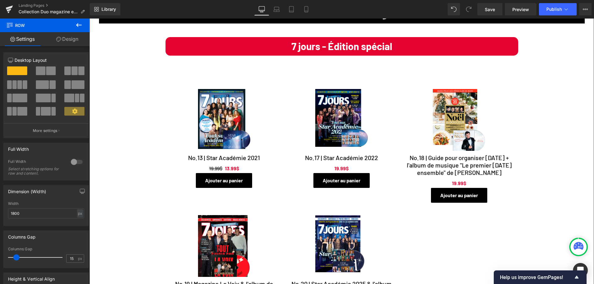
scroll to position [0, 0]
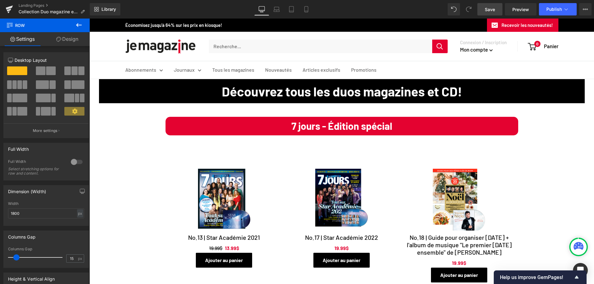
drag, startPoint x: 486, startPoint y: 10, endPoint x: 348, endPoint y: 149, distance: 196.1
click at [486, 10] on span "Save" at bounding box center [490, 9] width 10 height 6
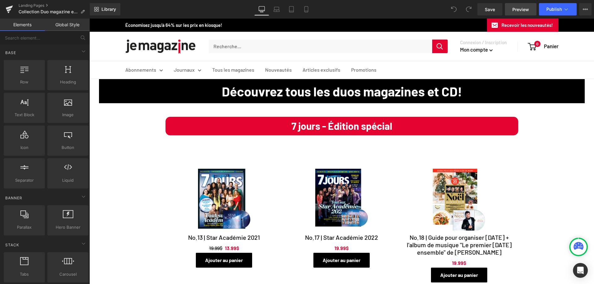
click at [524, 9] on span "Preview" at bounding box center [520, 9] width 17 height 6
click at [118, 84] on icon at bounding box center [119, 83] width 4 height 5
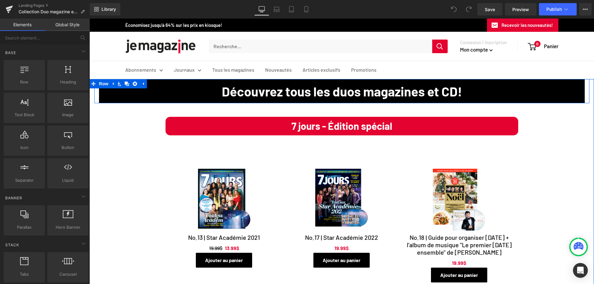
click at [96, 98] on div "Découvrez tous les duos magazines et CD! Heading" at bounding box center [341, 91] width 495 height 24
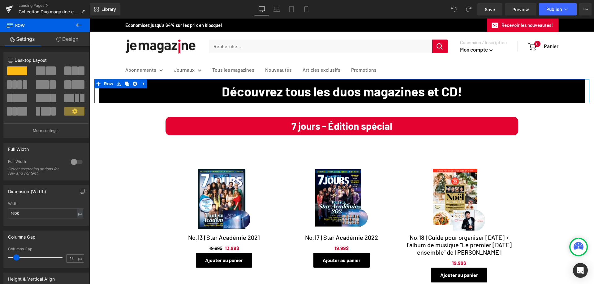
click at [70, 40] on link "Design" at bounding box center [67, 39] width 45 height 14
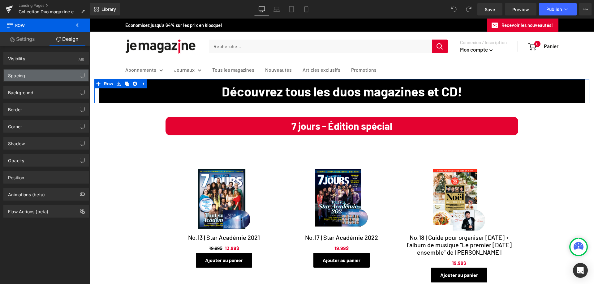
type input "transparent"
type input "0"
click at [31, 93] on div "Background" at bounding box center [20, 91] width 25 height 9
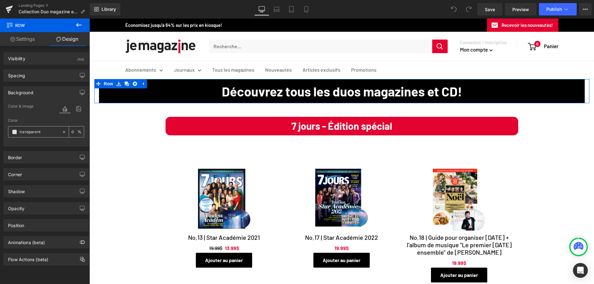
click at [16, 132] on span at bounding box center [14, 132] width 5 height 5
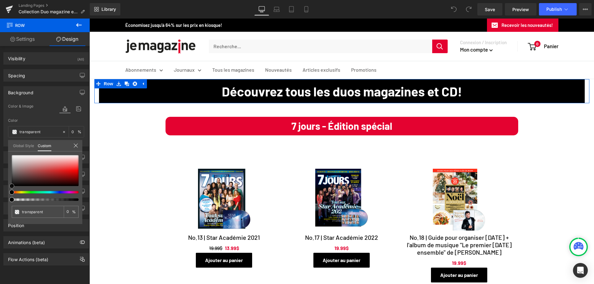
type input "#020202"
type input "100"
type input "#020202"
type input "100"
type input "#121111"
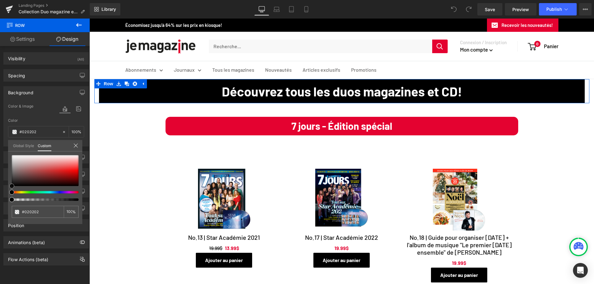
type input "#121111"
type input "#242222"
type input "#322e2e"
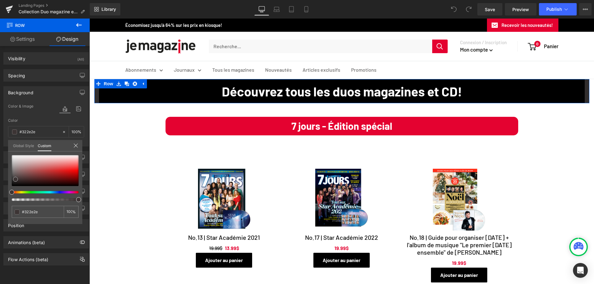
type input "#3c3434"
type input "#3e3737"
type input "#332d2d"
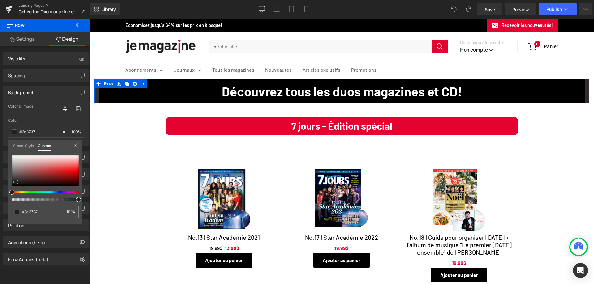
type input "#332d2d"
type input "#231f1f"
type input "#1d1a1a"
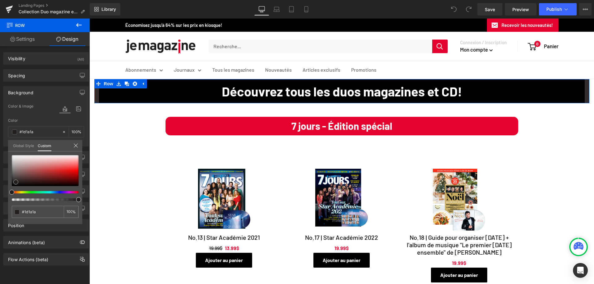
type input "#171616"
type input "#121010"
type input "#0d0c0c"
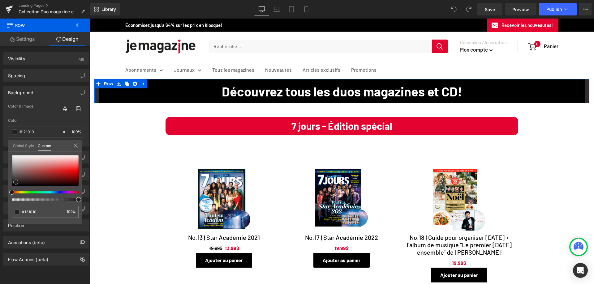
type input "#0d0c0c"
type input "#0a0a0a"
type input "#050505"
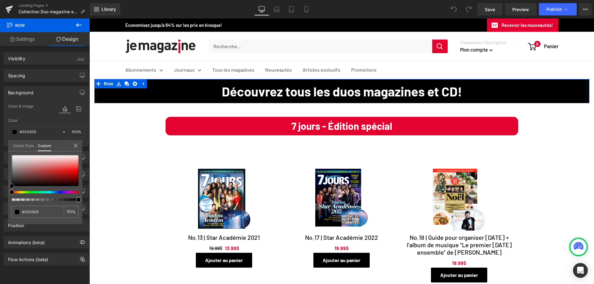
type input "#000000"
drag, startPoint x: 12, startPoint y: 185, endPoint x: 1, endPoint y: 196, distance: 15.7
click at [6, 147] on div "Background Color & Image color rgba(0, 0, 0, 1) Color #000000 100 % Image Repla…" at bounding box center [46, 114] width 92 height 65
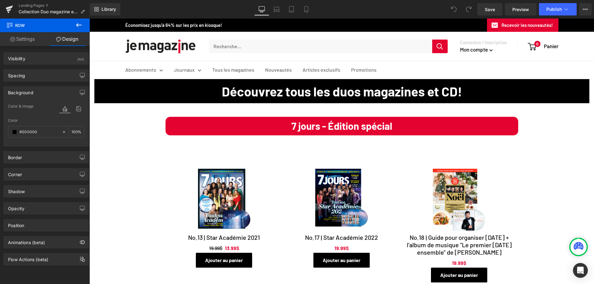
click at [490, 9] on span "Save" at bounding box center [490, 9] width 10 height 6
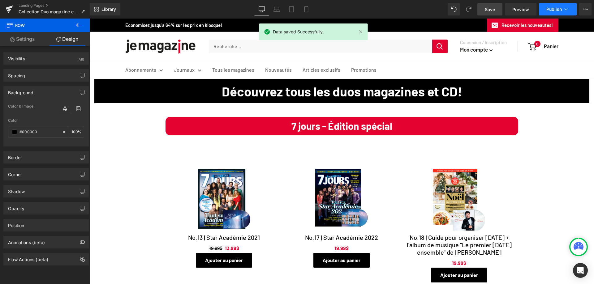
click at [554, 11] on span "Publish" at bounding box center [553, 9] width 15 height 5
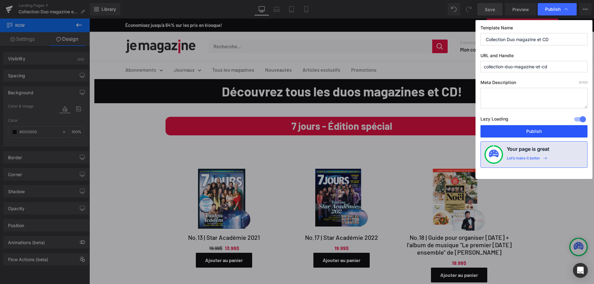
drag, startPoint x: 532, startPoint y: 129, endPoint x: 443, endPoint y: 111, distance: 91.2
click at [532, 129] on button "Publish" at bounding box center [533, 131] width 107 height 12
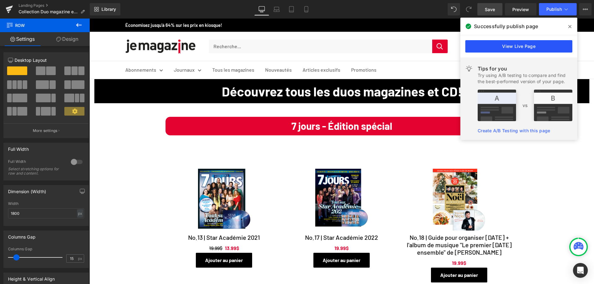
click at [521, 47] on link "View Live Page" at bounding box center [518, 46] width 107 height 12
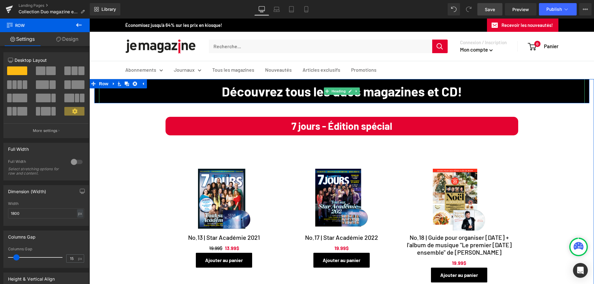
click at [101, 95] on h1 "Découvrez tous les duos magazines et CD!" at bounding box center [341, 91] width 485 height 24
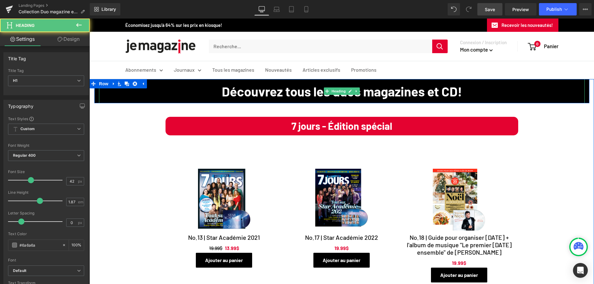
click at [107, 92] on h1 "Découvrez tous les duos magazines et CD!" at bounding box center [341, 91] width 485 height 24
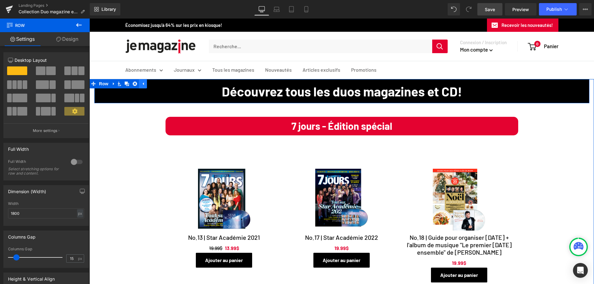
click at [143, 83] on icon at bounding box center [143, 83] width 1 height 3
click at [119, 85] on link at bounding box center [119, 83] width 8 height 9
click at [30, 213] on input "1800" at bounding box center [46, 213] width 76 height 10
drag, startPoint x: 30, startPoint y: 213, endPoint x: 6, endPoint y: 213, distance: 24.4
click at [6, 213] on div "1800px Width 1800 px % px" at bounding box center [46, 214] width 85 height 24
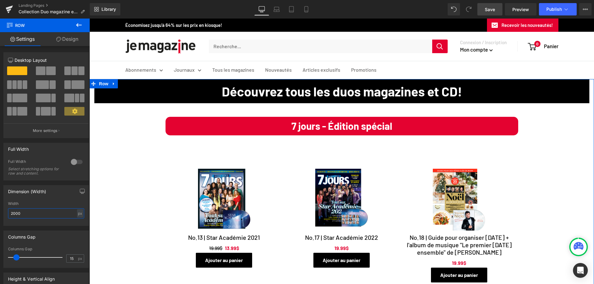
type input "2000"
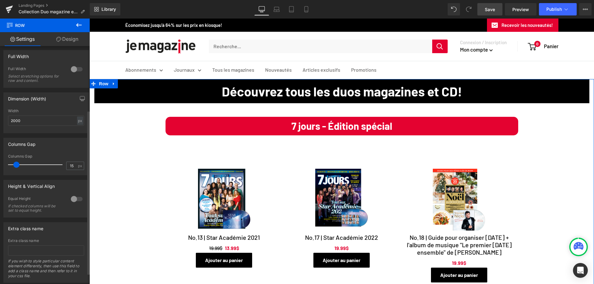
scroll to position [109, 0]
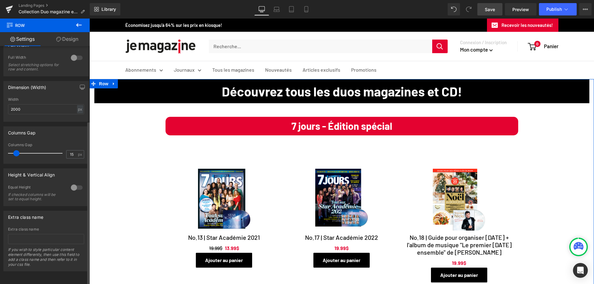
click at [73, 183] on div at bounding box center [76, 188] width 15 height 10
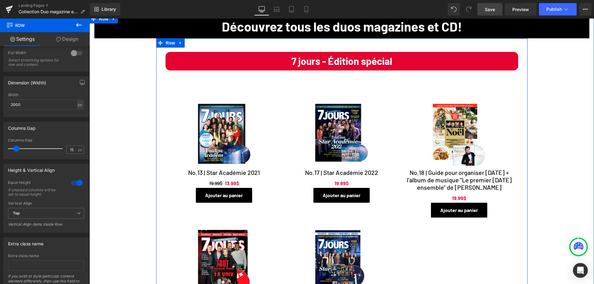
scroll to position [62, 0]
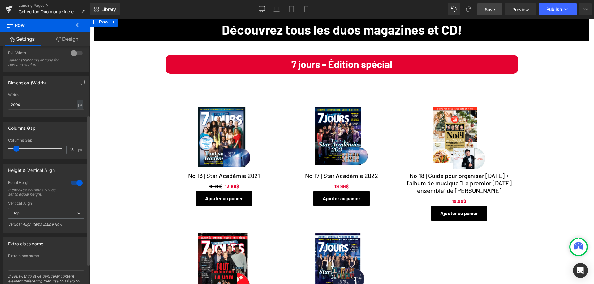
click at [78, 183] on div at bounding box center [76, 183] width 15 height 10
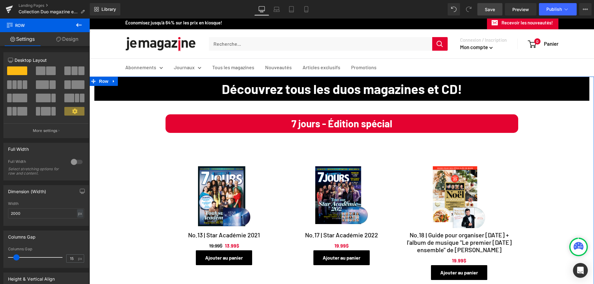
scroll to position [0, 0]
